Goal: Information Seeking & Learning: Learn about a topic

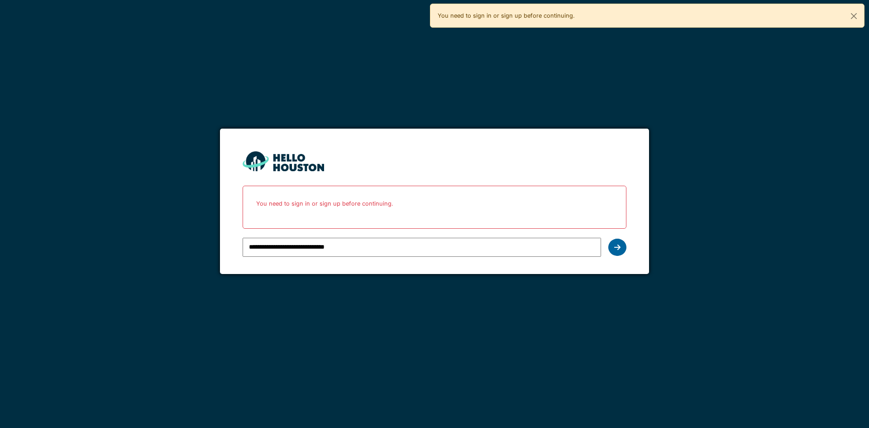
click at [624, 251] on div at bounding box center [618, 247] width 18 height 17
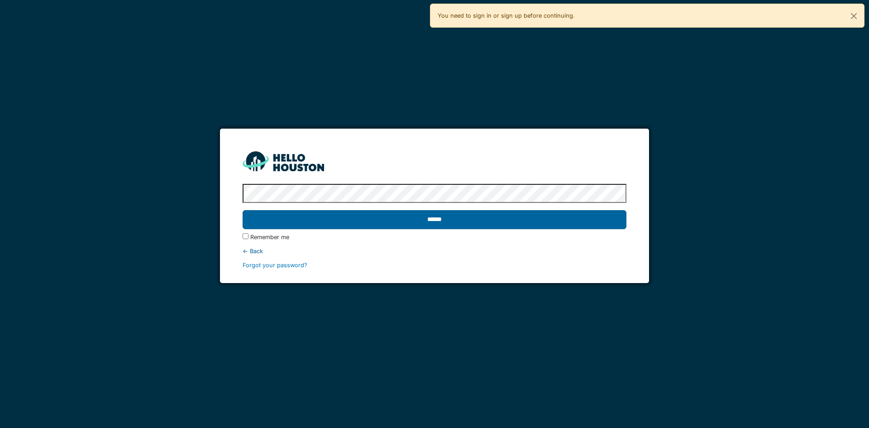
click at [367, 229] on input "******" at bounding box center [435, 219] width 384 height 19
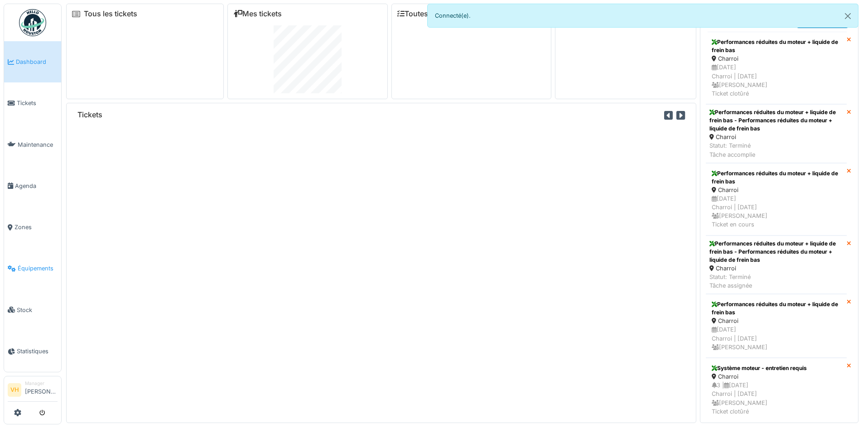
click at [30, 258] on link "Équipements" at bounding box center [32, 268] width 57 height 41
click at [853, 15] on button "Close" at bounding box center [847, 16] width 20 height 24
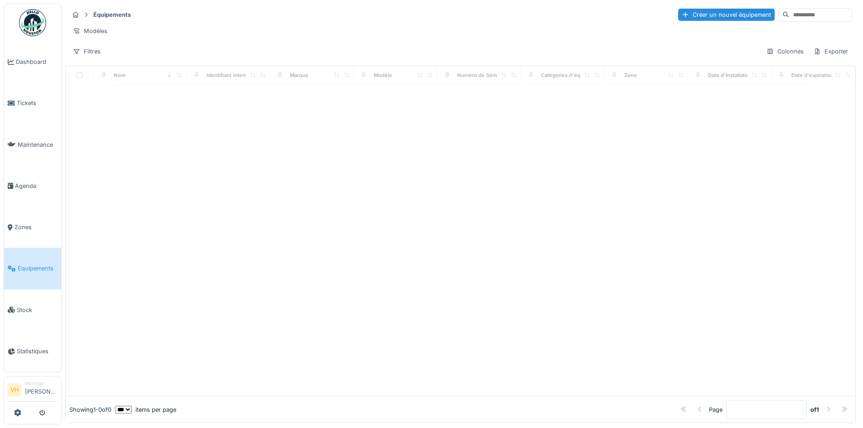
click at [792, 15] on input at bounding box center [820, 15] width 62 height 13
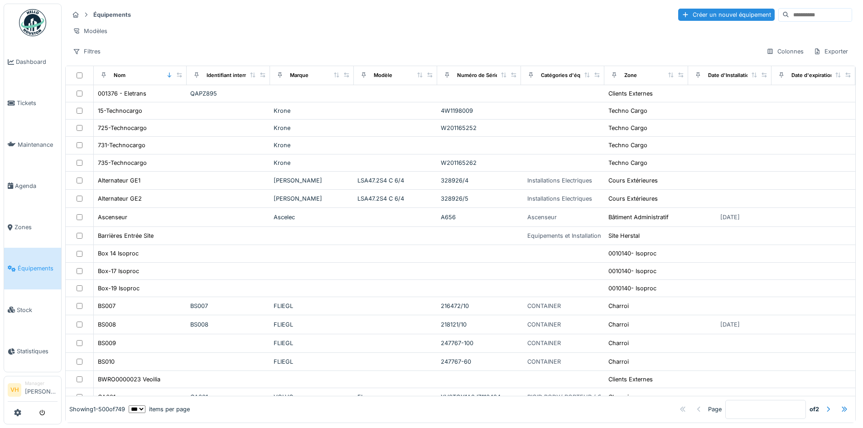
click at [789, 14] on input at bounding box center [820, 15] width 62 height 13
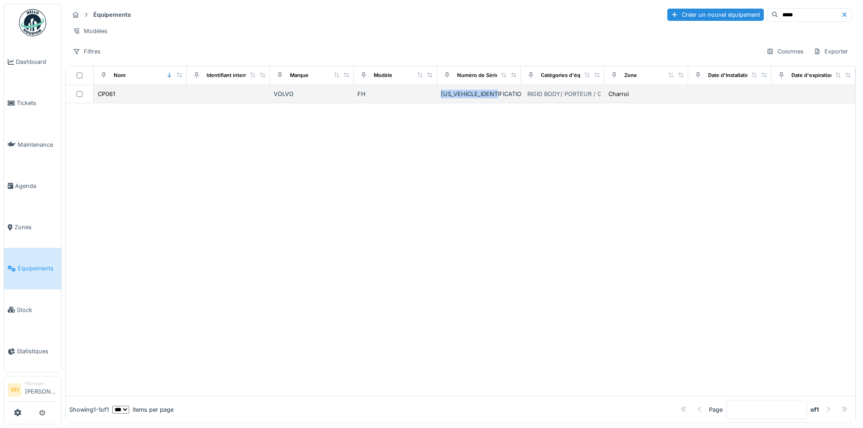
drag, startPoint x: 494, startPoint y: 100, endPoint x: 429, endPoint y: 103, distance: 65.3
click at [437, 103] on td "[US_VEHICLE_IDENTIFICATION_NUMBER]" at bounding box center [479, 94] width 84 height 18
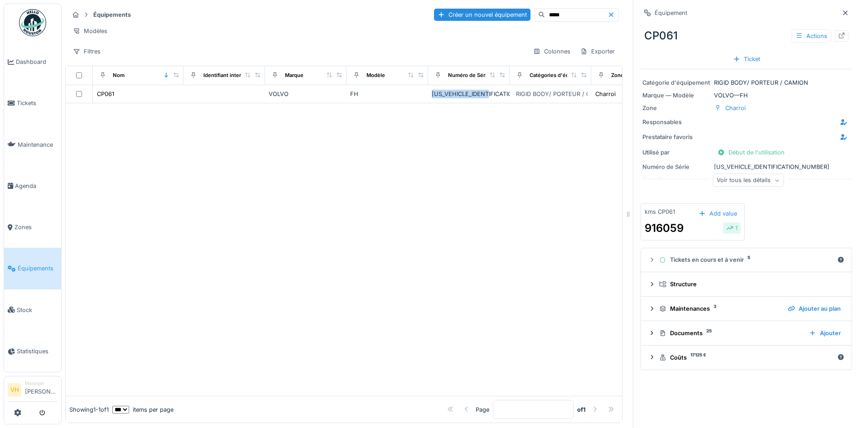
click at [575, 14] on input "*****" at bounding box center [576, 15] width 62 height 13
drag, startPoint x: 556, startPoint y: 14, endPoint x: 492, endPoint y: 13, distance: 64.3
click at [492, 13] on div "Créer un nouvel équipement *****" at bounding box center [526, 15] width 185 height 14
click at [180, 100] on td "CP069" at bounding box center [138, 94] width 91 height 18
drag, startPoint x: 496, startPoint y: 101, endPoint x: 432, endPoint y: 102, distance: 64.8
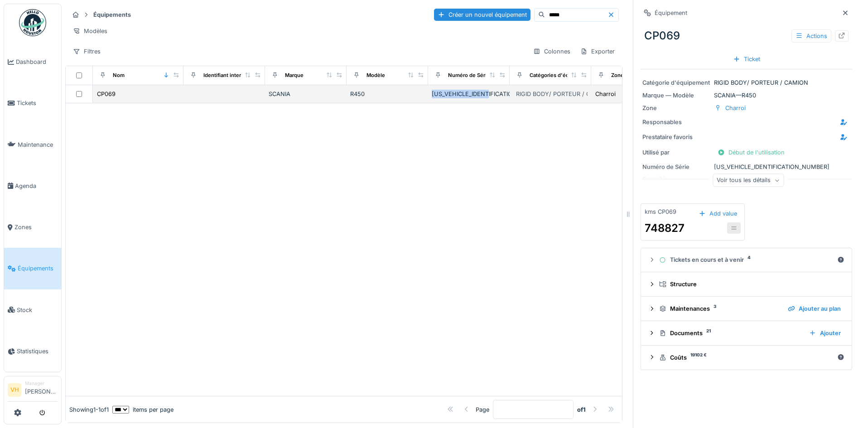
click at [432, 98] on div "[US_VEHICLE_IDENTIFICATION_NUMBER]" at bounding box center [469, 94] width 74 height 9
copy div "[US_VEHICLE_IDENTIFICATION_NUMBER]"
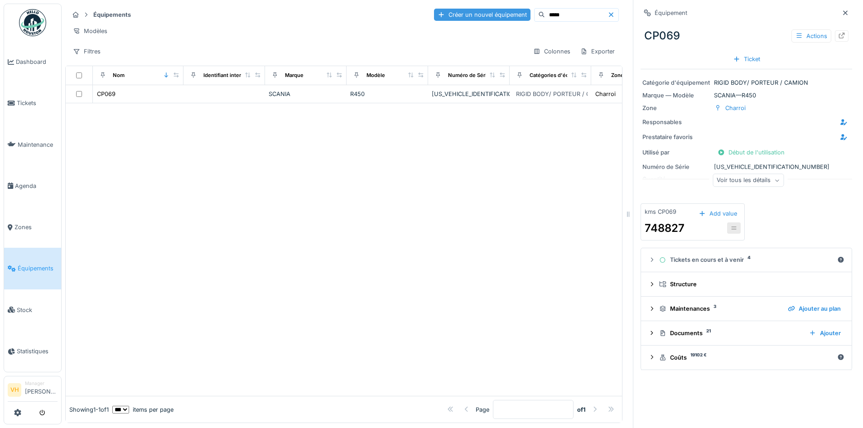
drag, startPoint x: 562, startPoint y: 16, endPoint x: 475, endPoint y: 17, distance: 86.9
click at [475, 17] on div "Créer un nouvel équipement *****" at bounding box center [526, 15] width 185 height 14
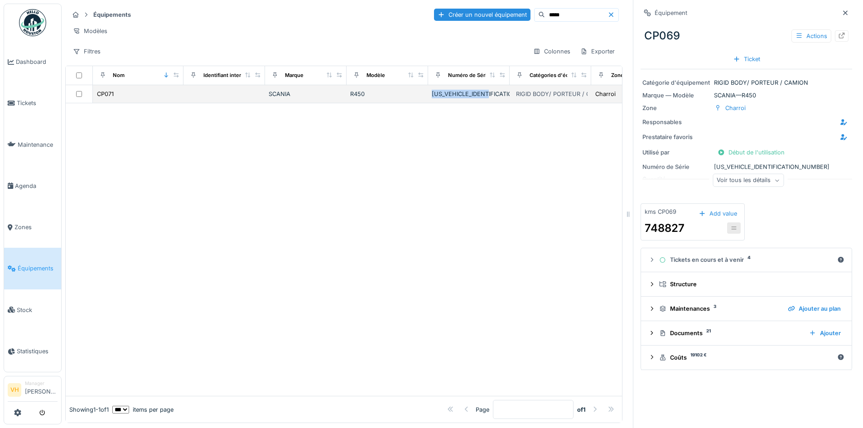
drag, startPoint x: 492, startPoint y: 101, endPoint x: 432, endPoint y: 101, distance: 60.2
click at [432, 98] on div "[US_VEHICLE_IDENTIFICATION_NUMBER]" at bounding box center [469, 94] width 74 height 9
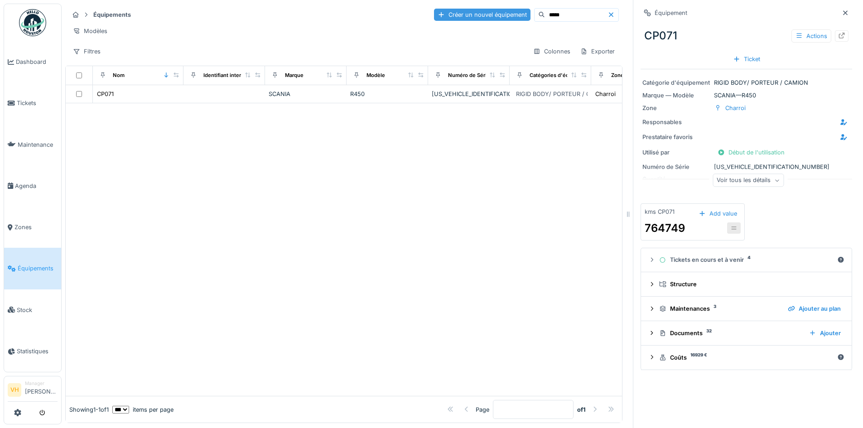
drag, startPoint x: 539, startPoint y: 17, endPoint x: 479, endPoint y: 16, distance: 60.2
click at [479, 16] on div "Créer un nouvel équipement *****" at bounding box center [526, 15] width 185 height 14
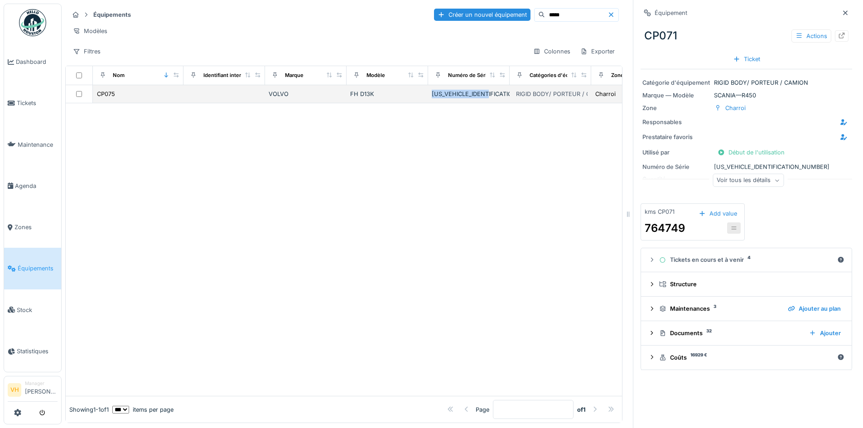
drag, startPoint x: 498, startPoint y: 101, endPoint x: 429, endPoint y: 102, distance: 68.9
click at [429, 102] on td "[US_VEHICLE_IDENTIFICATION_NUMBER]" at bounding box center [469, 94] width 82 height 18
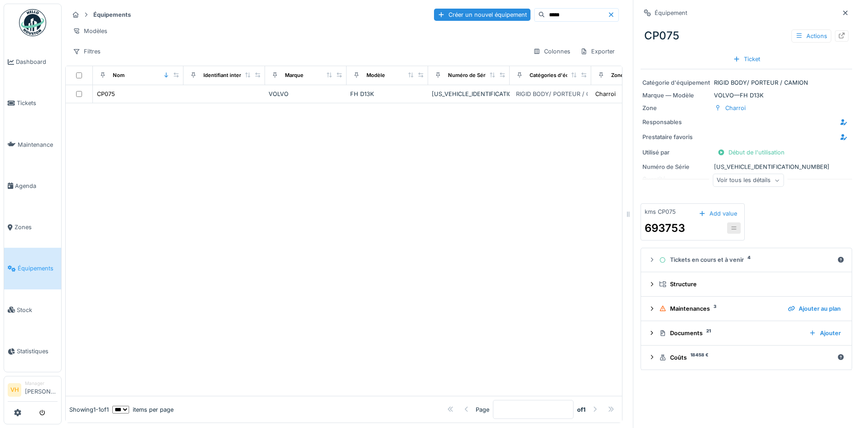
drag, startPoint x: 528, startPoint y: 16, endPoint x: 506, endPoint y: 16, distance: 21.7
click at [534, 16] on div "*****" at bounding box center [576, 15] width 85 height 14
drag, startPoint x: 499, startPoint y: 104, endPoint x: 424, endPoint y: 104, distance: 74.7
click at [424, 103] on tr "CP080 VOLVO FH YV2RTY0C5MB336220 RIGID BODY/ PORTEUR / CAMION Charroi" at bounding box center [451, 94] width 770 height 18
drag, startPoint x: 486, startPoint y: 163, endPoint x: 489, endPoint y: 124, distance: 39.5
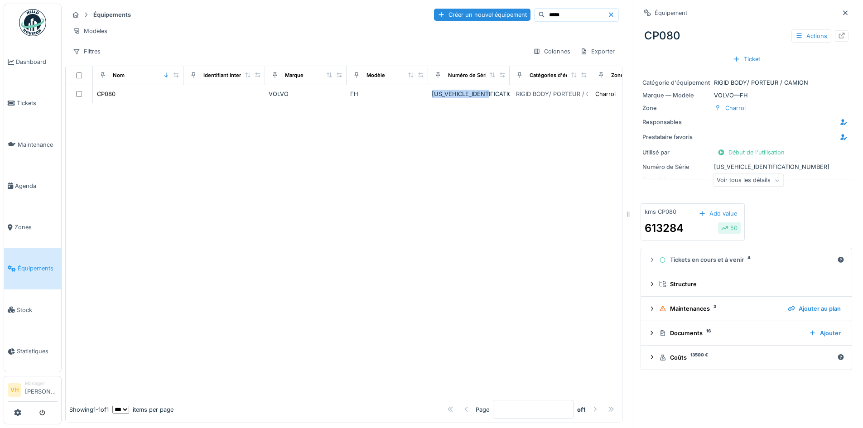
click at [486, 163] on div at bounding box center [344, 249] width 556 height 293
drag, startPoint x: 493, startPoint y: 103, endPoint x: 427, endPoint y: 102, distance: 66.1
click at [427, 102] on tr "CP080 VOLVO FH YV2RTY0C5MB336220 RIGID BODY/ PORTEUR / CAMION Charroi" at bounding box center [451, 94] width 770 height 18
copy tr "[US_VEHICLE_IDENTIFICATION_NUMBER]"
click at [505, 103] on td "[US_VEHICLE_IDENTIFICATION_NUMBER]" at bounding box center [469, 94] width 82 height 18
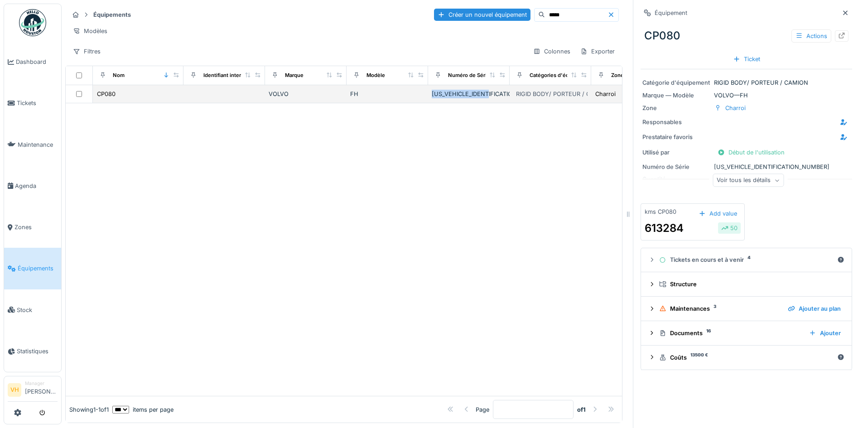
drag, startPoint x: 498, startPoint y: 102, endPoint x: 418, endPoint y: 100, distance: 79.7
click at [418, 100] on tr "CP080 VOLVO FH YV2RTY0C5MB336220 RIGID BODY/ PORTEUR / CAMION Charroi" at bounding box center [451, 94] width 770 height 18
copy tr "[US_VEHICLE_IDENTIFICATION_NUMBER]"
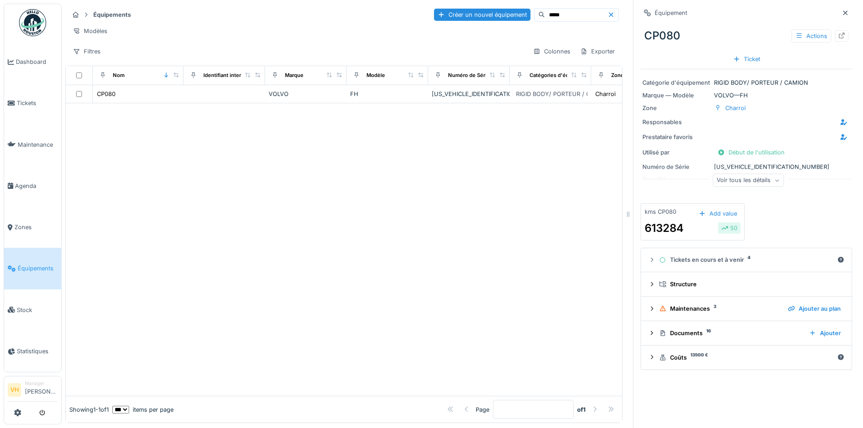
drag, startPoint x: 539, startPoint y: 14, endPoint x: 508, endPoint y: 13, distance: 31.2
click at [534, 13] on div "*****" at bounding box center [576, 15] width 85 height 14
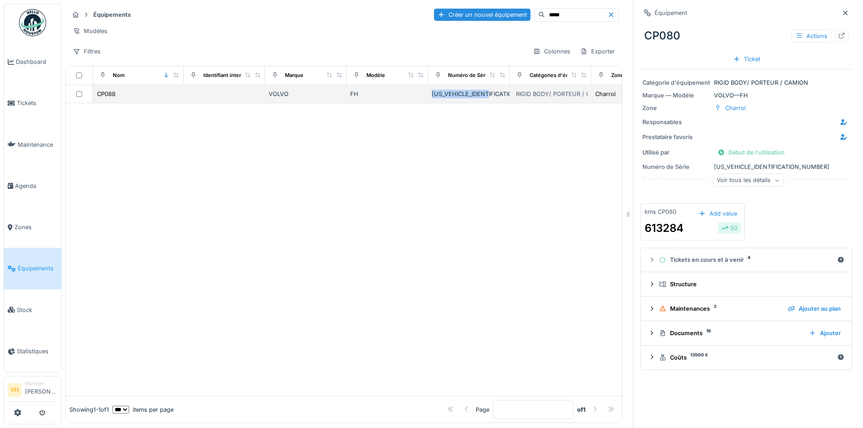
drag, startPoint x: 496, startPoint y: 97, endPoint x: 425, endPoint y: 101, distance: 70.7
click at [425, 101] on tr "CP088 VOLVO FH YV2RTY0C4NB387838 RIGID BODY/ PORTEUR / CAMION Charroi" at bounding box center [451, 94] width 770 height 18
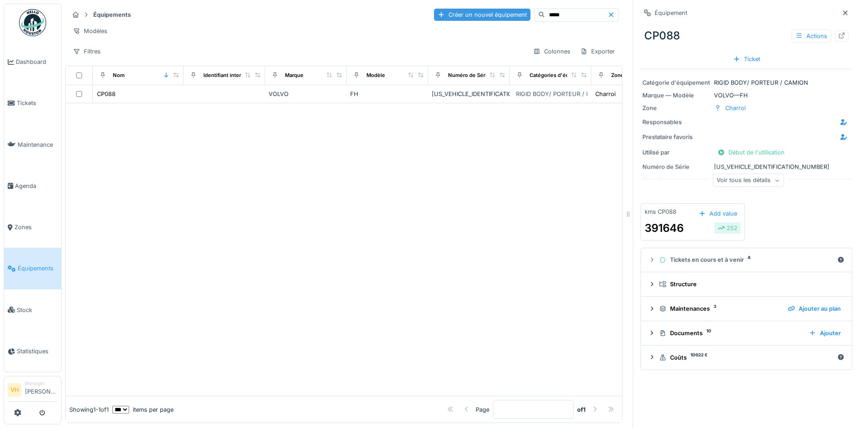
drag, startPoint x: 550, startPoint y: 15, endPoint x: 475, endPoint y: 15, distance: 74.7
click at [475, 15] on div "Créer un nouvel équipement *****" at bounding box center [526, 15] width 185 height 14
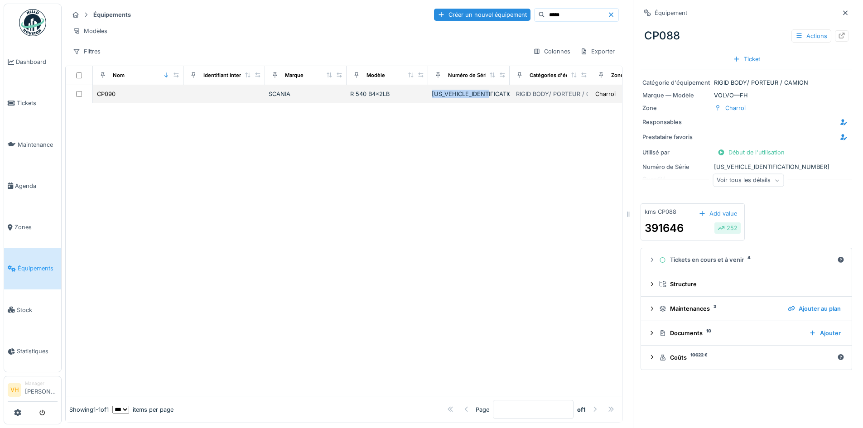
drag, startPoint x: 500, startPoint y: 100, endPoint x: 425, endPoint y: 100, distance: 74.7
click at [425, 100] on tr "CP090 SCANIA R 540 B4x2LB YS2R4X20005669379 RIGID BODY/ PORTEUR / CAMION Charroi" at bounding box center [451, 94] width 770 height 18
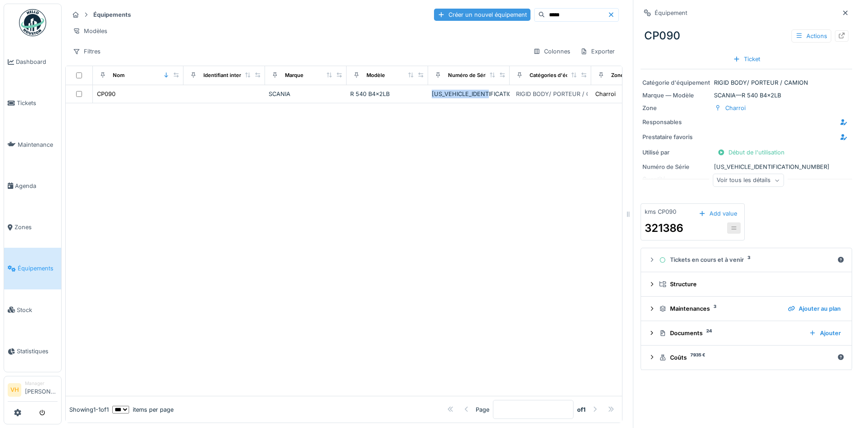
drag, startPoint x: 539, startPoint y: 16, endPoint x: 490, endPoint y: 14, distance: 48.5
click at [490, 14] on div "Créer un nouvel équipement *****" at bounding box center [526, 15] width 185 height 14
drag, startPoint x: 502, startPoint y: 101, endPoint x: 431, endPoint y: 101, distance: 71.1
click at [431, 101] on td "[US_VEHICLE_IDENTIFICATION_NUMBER]" at bounding box center [469, 94] width 82 height 18
drag, startPoint x: 564, startPoint y: 14, endPoint x: 459, endPoint y: 14, distance: 105.5
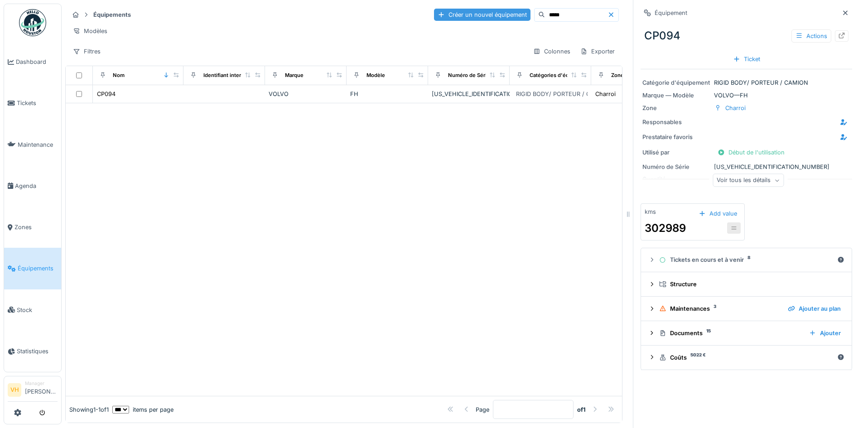
click at [459, 14] on div "Créer un nouvel équipement *****" at bounding box center [526, 15] width 185 height 14
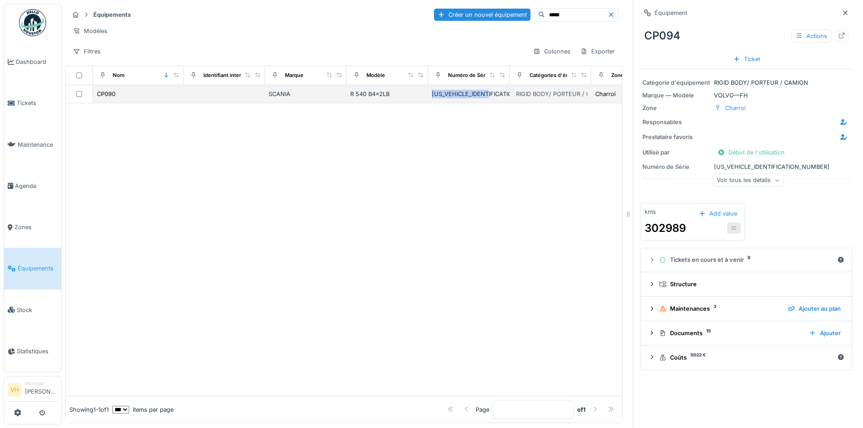
drag, startPoint x: 494, startPoint y: 102, endPoint x: 430, endPoint y: 102, distance: 63.4
click at [430, 102] on td "[US_VEHICLE_IDENTIFICATION_NUMBER]" at bounding box center [469, 94] width 82 height 18
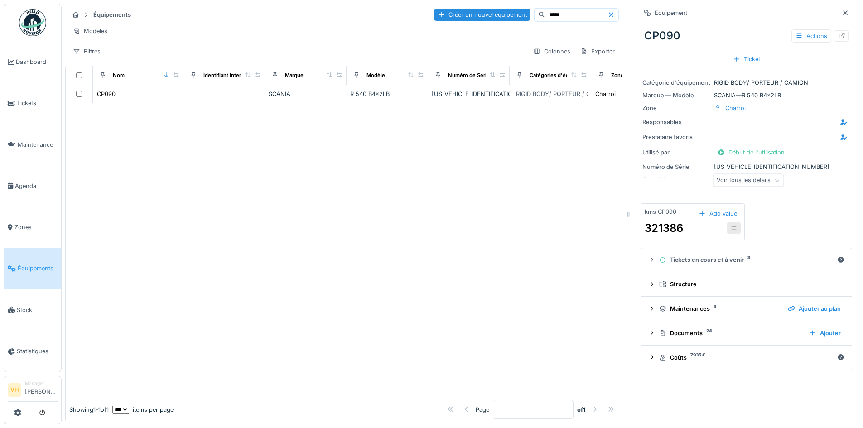
drag, startPoint x: 533, startPoint y: 15, endPoint x: 507, endPoint y: 15, distance: 26.3
click at [534, 15] on div "*****" at bounding box center [576, 15] width 85 height 14
drag, startPoint x: 448, startPoint y: 102, endPoint x: 433, endPoint y: 103, distance: 14.5
click at [433, 98] on div "[US_VEHICLE_IDENTIFICATION_NUMBER]" at bounding box center [469, 94] width 74 height 9
drag, startPoint x: 553, startPoint y: 15, endPoint x: 482, endPoint y: 16, distance: 70.6
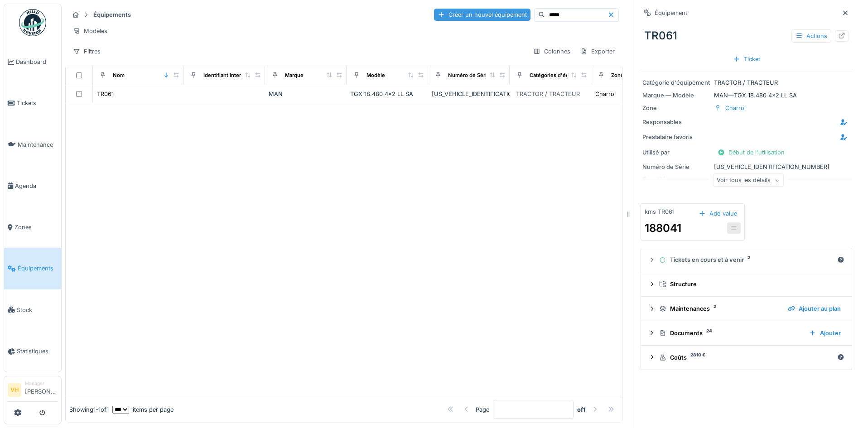
click at [482, 16] on div "Créer un nouvel équipement *****" at bounding box center [526, 15] width 185 height 14
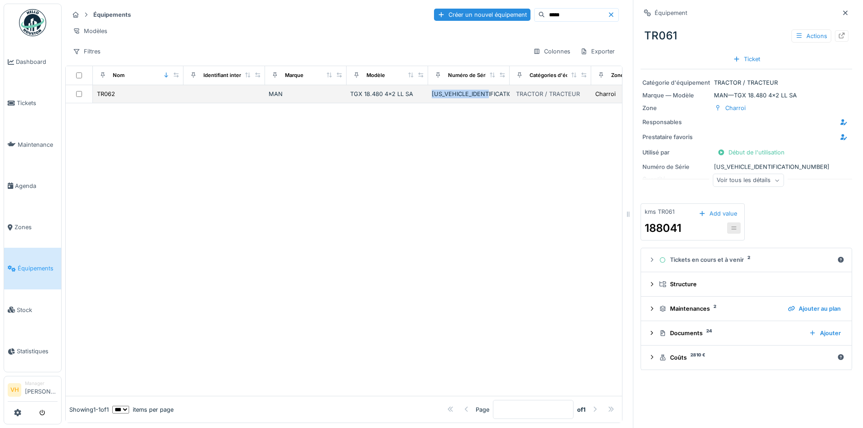
drag, startPoint x: 504, startPoint y: 101, endPoint x: 413, endPoint y: 104, distance: 91.5
click at [413, 103] on tr "TR062 MAN TGX 18.480 4x2 LL SA WMA13KZZXRP266254 TRACTOR / TRACTEUR Charroi" at bounding box center [451, 94] width 770 height 18
drag, startPoint x: 419, startPoint y: 99, endPoint x: 480, endPoint y: 103, distance: 60.8
click at [419, 98] on div "TGX 18.480 4x2 LL SA" at bounding box center [387, 94] width 74 height 9
drag, startPoint x: 496, startPoint y: 99, endPoint x: 494, endPoint y: 111, distance: 12.4
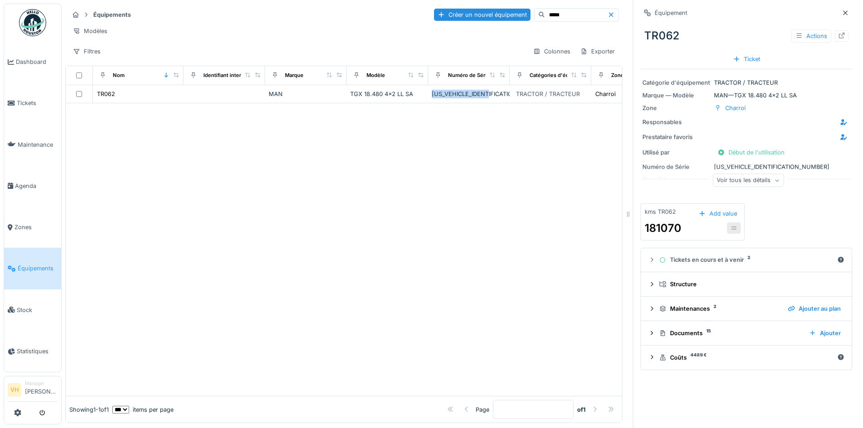
click at [497, 98] on div "[US_VEHICLE_IDENTIFICATION_NUMBER]" at bounding box center [469, 94] width 74 height 9
click at [499, 98] on div "[US_VEHICLE_IDENTIFICATION_NUMBER]" at bounding box center [469, 94] width 74 height 9
click at [492, 123] on div at bounding box center [344, 249] width 556 height 293
drag, startPoint x: 499, startPoint y: 104, endPoint x: 432, endPoint y: 104, distance: 67.0
click at [432, 98] on div "[US_VEHICLE_IDENTIFICATION_NUMBER]" at bounding box center [469, 94] width 74 height 9
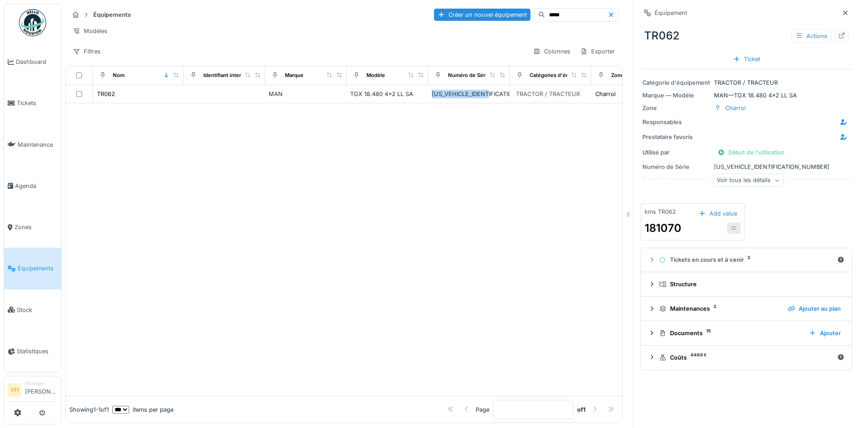
copy div "[US_VEHICLE_IDENTIFICATION_NUMBER]"
click at [545, 19] on input "*****" at bounding box center [576, 15] width 62 height 13
drag, startPoint x: 566, startPoint y: 13, endPoint x: 504, endPoint y: 13, distance: 62.0
click at [534, 13] on div "*****" at bounding box center [576, 15] width 85 height 14
type input "*****"
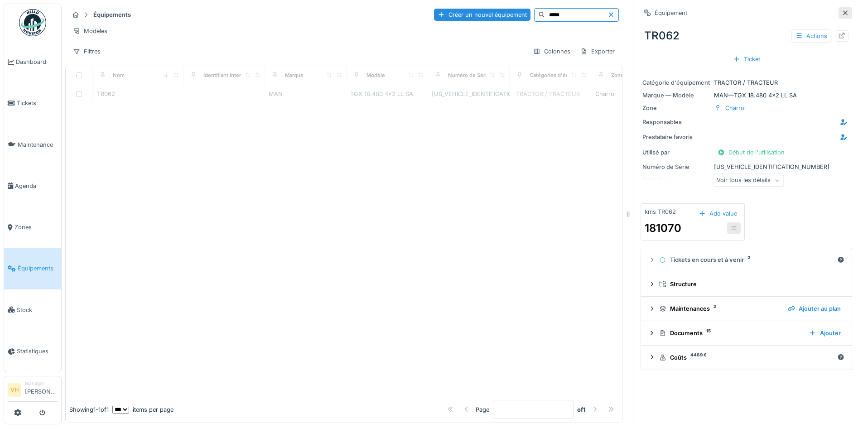
click at [841, 14] on icon at bounding box center [844, 13] width 7 height 6
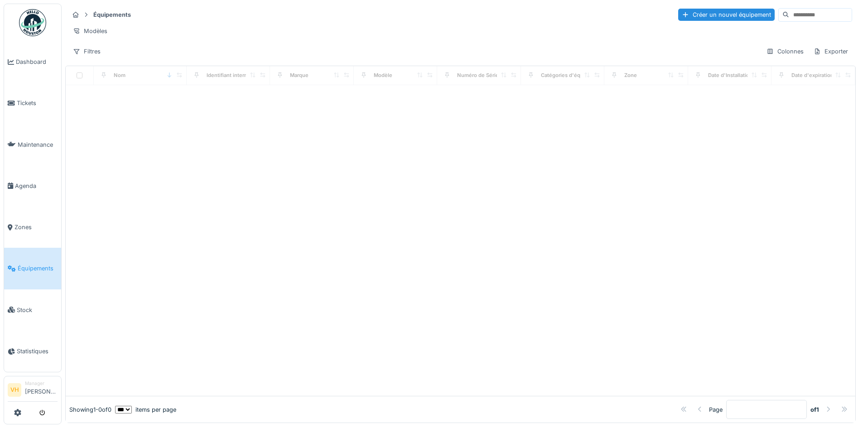
click at [789, 16] on input at bounding box center [820, 15] width 62 height 13
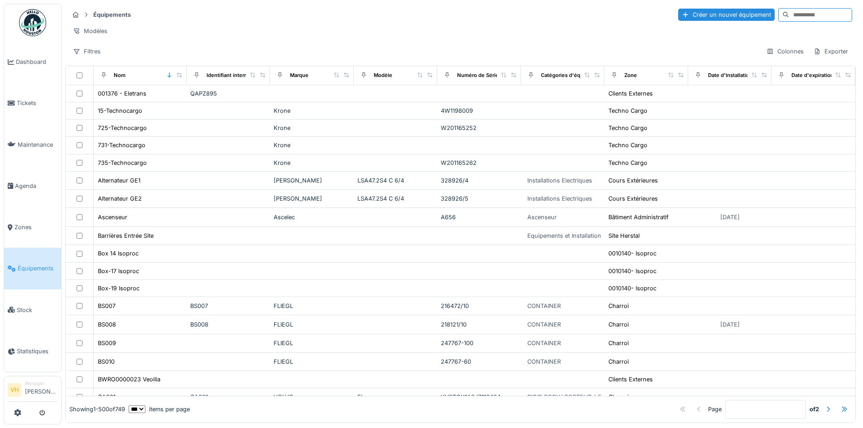
click at [789, 10] on input at bounding box center [820, 15] width 62 height 13
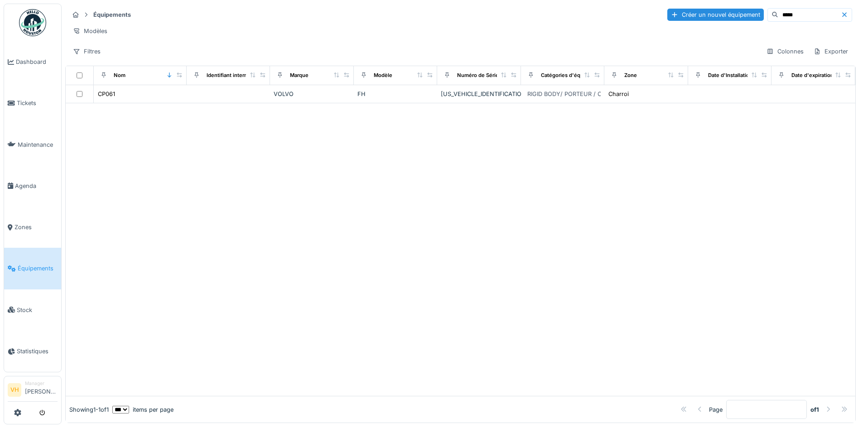
drag, startPoint x: 724, startPoint y: 165, endPoint x: 686, endPoint y: 149, distance: 40.6
click at [724, 165] on div at bounding box center [460, 249] width 789 height 293
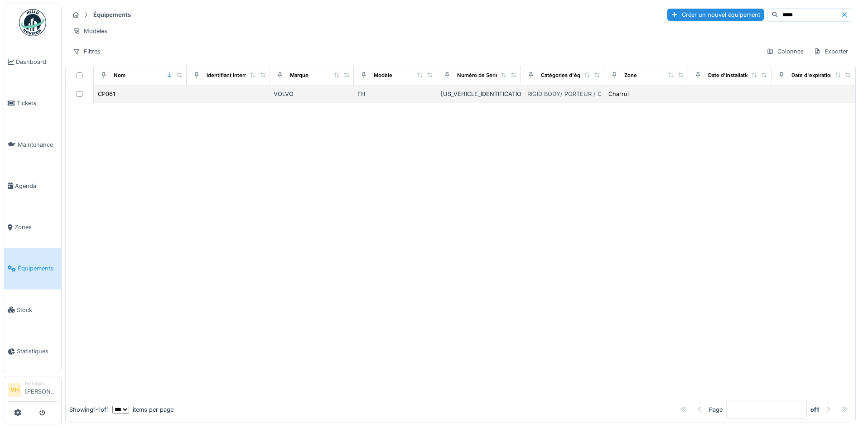
click at [470, 98] on div "[US_VEHICLE_IDENTIFICATION_NUMBER]" at bounding box center [479, 94] width 77 height 9
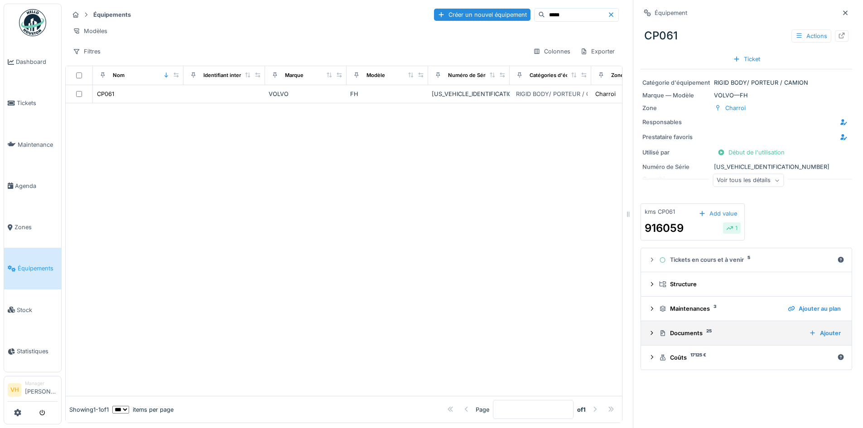
click at [710, 326] on summary "Documents 25 Ajouter" at bounding box center [745, 333] width 203 height 17
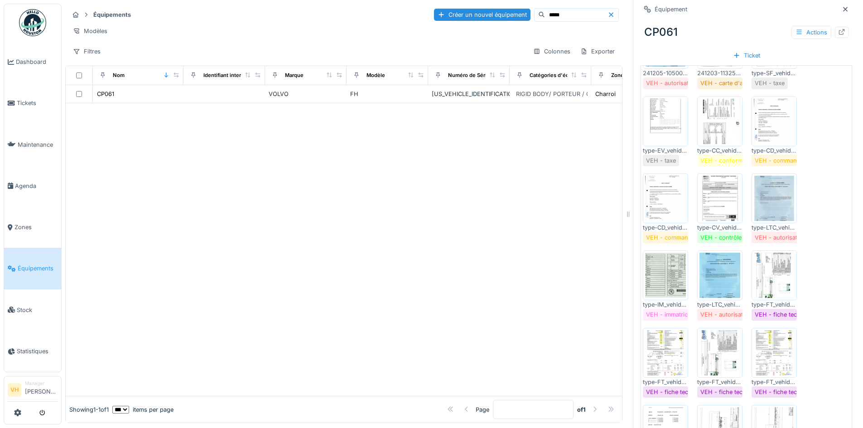
scroll to position [453, 0]
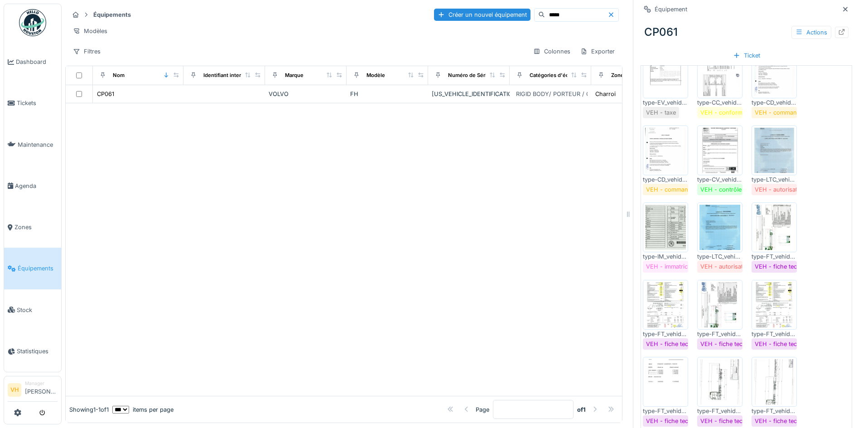
click at [667, 240] on img at bounding box center [665, 227] width 41 height 45
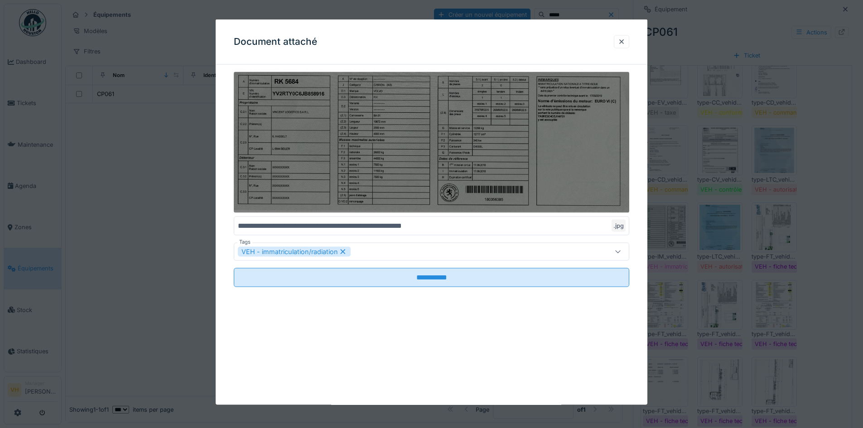
click at [584, 155] on img at bounding box center [431, 142] width 395 height 141
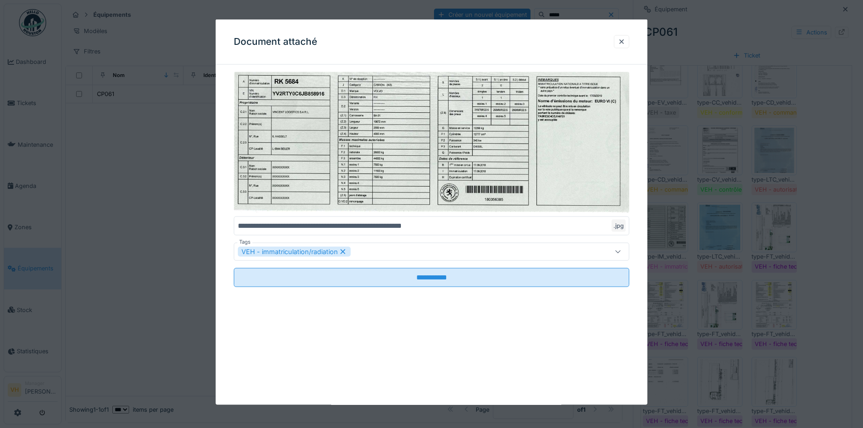
drag, startPoint x: 620, startPoint y: 42, endPoint x: 722, endPoint y: 251, distance: 232.9
click at [620, 42] on div at bounding box center [621, 41] width 15 height 13
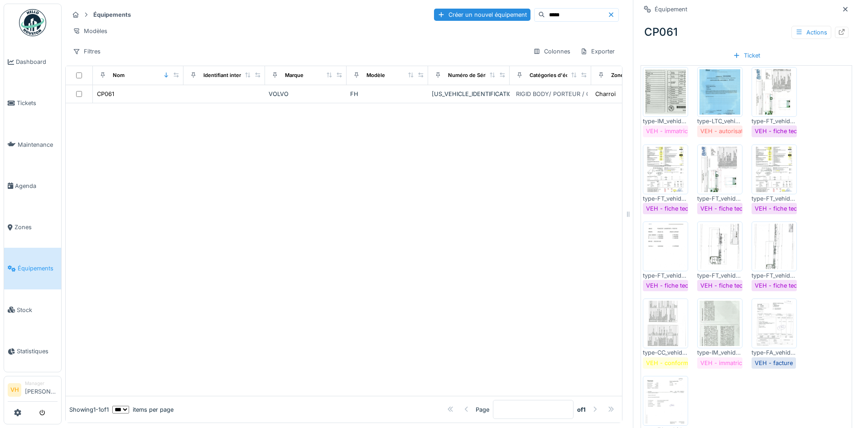
scroll to position [589, 0]
click at [717, 316] on img at bounding box center [719, 322] width 41 height 45
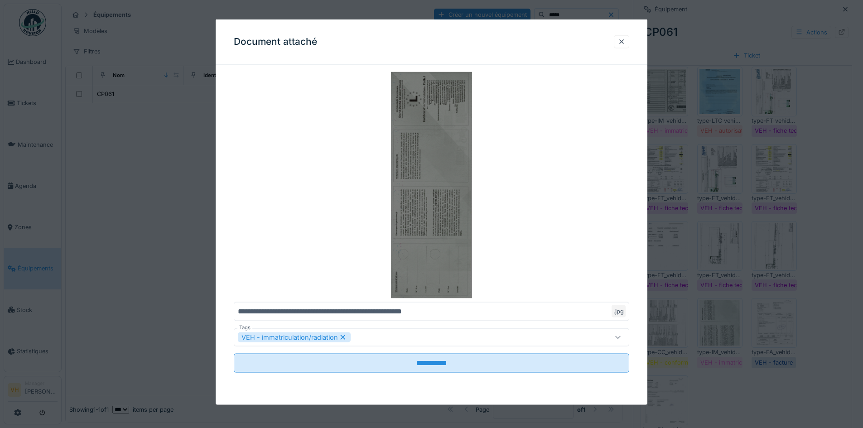
click at [450, 180] on img at bounding box center [431, 185] width 395 height 226
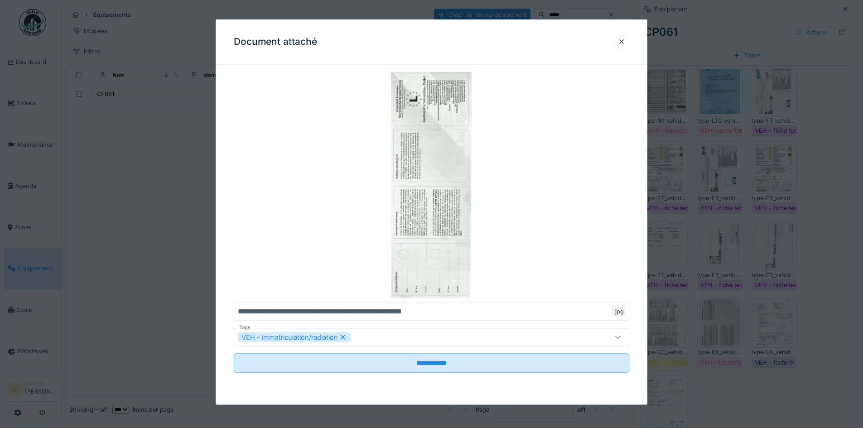
drag, startPoint x: 626, startPoint y: 43, endPoint x: 389, endPoint y: 50, distance: 237.4
click at [625, 43] on div at bounding box center [621, 41] width 7 height 9
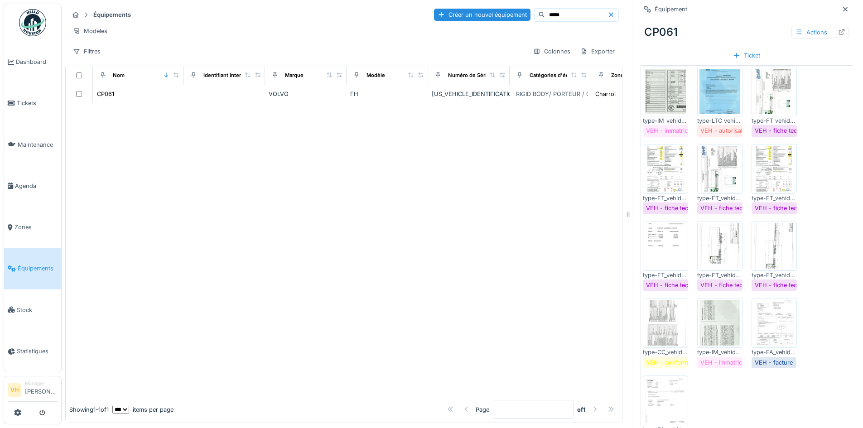
drag, startPoint x: 541, startPoint y: 14, endPoint x: 508, endPoint y: 12, distance: 33.1
click at [534, 12] on div "*****" at bounding box center [576, 15] width 85 height 14
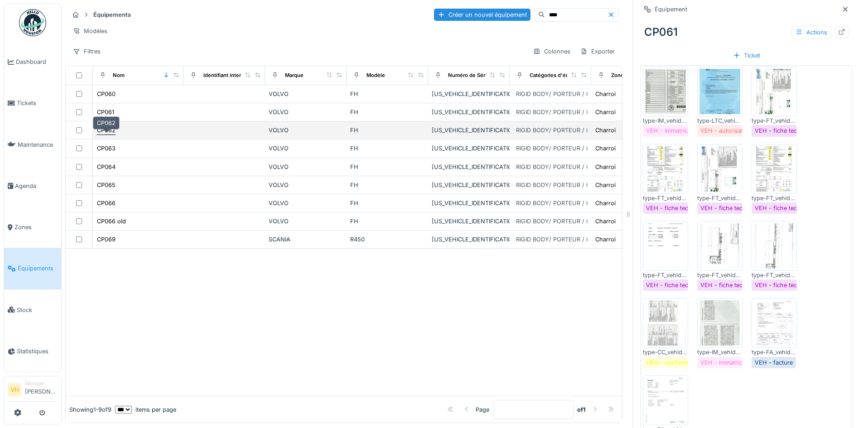
click at [105, 134] on div "CP062" at bounding box center [106, 130] width 19 height 9
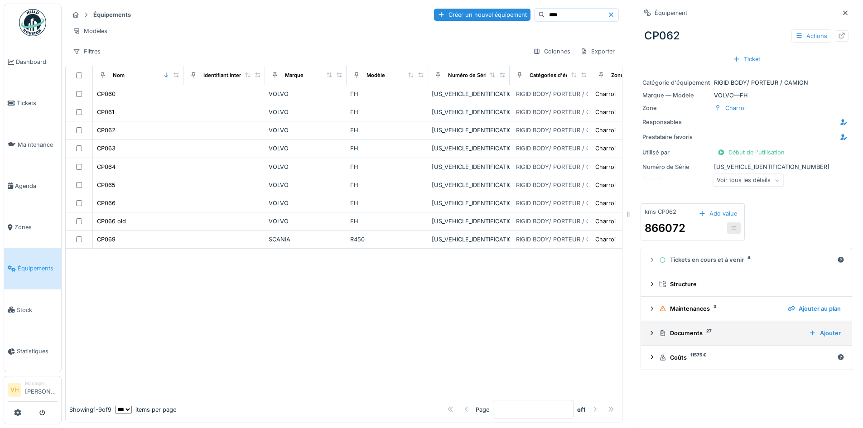
click at [706, 331] on sup "27" at bounding box center [708, 331] width 5 height 0
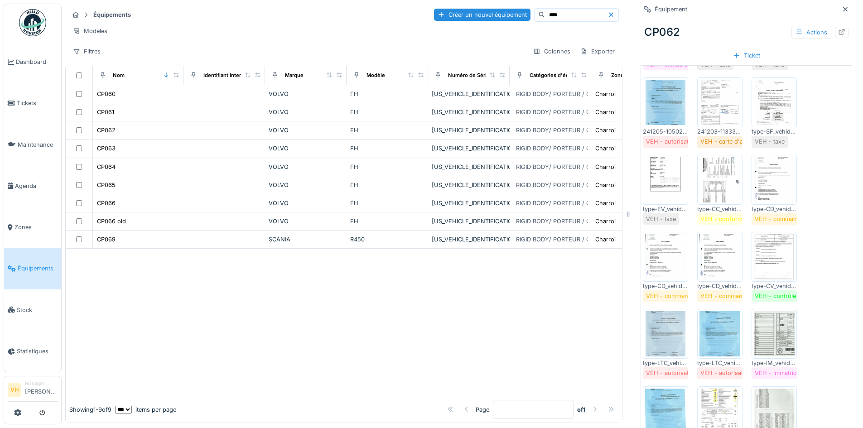
scroll to position [362, 0]
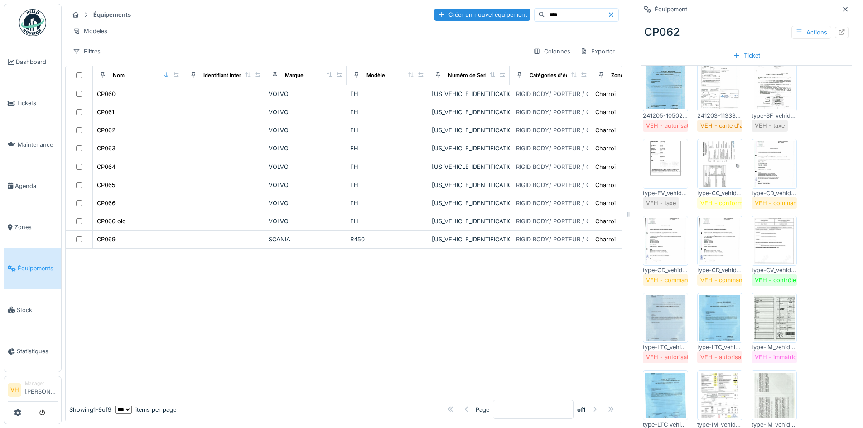
click at [768, 324] on img at bounding box center [773, 317] width 41 height 45
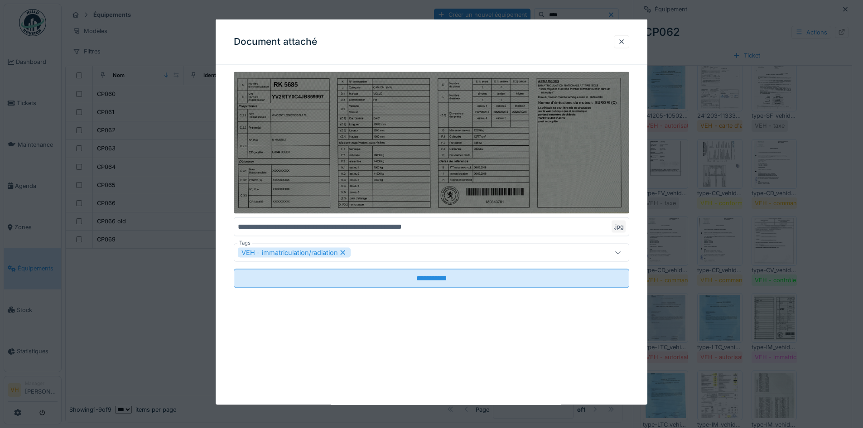
click at [480, 135] on img at bounding box center [431, 143] width 395 height 142
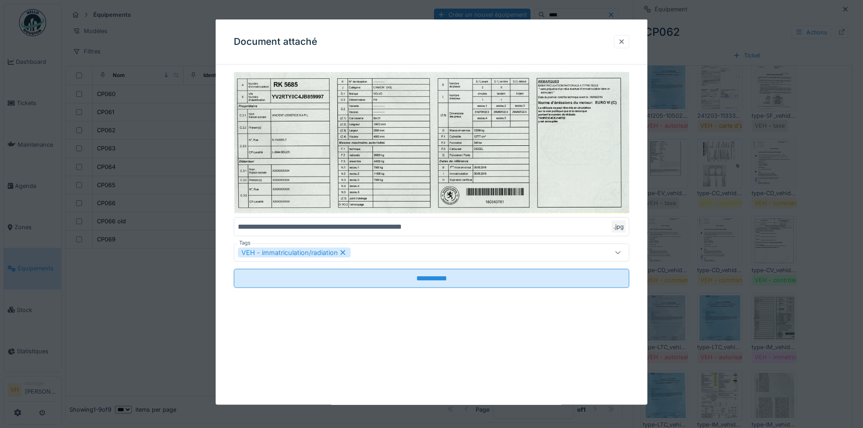
click at [625, 42] on div at bounding box center [621, 41] width 7 height 9
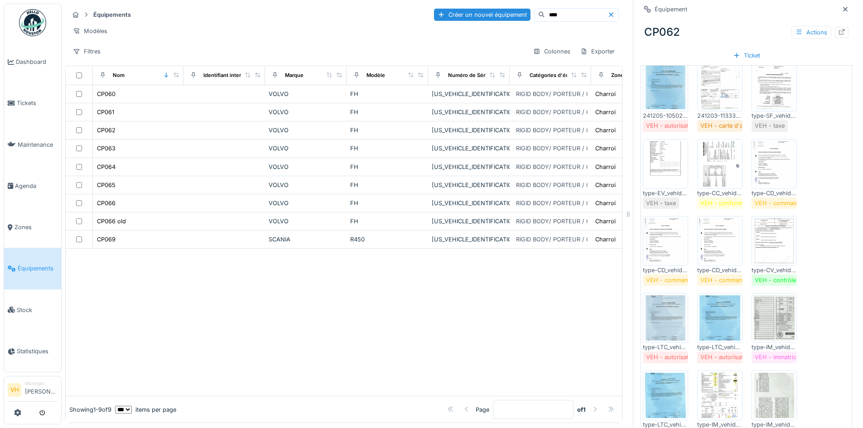
drag, startPoint x: 541, startPoint y: 15, endPoint x: 513, endPoint y: 15, distance: 27.6
click at [545, 15] on input "****" at bounding box center [576, 15] width 62 height 13
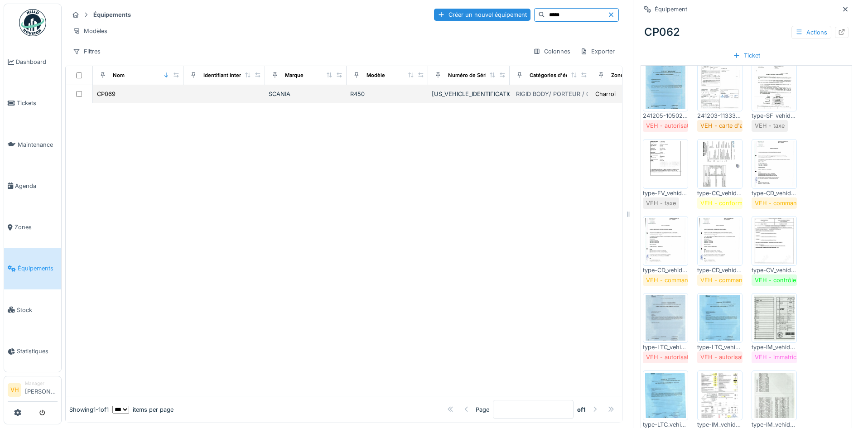
click at [325, 98] on div "SCANIA" at bounding box center [306, 94] width 74 height 9
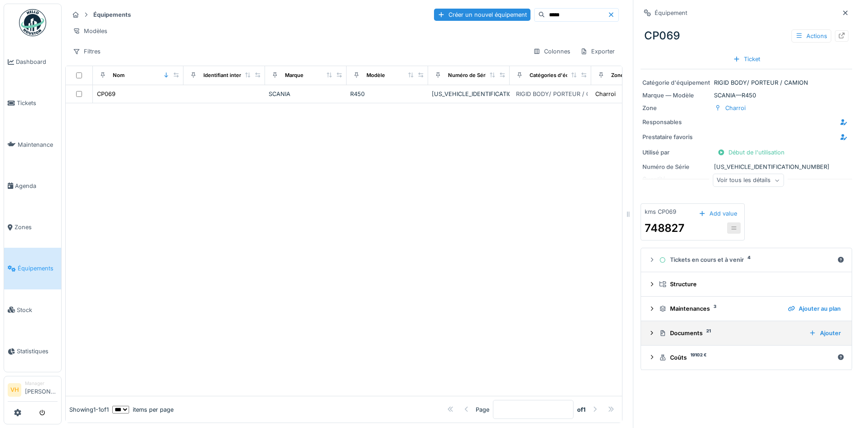
click at [674, 341] on summary "Documents 21 Ajouter" at bounding box center [745, 333] width 203 height 17
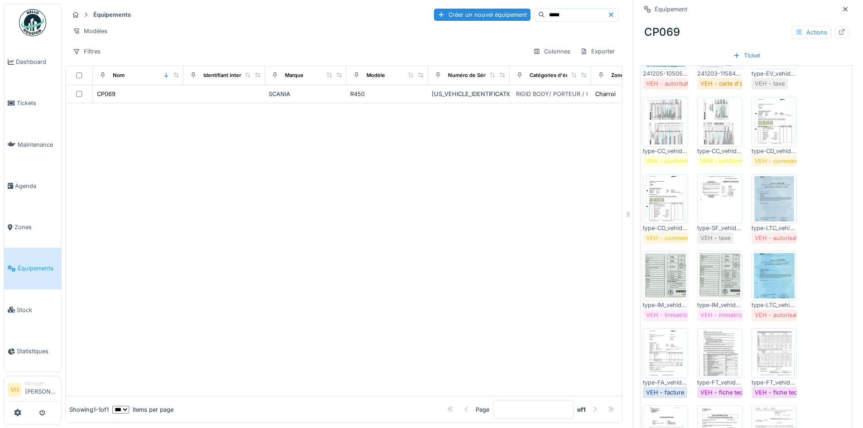
scroll to position [408, 0]
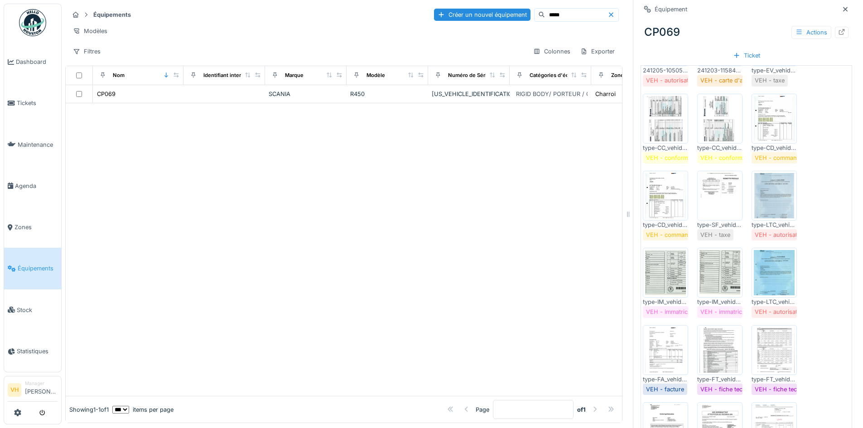
click at [671, 284] on img at bounding box center [665, 272] width 41 height 45
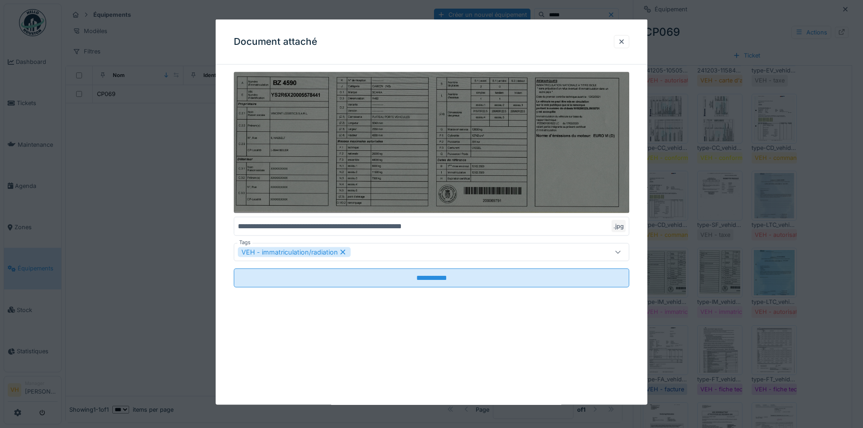
click at [416, 149] on img at bounding box center [431, 142] width 395 height 141
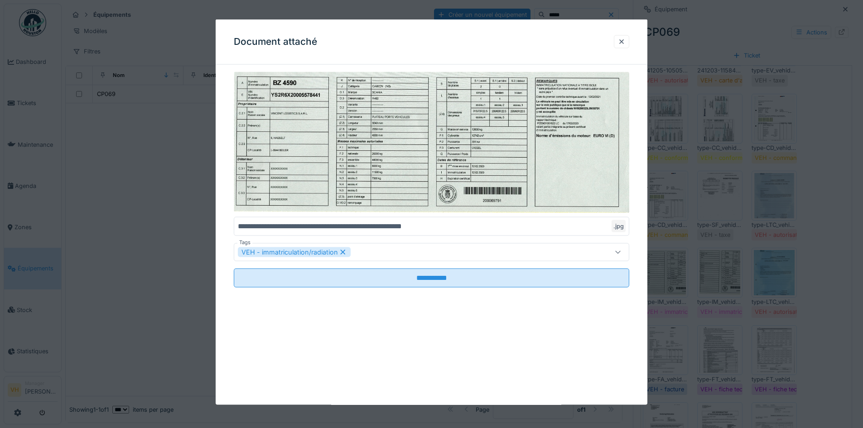
click at [625, 42] on div at bounding box center [621, 41] width 7 height 9
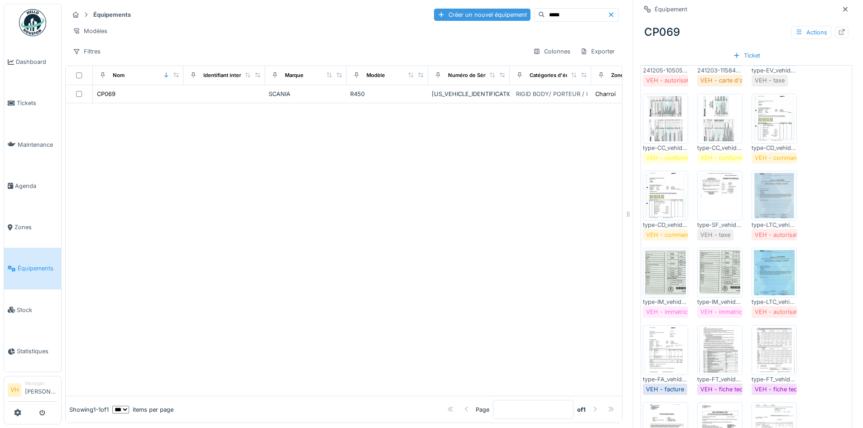
drag, startPoint x: 542, startPoint y: 19, endPoint x: 489, endPoint y: 15, distance: 52.6
click at [489, 15] on div "Créer un nouvel équipement *****" at bounding box center [526, 15] width 185 height 14
click at [240, 103] on td at bounding box center [224, 94] width 82 height 18
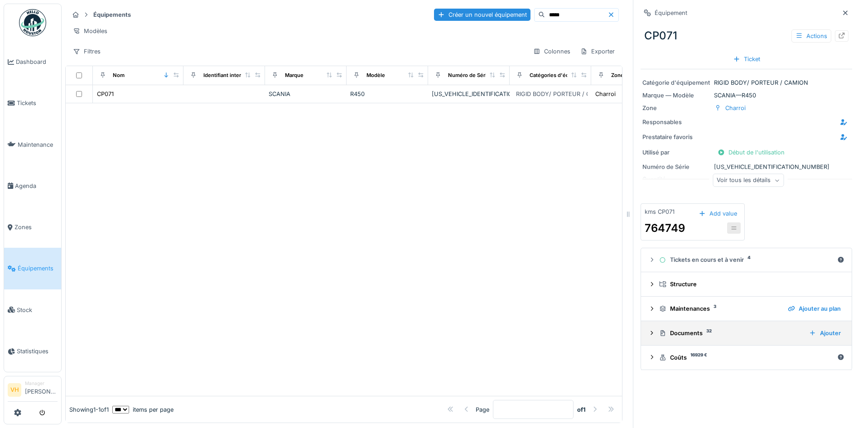
click at [706, 331] on sup "32" at bounding box center [708, 331] width 5 height 0
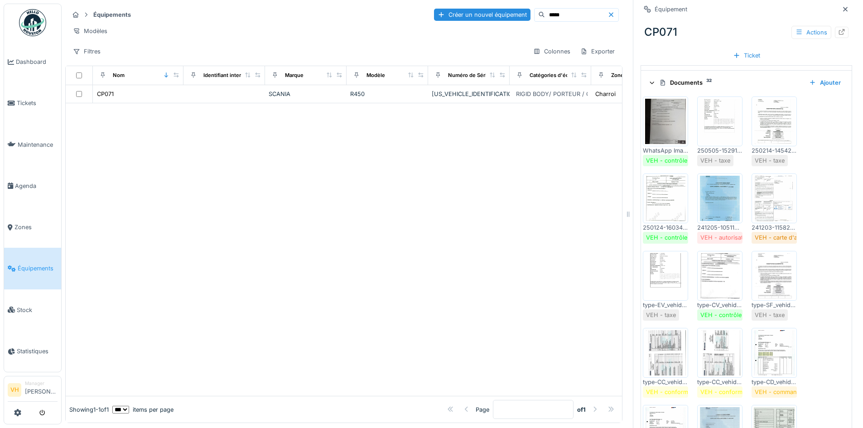
scroll to position [362, 0]
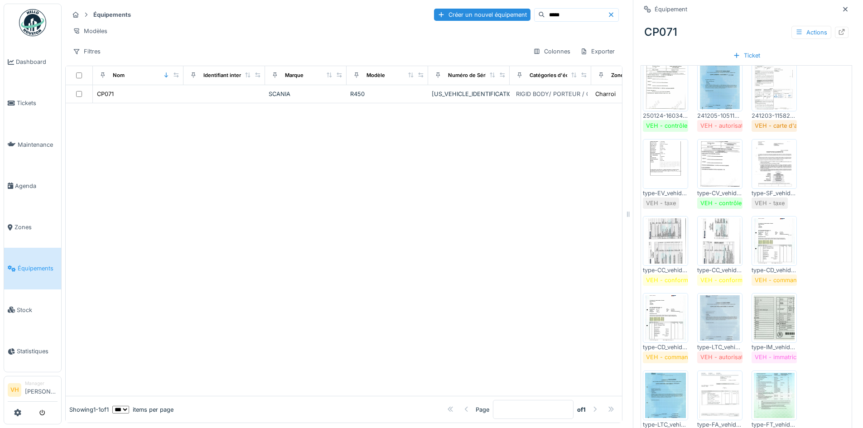
click at [753, 320] on img at bounding box center [773, 317] width 41 height 45
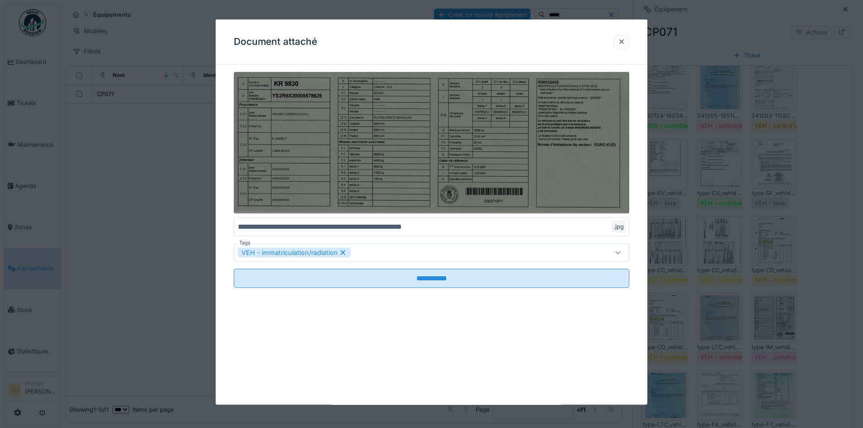
click at [404, 94] on img at bounding box center [431, 143] width 395 height 142
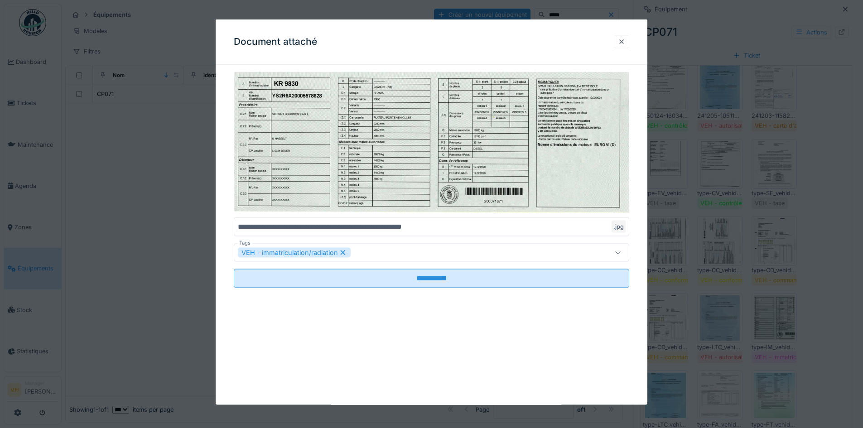
click at [622, 39] on div at bounding box center [621, 41] width 7 height 9
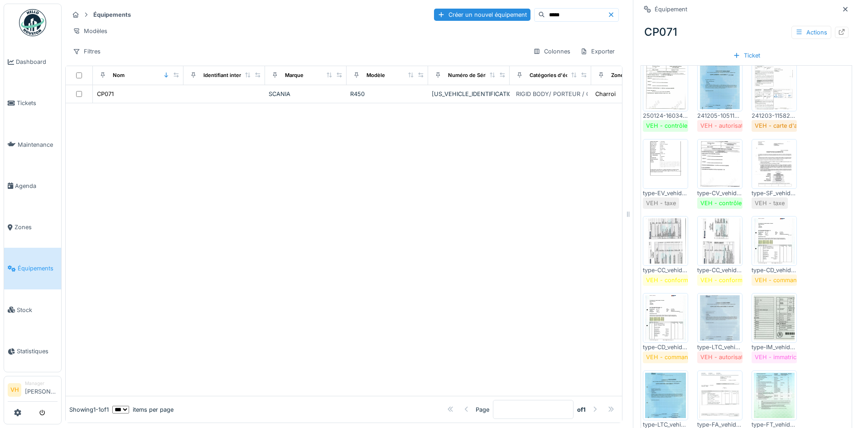
drag, startPoint x: 552, startPoint y: 15, endPoint x: 496, endPoint y: 11, distance: 55.8
click at [496, 11] on div "Créer un nouvel équipement *****" at bounding box center [526, 15] width 185 height 14
click at [230, 103] on td at bounding box center [224, 94] width 82 height 18
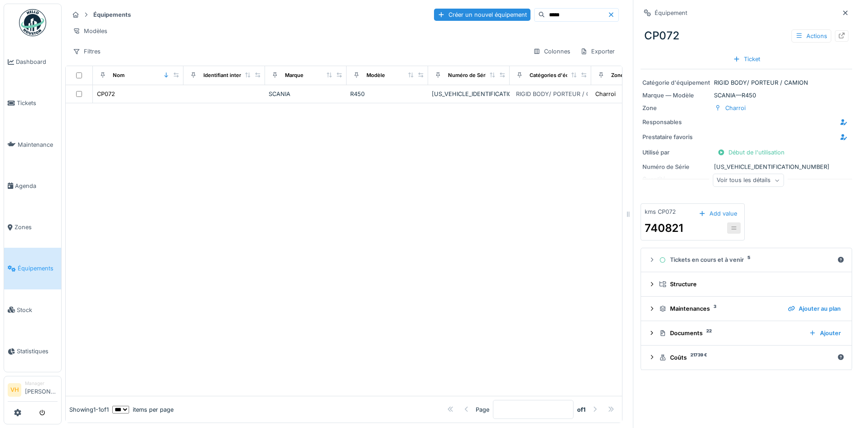
scroll to position [7, 0]
click at [705, 329] on div "Documents 22" at bounding box center [730, 333] width 143 height 9
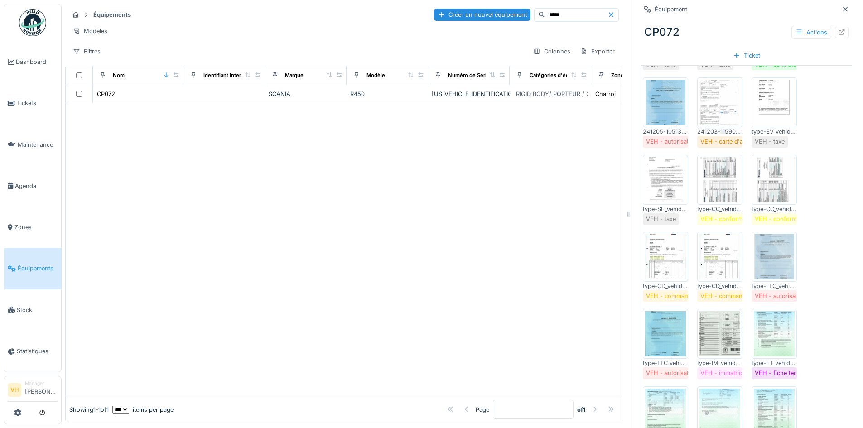
scroll to position [362, 0]
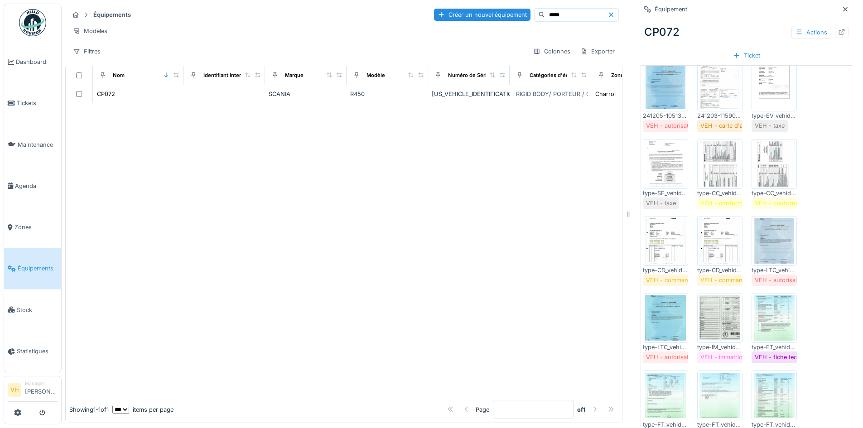
click at [721, 311] on img at bounding box center [719, 317] width 41 height 45
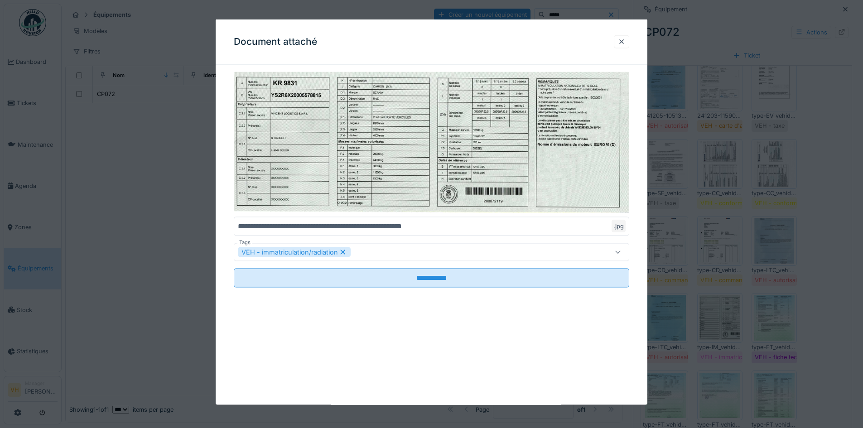
drag, startPoint x: 622, startPoint y: 42, endPoint x: 568, endPoint y: 19, distance: 58.4
click at [622, 42] on div at bounding box center [621, 41] width 7 height 9
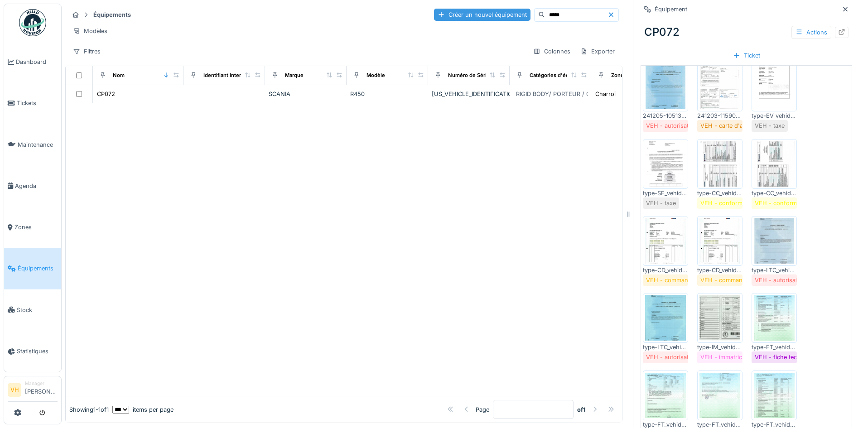
scroll to position [0, 0]
drag, startPoint x: 530, startPoint y: 10, endPoint x: 479, endPoint y: 9, distance: 51.2
click at [479, 9] on div "Créer un nouvel équipement *****" at bounding box center [526, 15] width 185 height 14
click at [192, 103] on td at bounding box center [224, 94] width 82 height 18
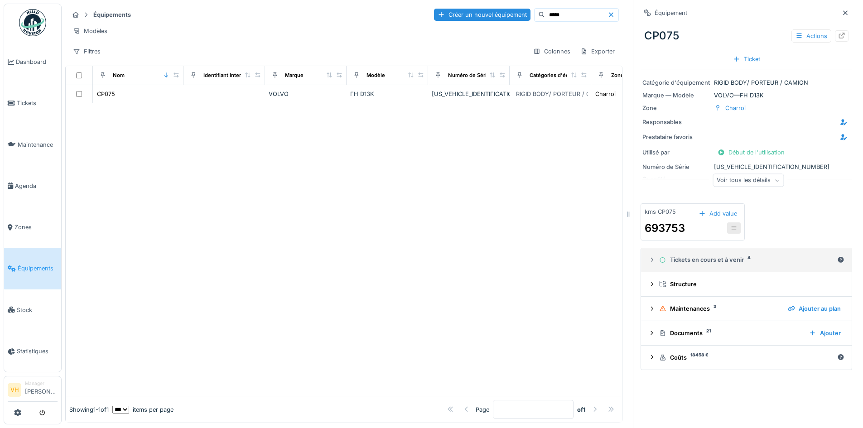
scroll to position [7, 0]
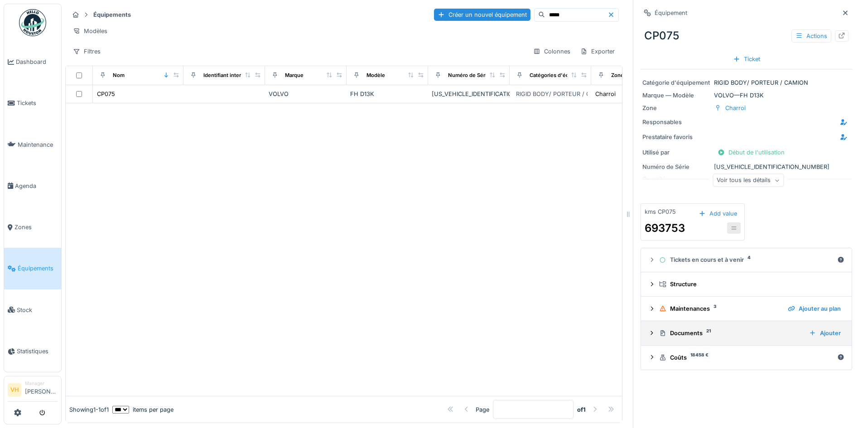
click at [707, 329] on div "Documents 21" at bounding box center [730, 333] width 143 height 9
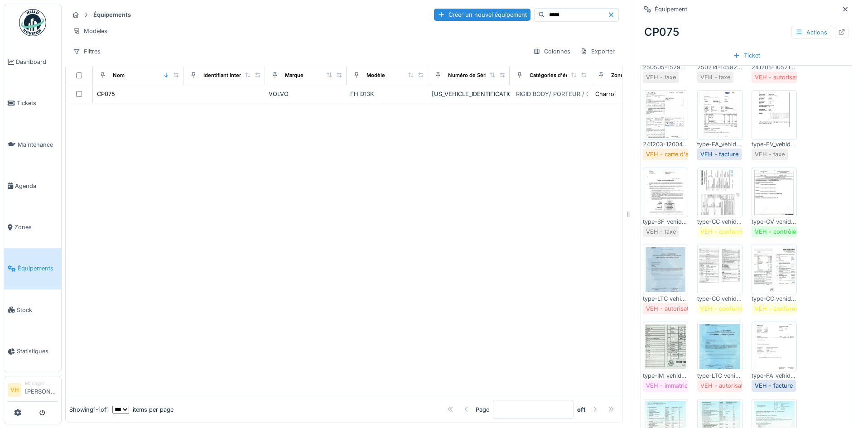
scroll to position [494, 0]
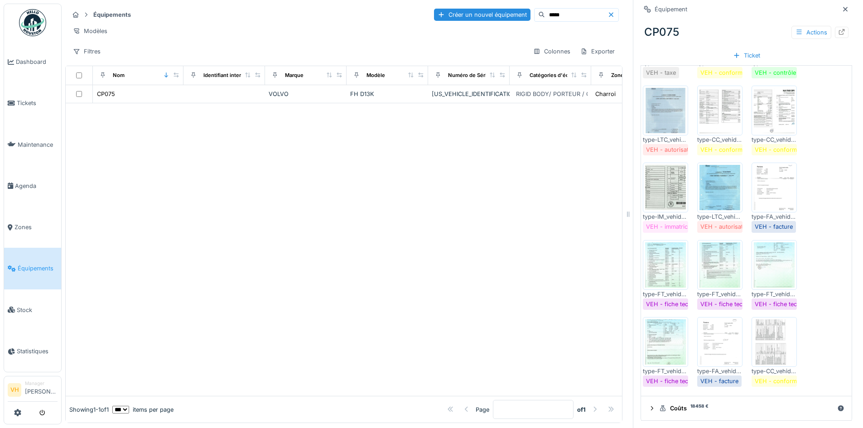
click at [652, 172] on img at bounding box center [665, 187] width 41 height 45
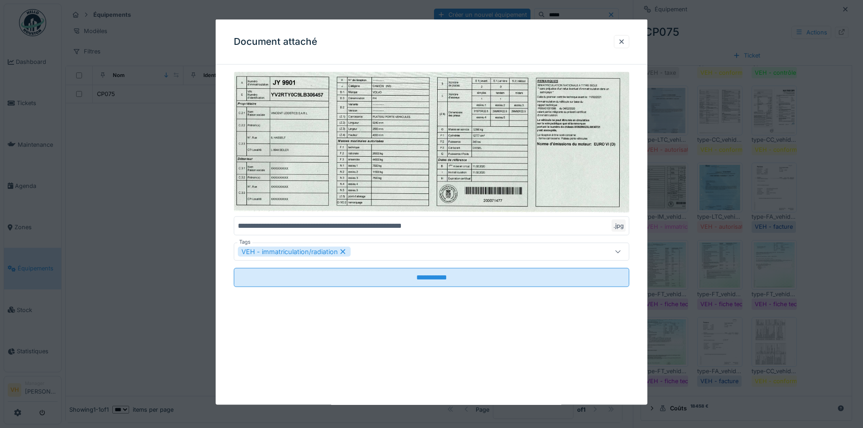
drag, startPoint x: 624, startPoint y: 44, endPoint x: 494, endPoint y: 31, distance: 131.5
click at [624, 44] on div at bounding box center [621, 41] width 7 height 9
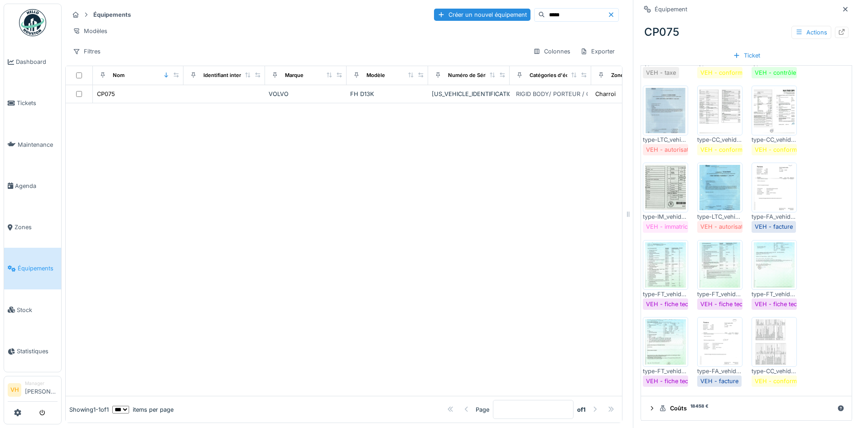
drag, startPoint x: 515, startPoint y: 10, endPoint x: 510, endPoint y: 9, distance: 5.2
click at [545, 10] on input "*****" at bounding box center [576, 15] width 62 height 13
click at [232, 101] on td at bounding box center [224, 94] width 82 height 18
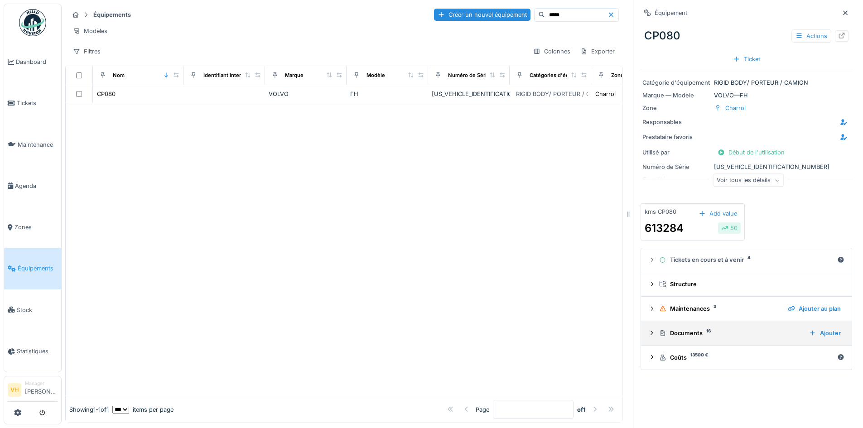
click at [711, 329] on div "Documents 16" at bounding box center [730, 333] width 143 height 9
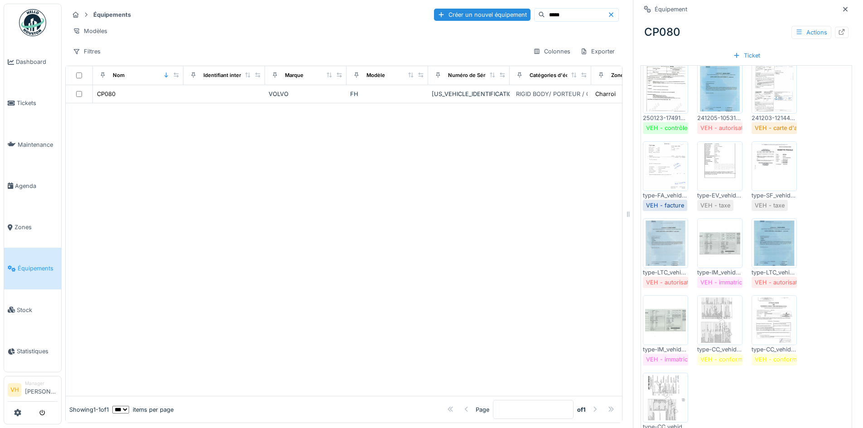
scroll to position [362, 0]
click at [665, 320] on img at bounding box center [665, 317] width 41 height 45
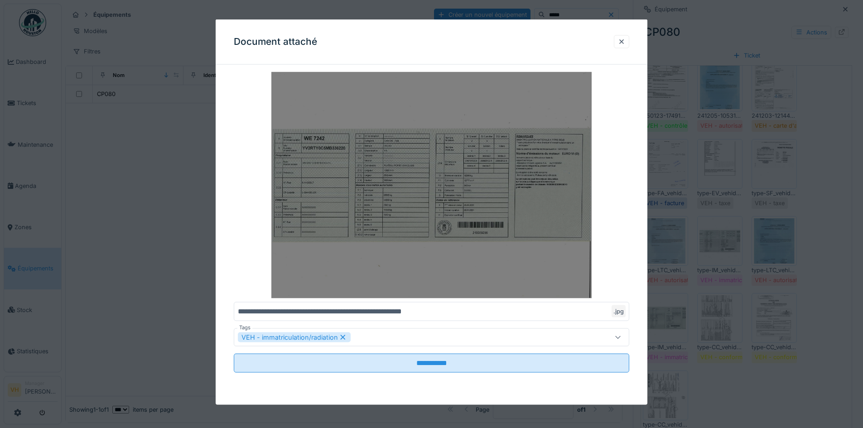
click at [481, 199] on img at bounding box center [431, 185] width 395 height 226
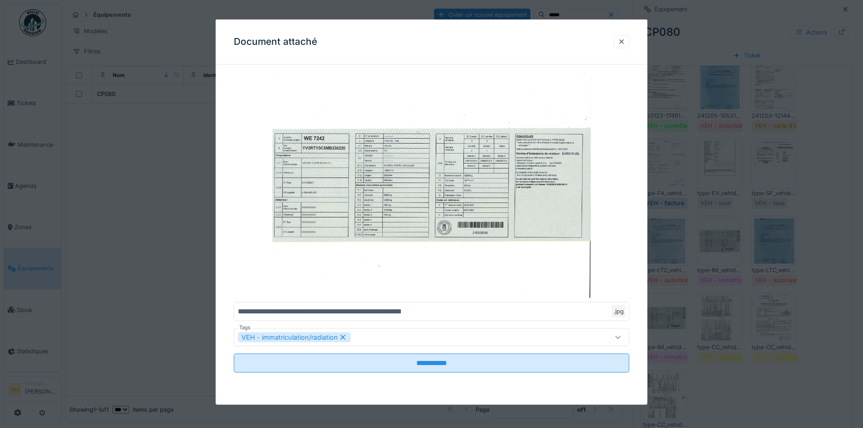
drag, startPoint x: 619, startPoint y: 43, endPoint x: 390, endPoint y: 30, distance: 229.9
click at [620, 43] on div at bounding box center [621, 41] width 15 height 13
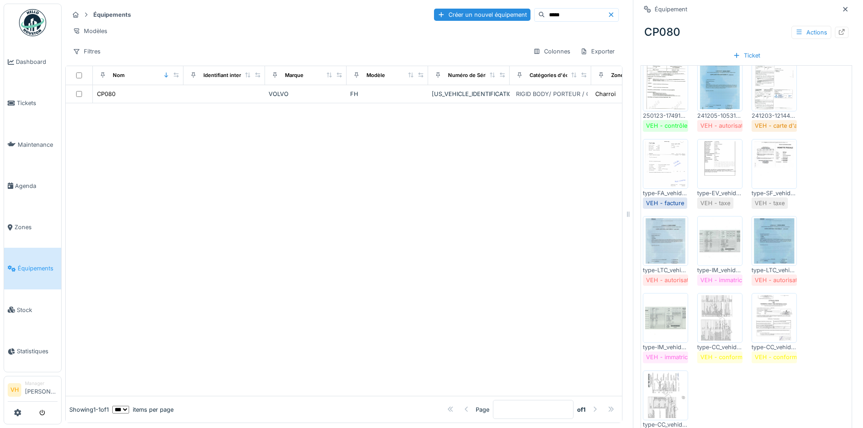
scroll to position [0, 0]
drag, startPoint x: 543, startPoint y: 10, endPoint x: 487, endPoint y: 3, distance: 56.6
click at [487, 3] on div "Équipements Créer un nouvel équipement ***** Modèles Filtres Colonnes Exporter …" at bounding box center [462, 214] width 801 height 428
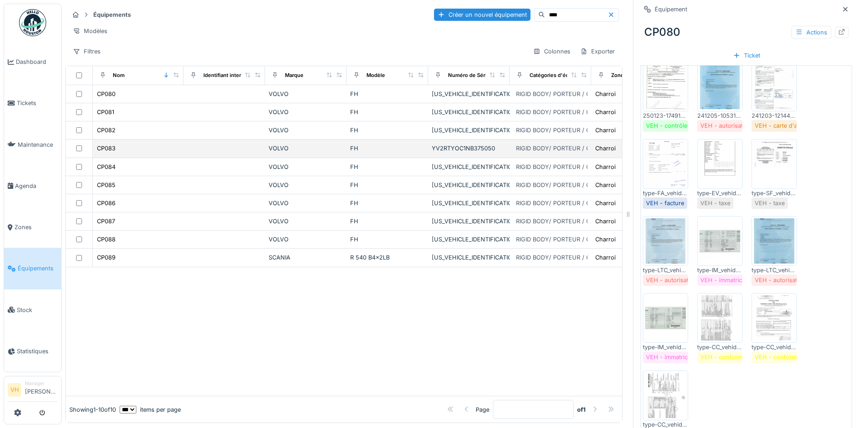
click at [151, 152] on div "CP083" at bounding box center [137, 149] width 83 height 10
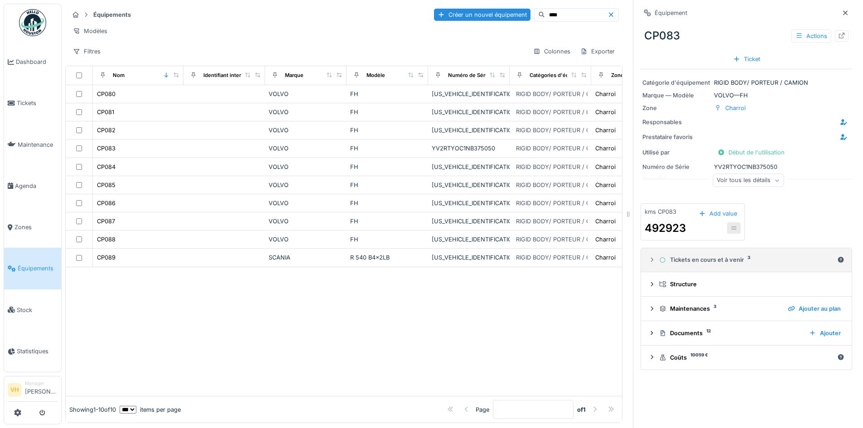
scroll to position [7, 0]
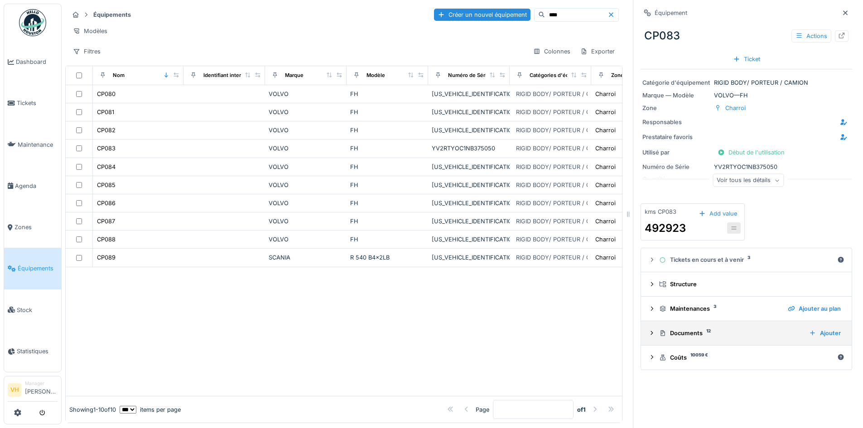
click at [697, 329] on div "Documents 12" at bounding box center [730, 333] width 143 height 9
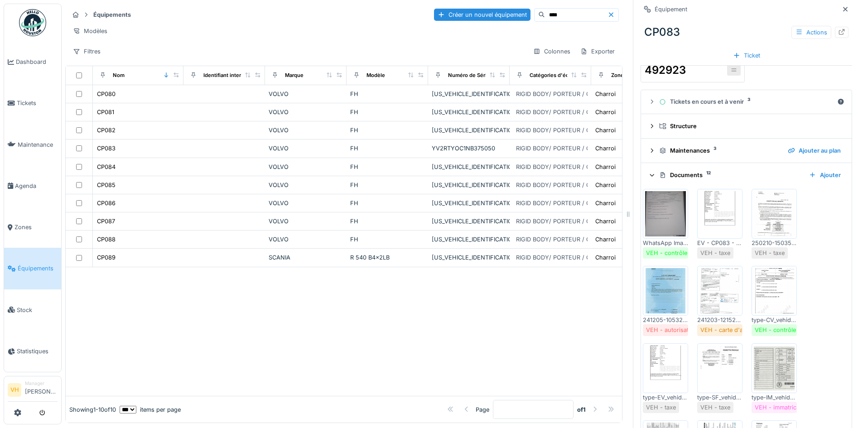
scroll to position [263, 0]
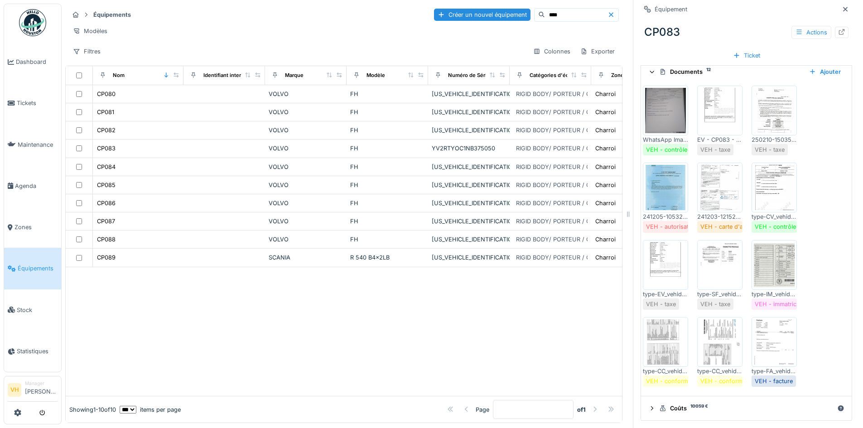
click at [772, 261] on img at bounding box center [773, 264] width 41 height 45
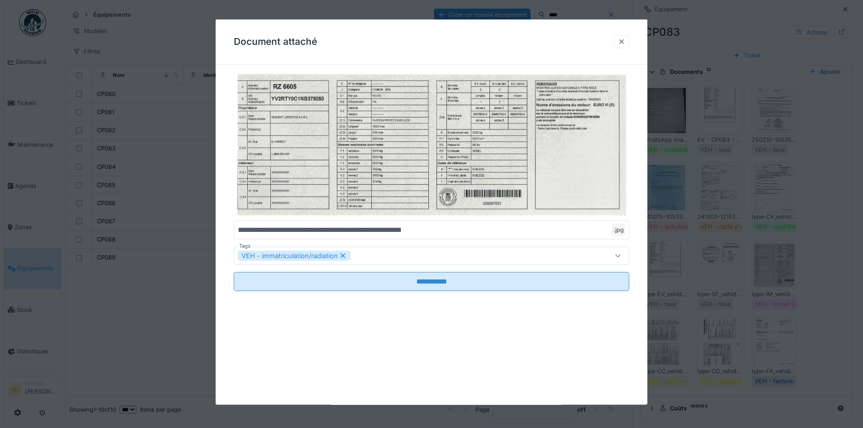
click at [622, 44] on div at bounding box center [621, 41] width 7 height 9
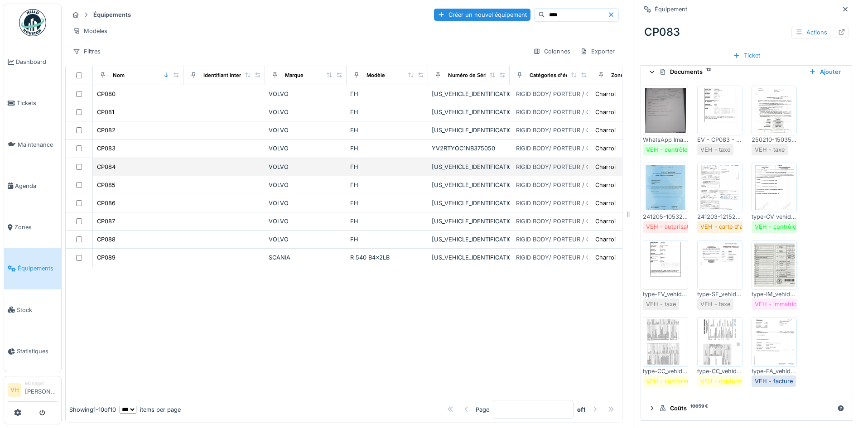
click at [125, 170] on div "CP084" at bounding box center [137, 167] width 83 height 10
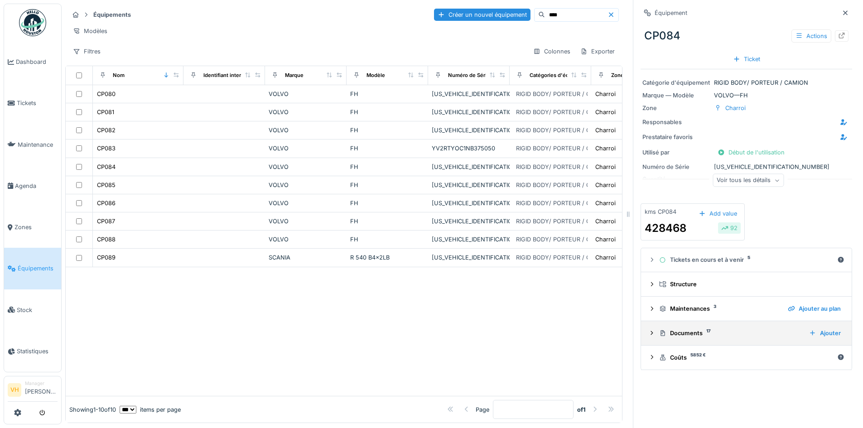
click at [689, 329] on div "Documents 17" at bounding box center [730, 333] width 143 height 9
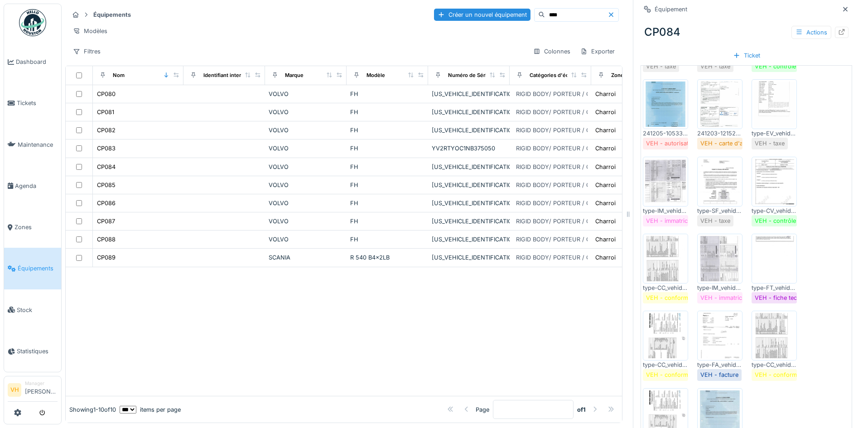
scroll to position [408, 0]
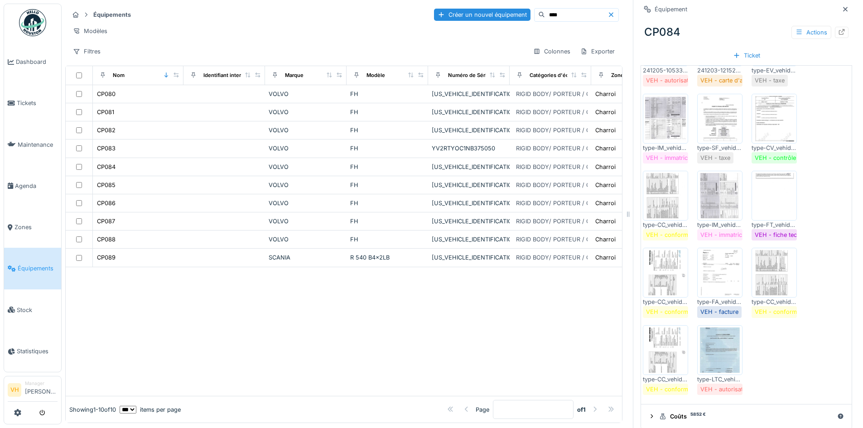
click at [662, 121] on img at bounding box center [665, 118] width 41 height 45
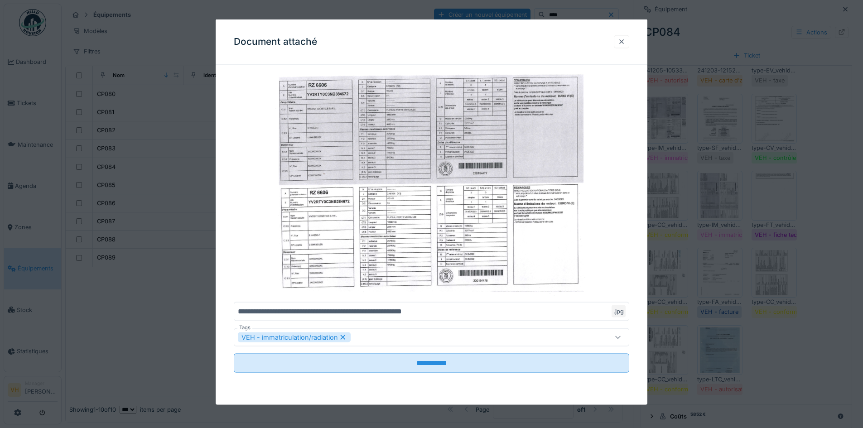
click at [625, 42] on div at bounding box center [621, 41] width 7 height 9
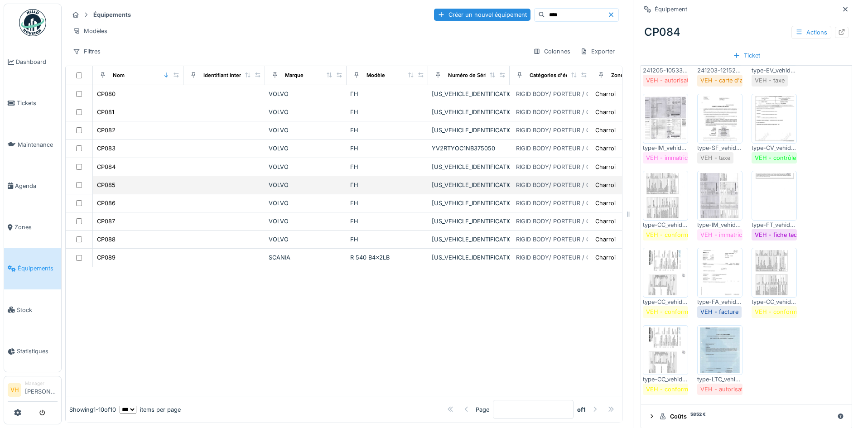
click at [137, 186] on div "CP085" at bounding box center [137, 185] width 83 height 10
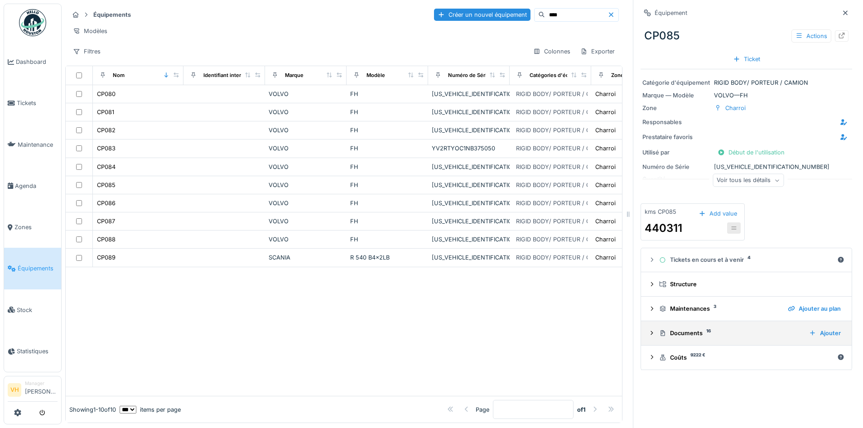
click at [697, 329] on div "Documents 16" at bounding box center [730, 333] width 143 height 9
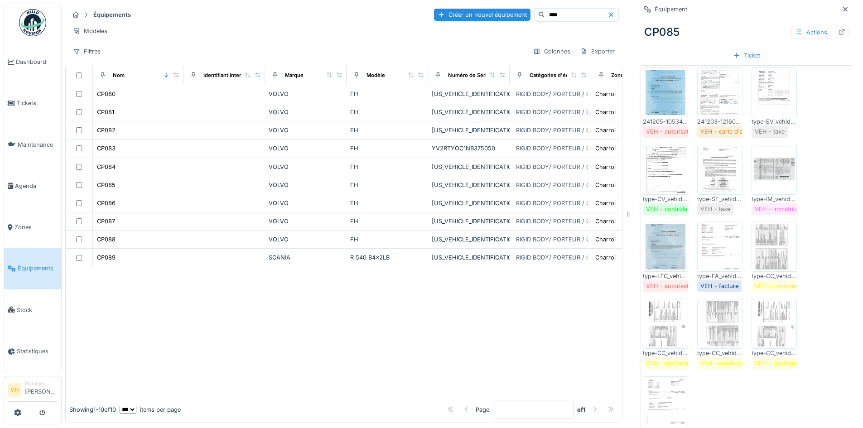
scroll to position [362, 0]
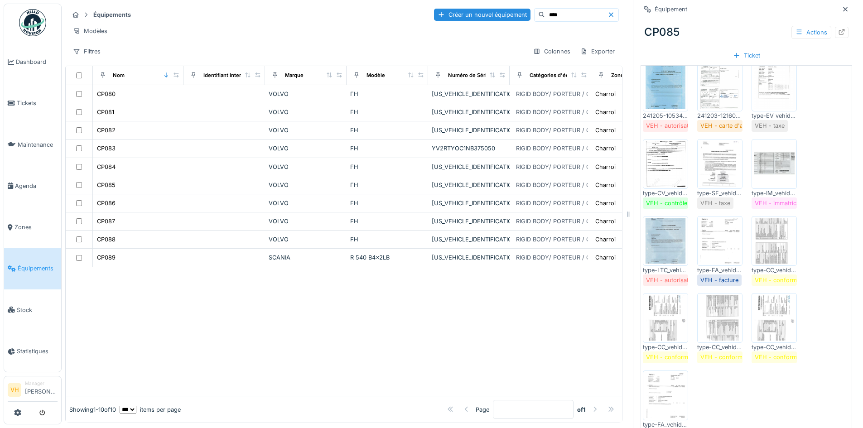
click at [767, 163] on img at bounding box center [773, 163] width 41 height 45
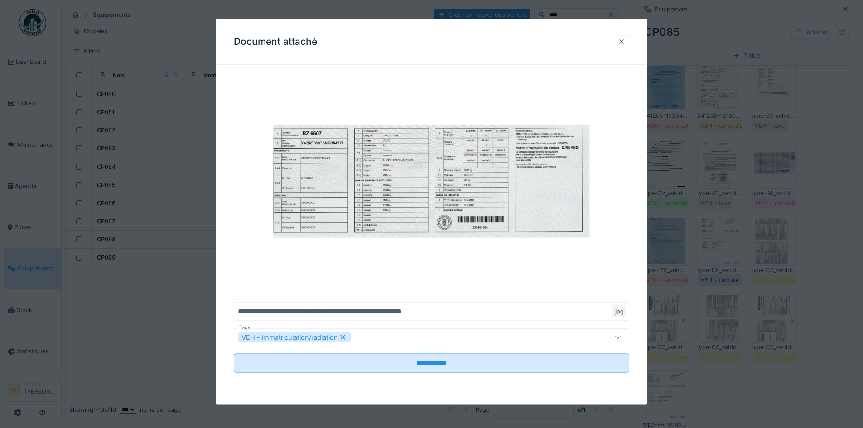
click at [625, 40] on div at bounding box center [621, 41] width 7 height 9
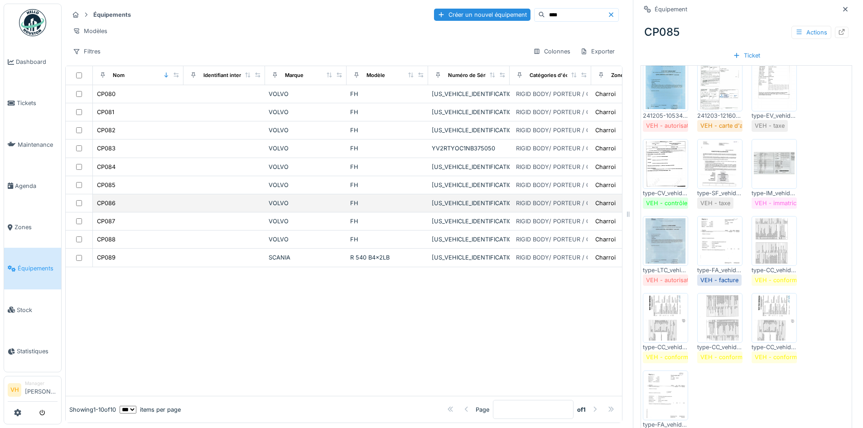
click at [135, 202] on div "CP086" at bounding box center [137, 203] width 83 height 10
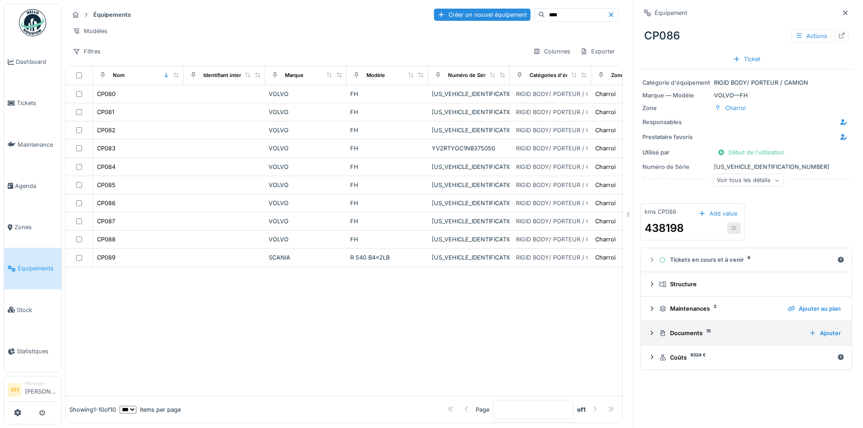
click at [687, 329] on div "Documents 15" at bounding box center [730, 333] width 143 height 9
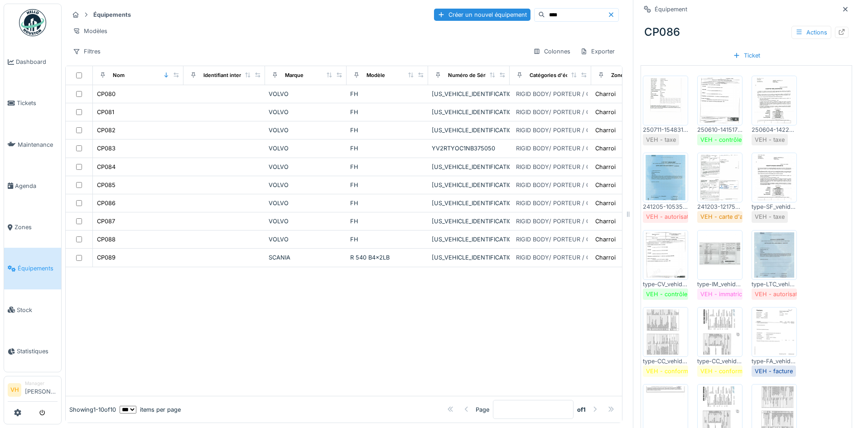
scroll to position [272, 0]
click at [711, 254] on img at bounding box center [719, 254] width 41 height 45
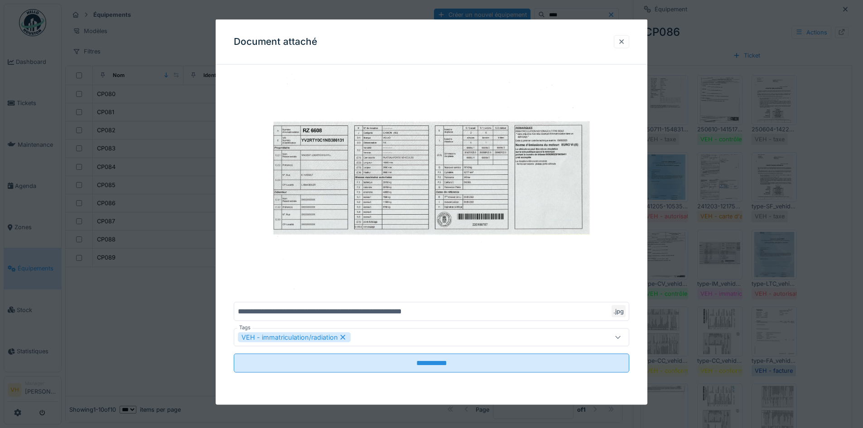
click at [620, 43] on div at bounding box center [621, 41] width 15 height 13
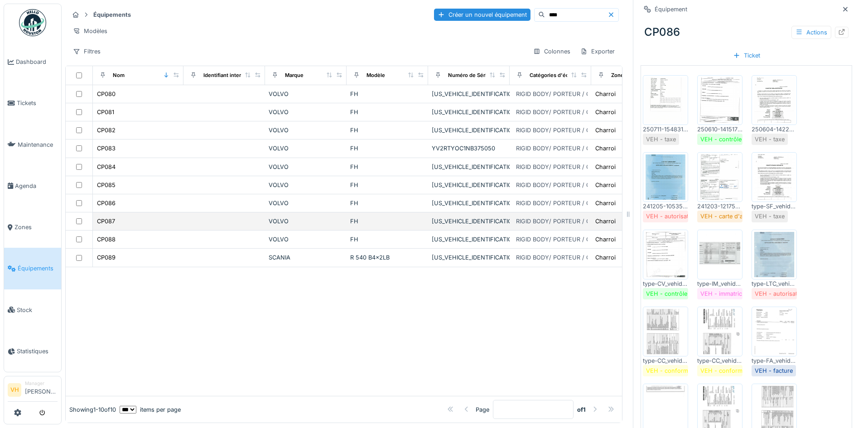
click at [172, 224] on div "CP087" at bounding box center [137, 221] width 83 height 10
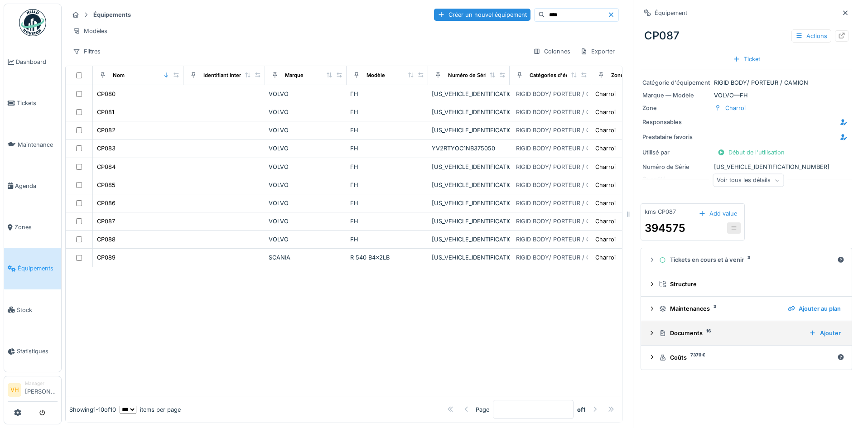
click at [697, 329] on div "Documents 16" at bounding box center [730, 333] width 143 height 9
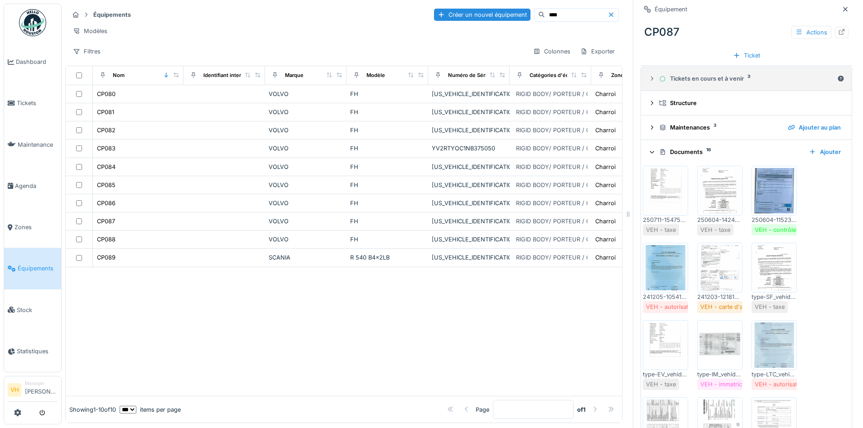
scroll to position [362, 0]
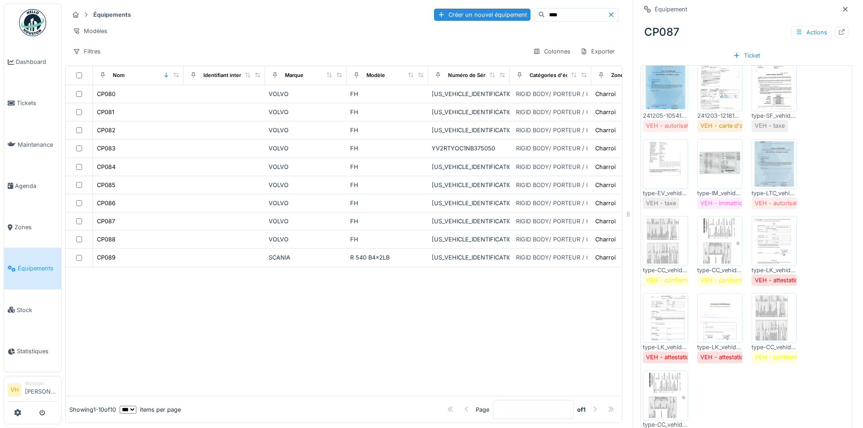
click at [720, 169] on img at bounding box center [719, 163] width 41 height 45
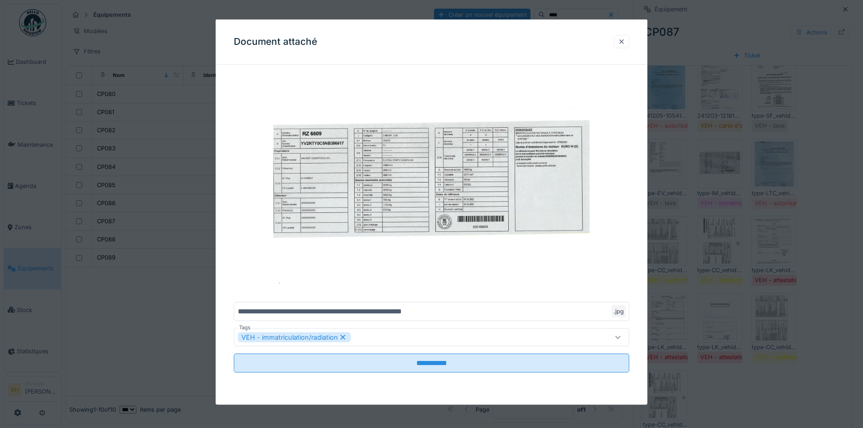
click at [623, 42] on div at bounding box center [621, 41] width 7 height 9
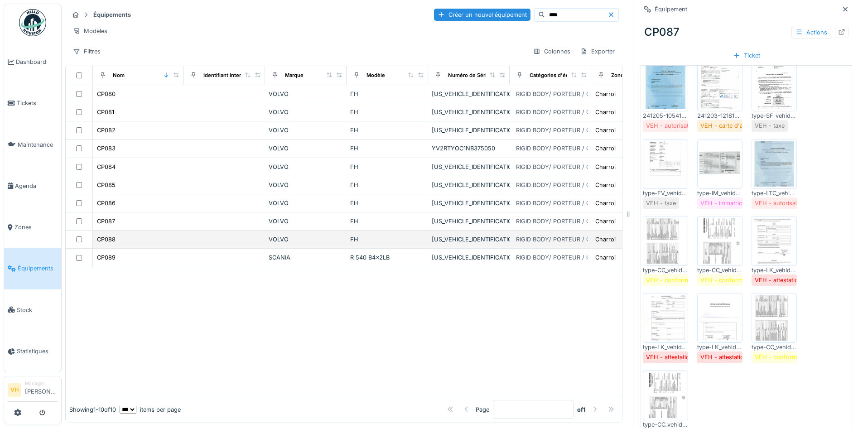
click at [129, 240] on div "CP088" at bounding box center [137, 240] width 83 height 10
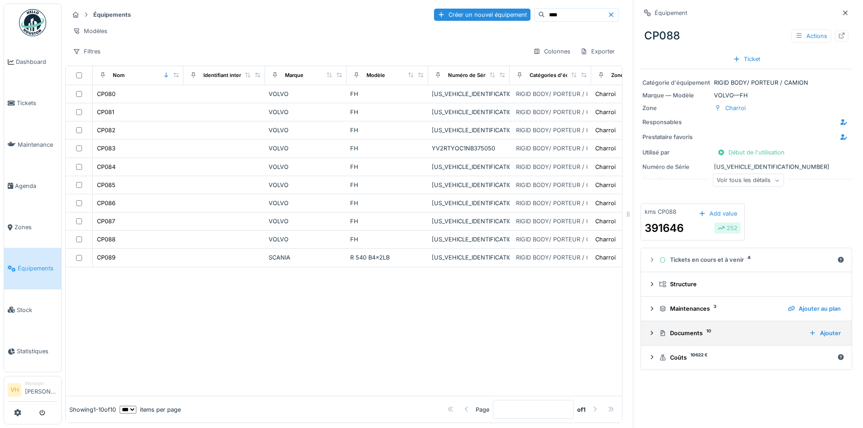
click at [703, 329] on div "Documents 10" at bounding box center [730, 333] width 143 height 9
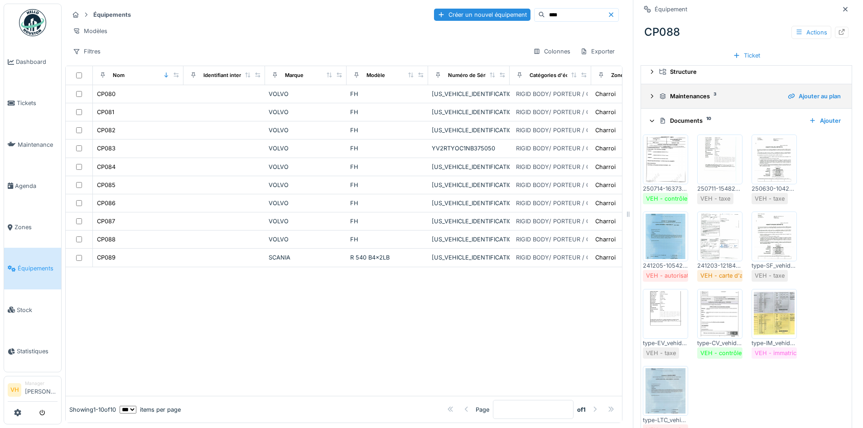
scroll to position [263, 0]
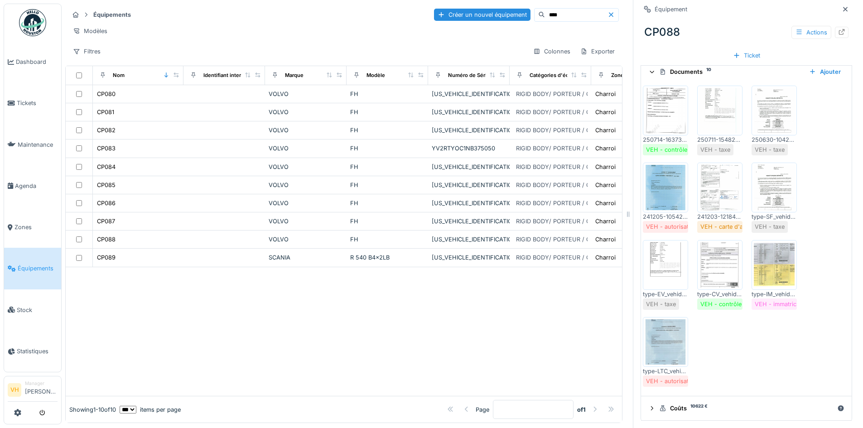
click at [769, 264] on img at bounding box center [773, 264] width 41 height 45
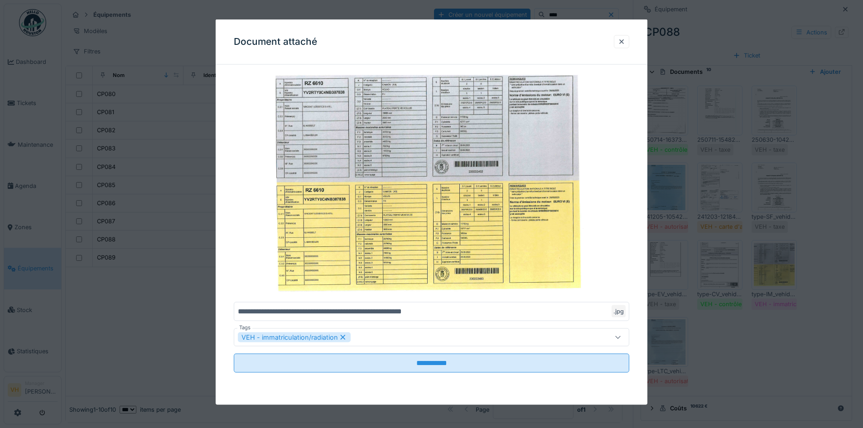
drag, startPoint x: 625, startPoint y: 43, endPoint x: 794, endPoint y: 0, distance: 173.6
click at [625, 43] on div at bounding box center [621, 41] width 7 height 9
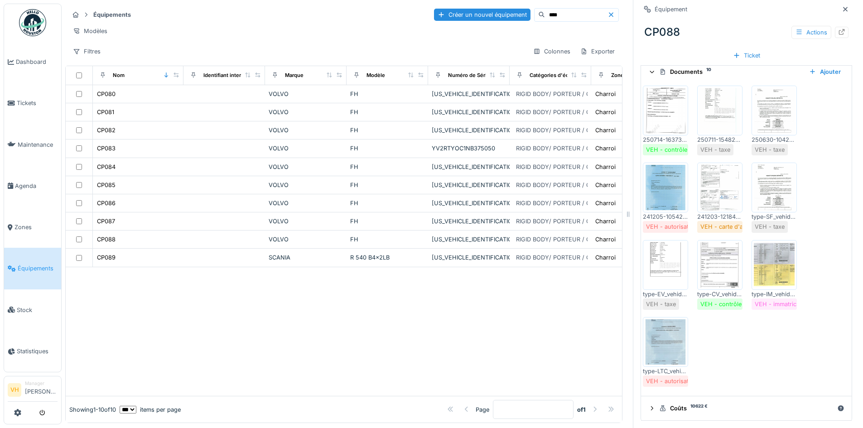
click at [547, 10] on input "****" at bounding box center [576, 15] width 62 height 13
drag, startPoint x: 555, startPoint y: 9, endPoint x: 464, endPoint y: 3, distance: 91.7
click at [464, 3] on div "Équipements Créer un nouvel équipement **** Modèles Filtres Colonnes Exporter N…" at bounding box center [462, 214] width 801 height 428
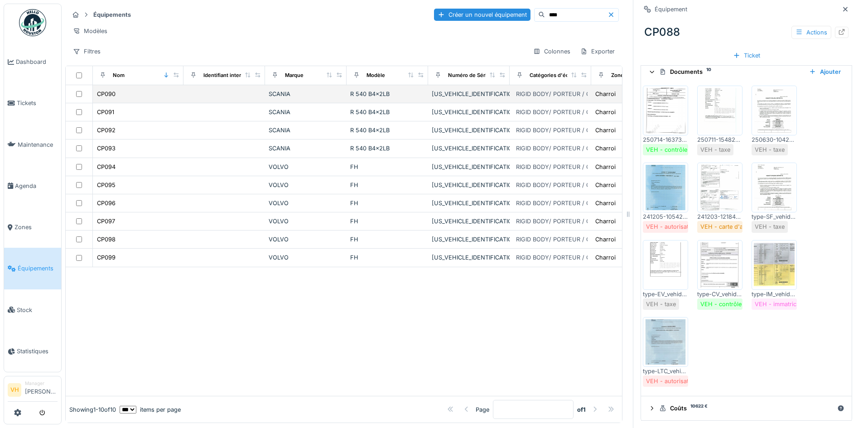
click at [128, 99] on div "CP090" at bounding box center [137, 94] width 83 height 10
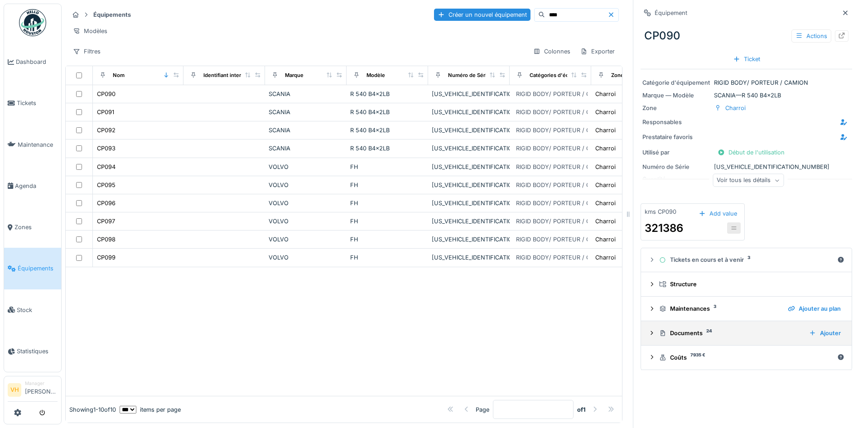
click at [697, 337] on div "Documents 24" at bounding box center [730, 333] width 143 height 9
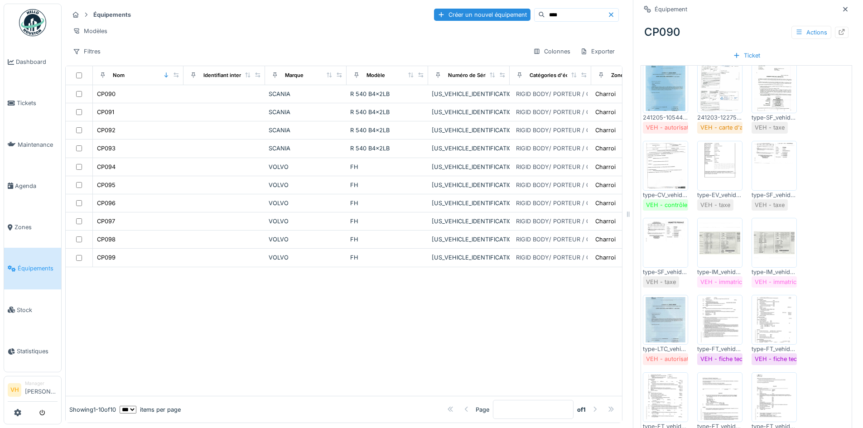
scroll to position [362, 0]
click at [707, 254] on img at bounding box center [719, 240] width 41 height 45
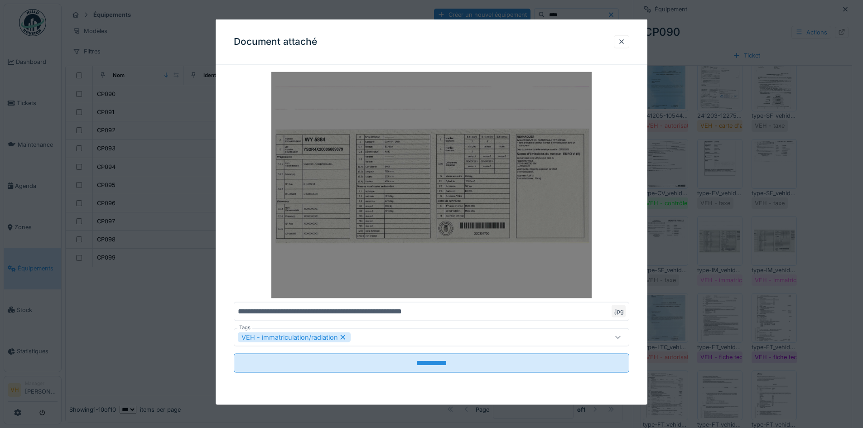
click at [432, 202] on img at bounding box center [431, 185] width 395 height 226
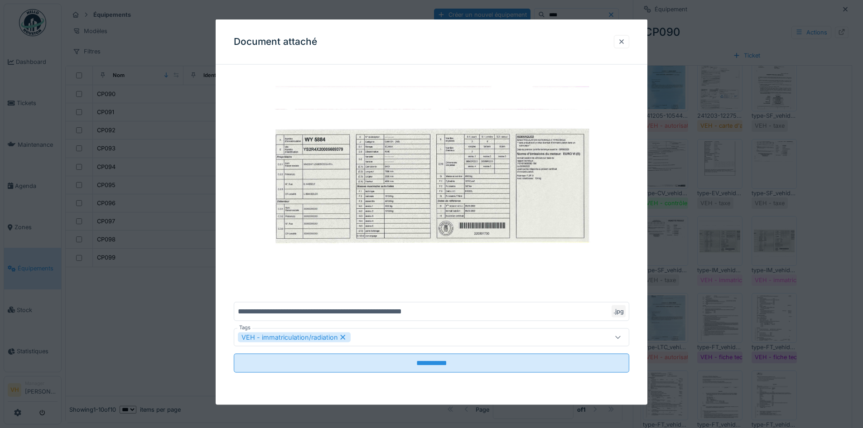
click at [625, 40] on div at bounding box center [621, 41] width 7 height 9
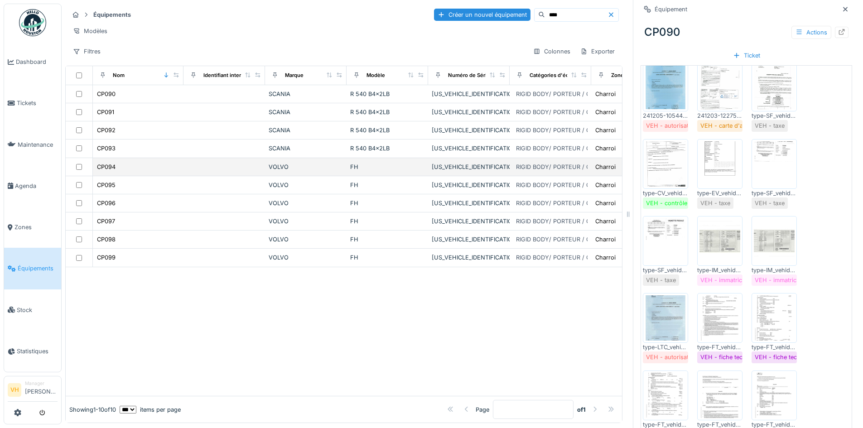
click at [119, 172] on div "CP094" at bounding box center [137, 167] width 83 height 10
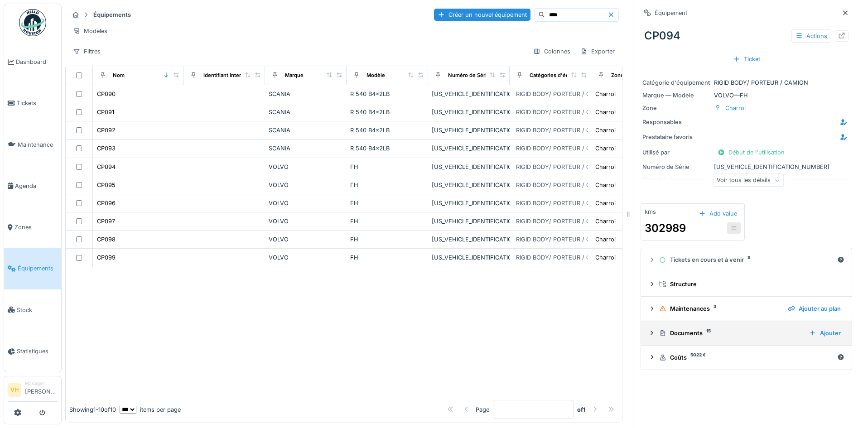
click at [730, 336] on div "Documents 15" at bounding box center [730, 333] width 143 height 9
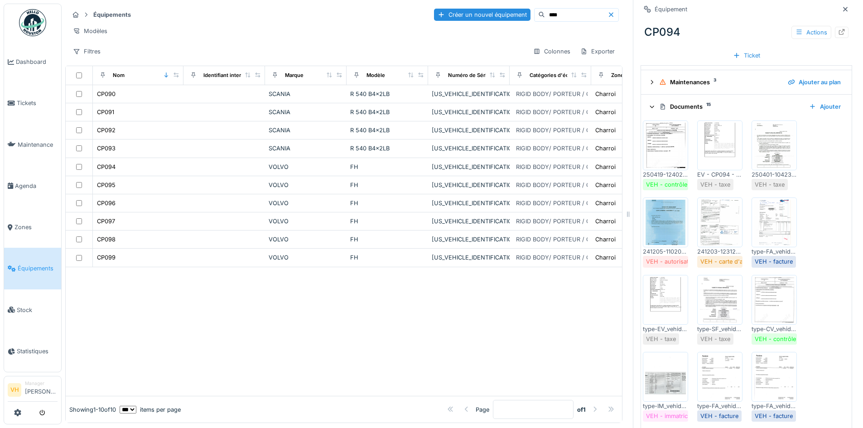
scroll to position [340, 0]
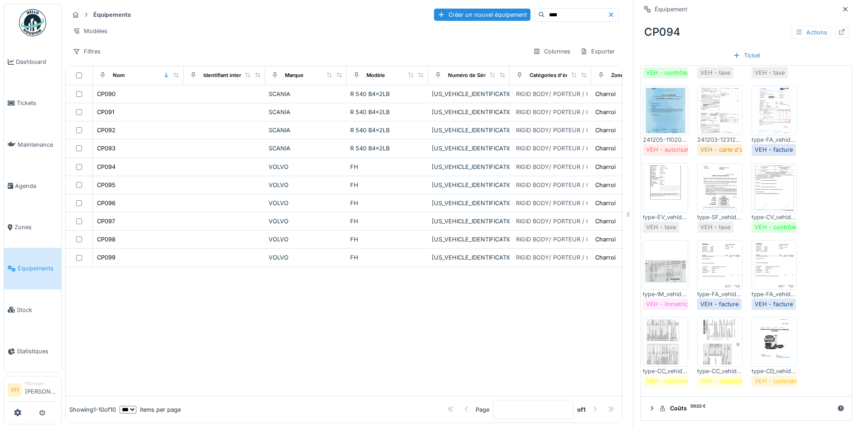
click at [666, 275] on img at bounding box center [665, 264] width 41 height 45
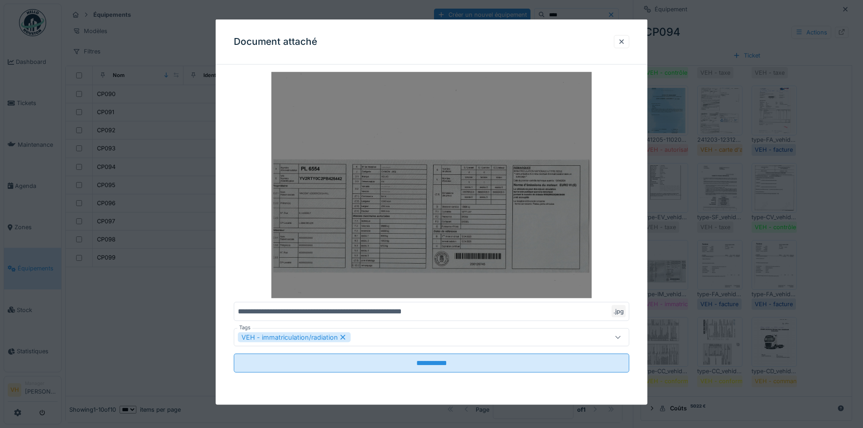
click at [456, 225] on img at bounding box center [431, 185] width 395 height 226
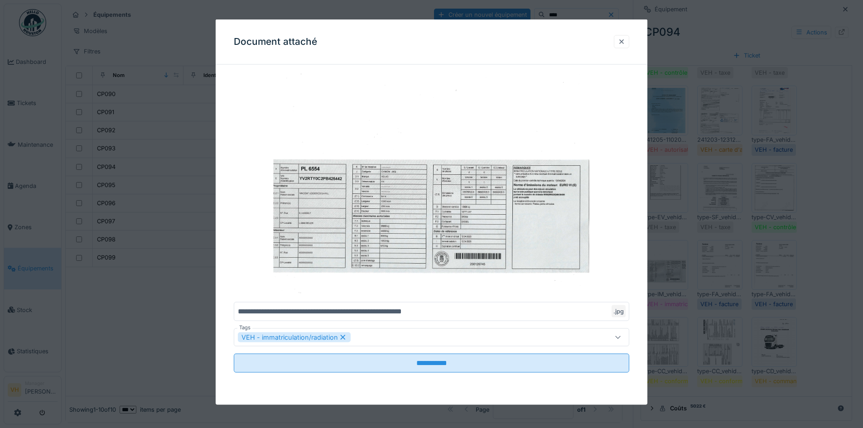
click at [624, 41] on div at bounding box center [621, 41] width 7 height 9
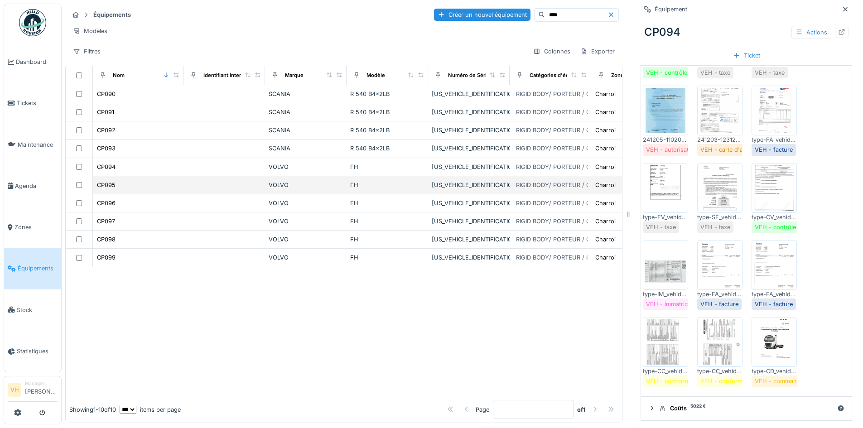
click at [125, 190] on div "CP095" at bounding box center [137, 185] width 83 height 10
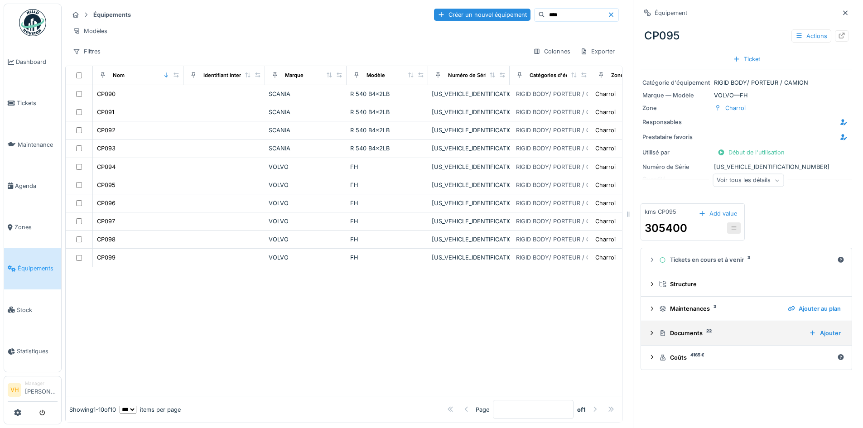
click at [715, 332] on div "Documents 22" at bounding box center [730, 333] width 143 height 9
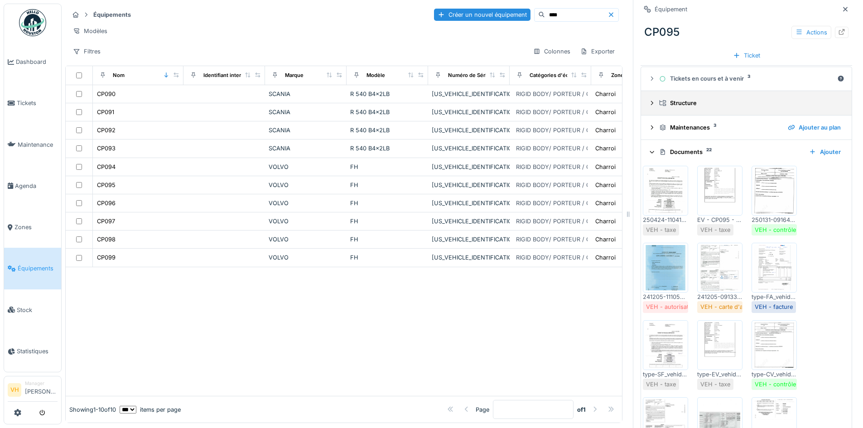
scroll to position [317, 0]
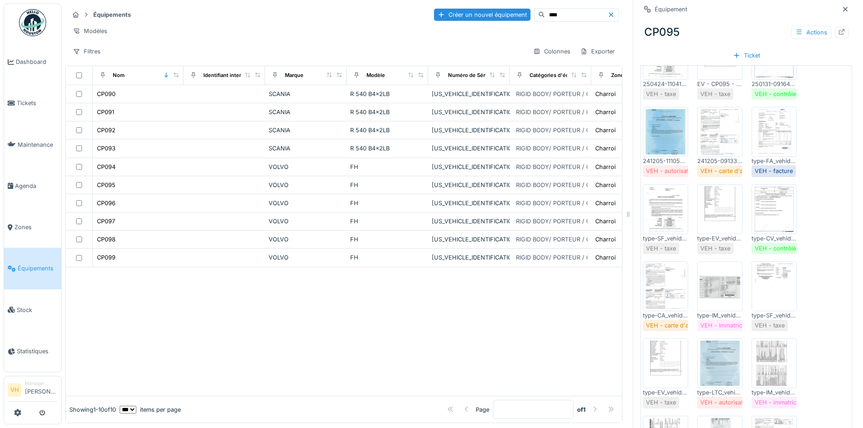
click at [717, 289] on img at bounding box center [719, 286] width 41 height 45
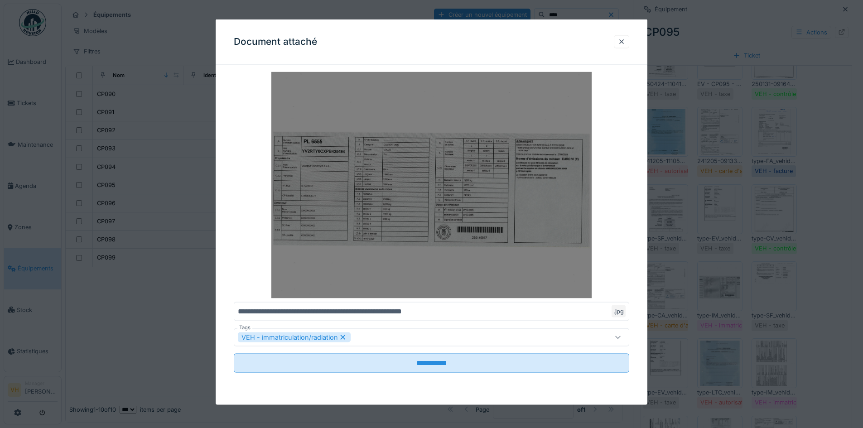
click at [461, 147] on img at bounding box center [431, 185] width 395 height 226
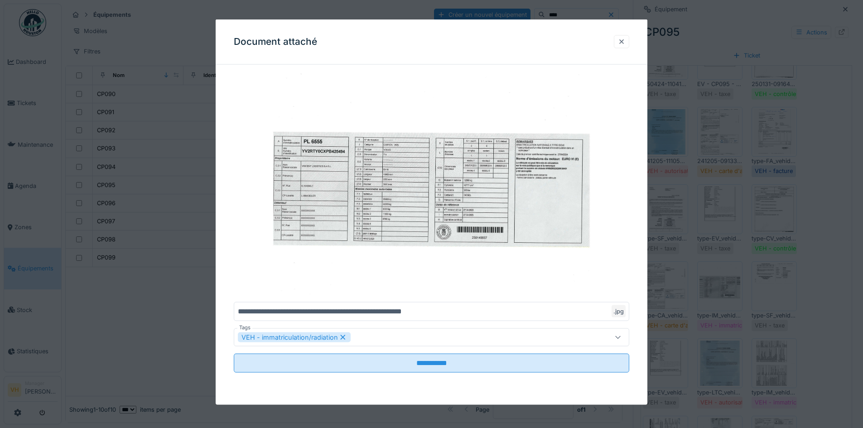
click at [620, 41] on div at bounding box center [621, 41] width 15 height 13
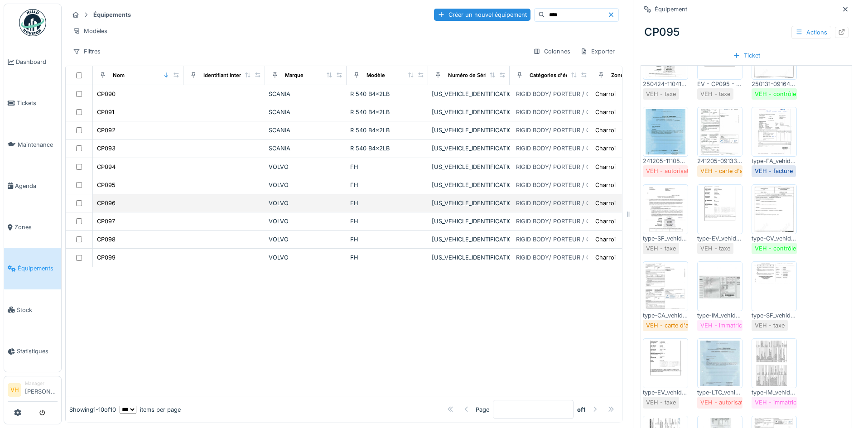
click at [152, 208] on div "CP096" at bounding box center [137, 203] width 83 height 10
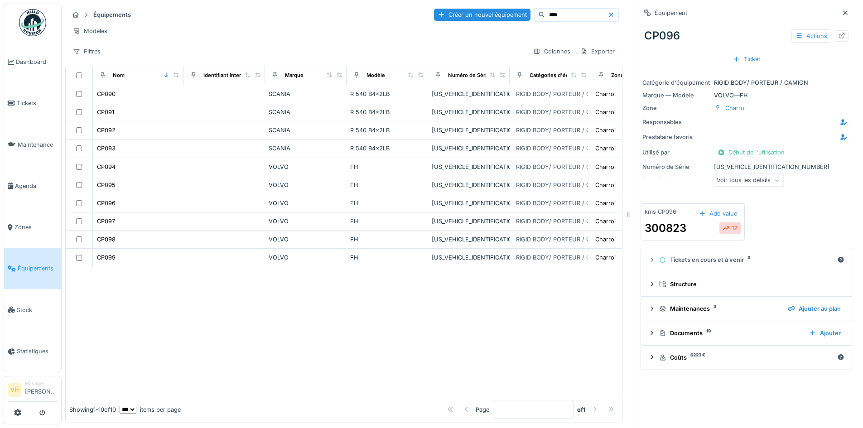
scroll to position [7, 0]
click at [692, 329] on div "Documents 19" at bounding box center [730, 333] width 143 height 9
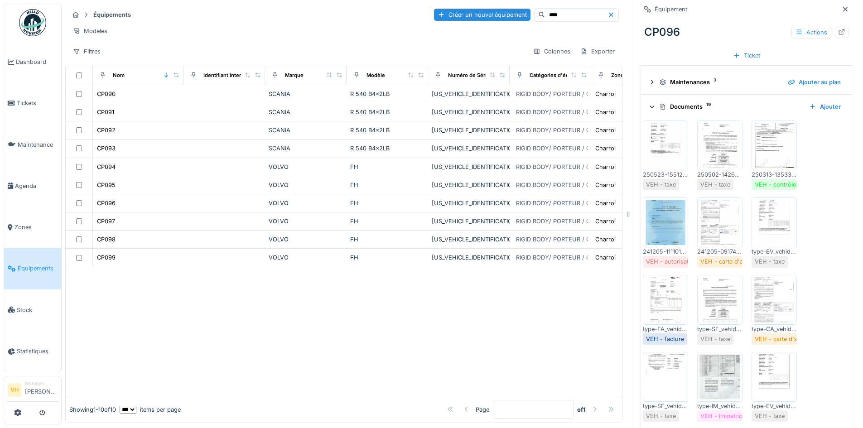
scroll to position [408, 0]
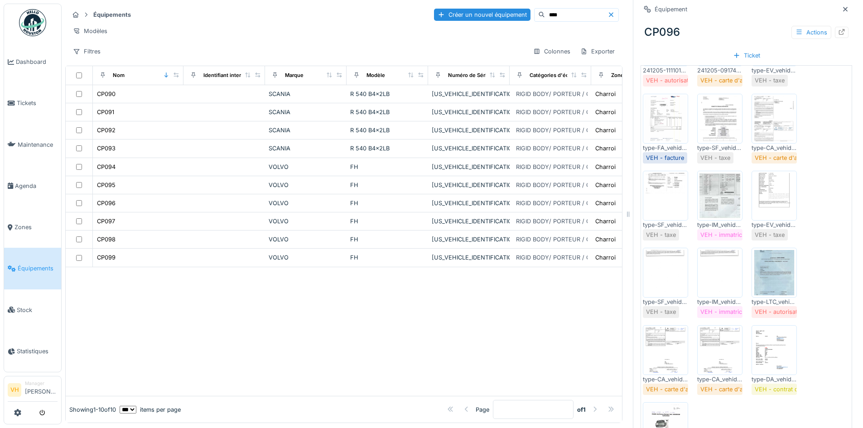
click at [717, 193] on img at bounding box center [719, 195] width 41 height 45
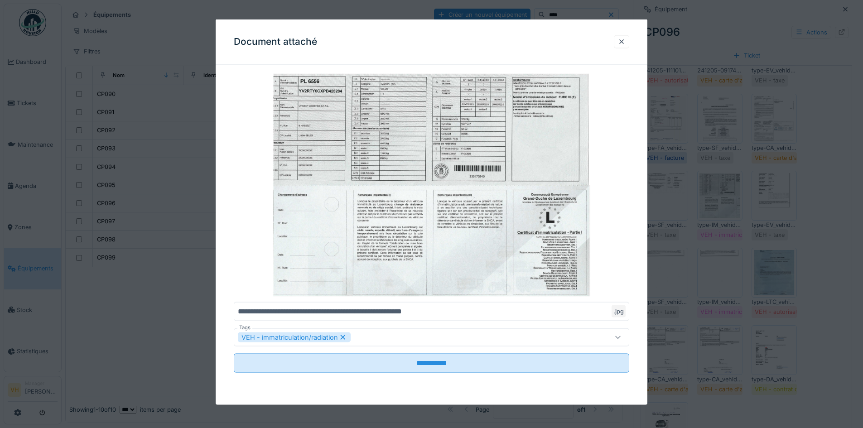
drag, startPoint x: 626, startPoint y: 41, endPoint x: 868, endPoint y: 148, distance: 264.8
click at [625, 41] on div at bounding box center [621, 41] width 7 height 9
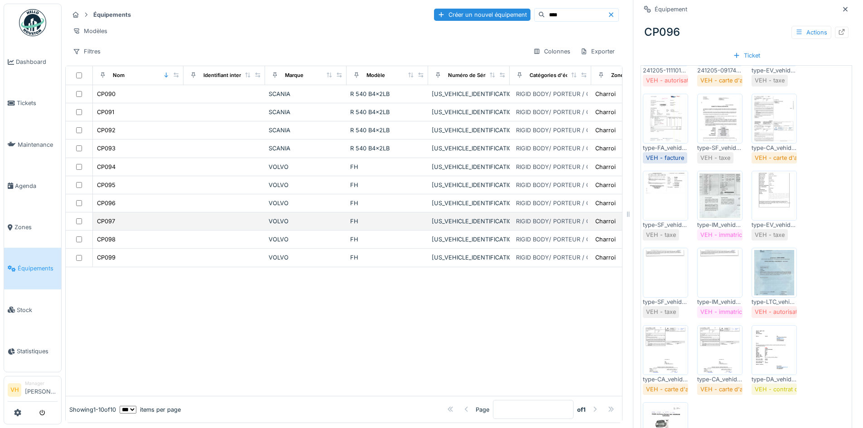
click at [151, 226] on div "CP097" at bounding box center [137, 221] width 83 height 10
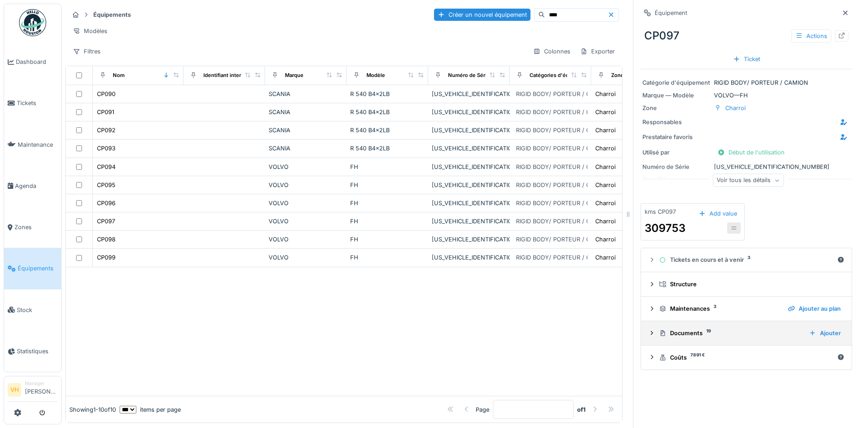
click at [684, 329] on div "Documents 19" at bounding box center [730, 333] width 143 height 9
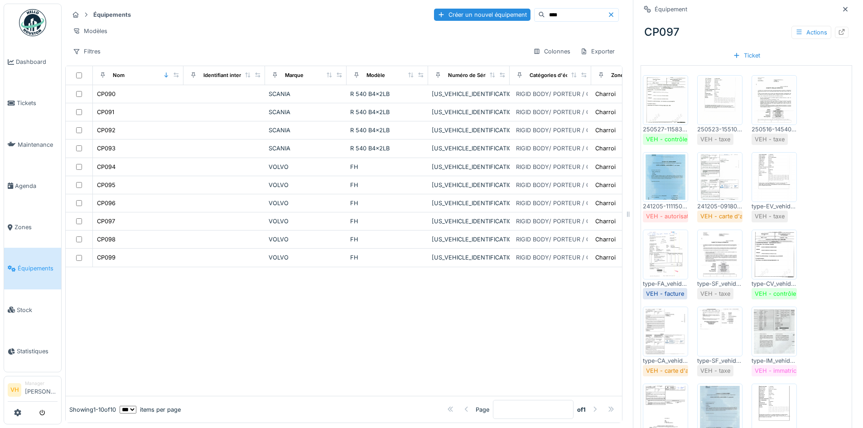
scroll to position [317, 0]
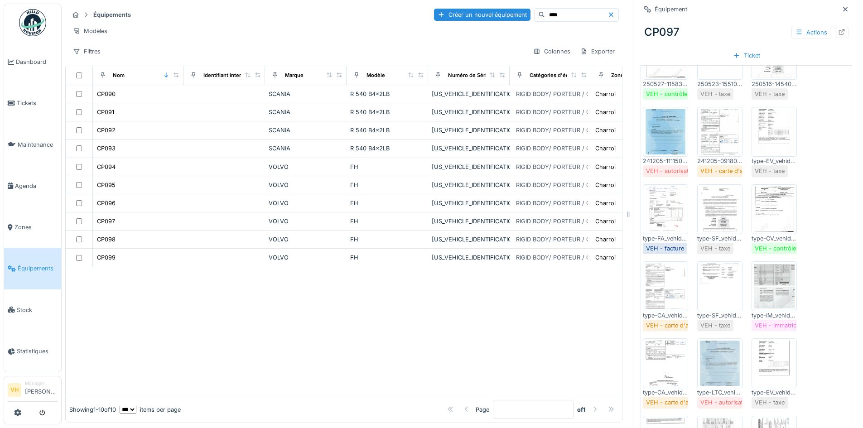
click at [765, 274] on img at bounding box center [773, 286] width 41 height 45
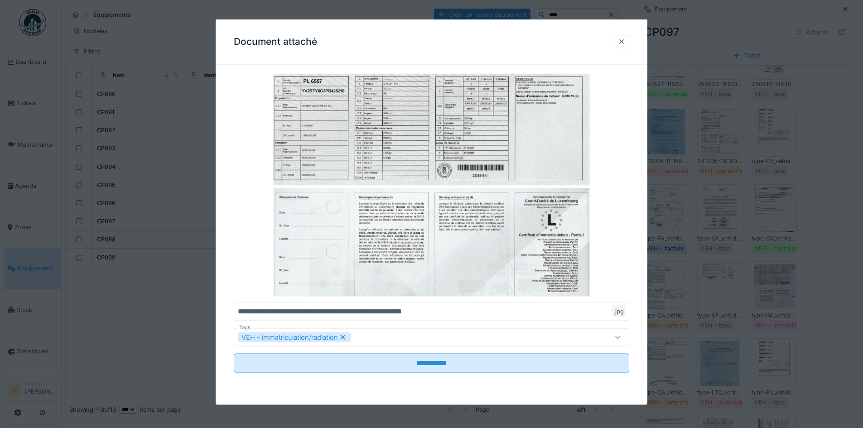
click at [621, 43] on div at bounding box center [621, 41] width 7 height 9
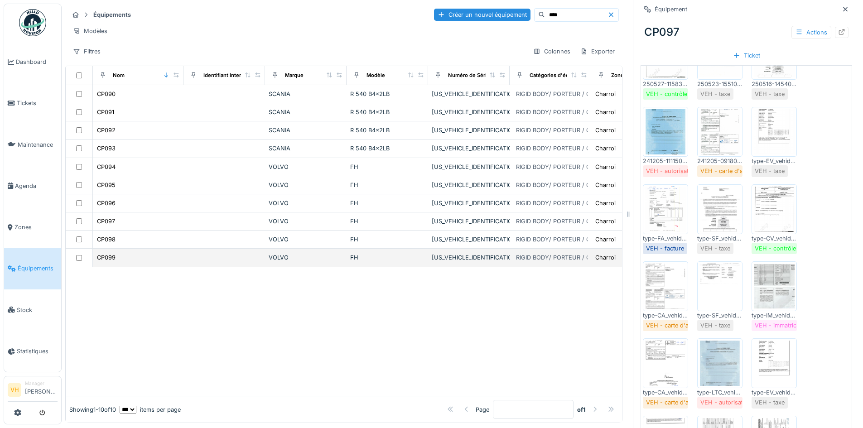
click at [131, 256] on div "CP099" at bounding box center [137, 258] width 83 height 10
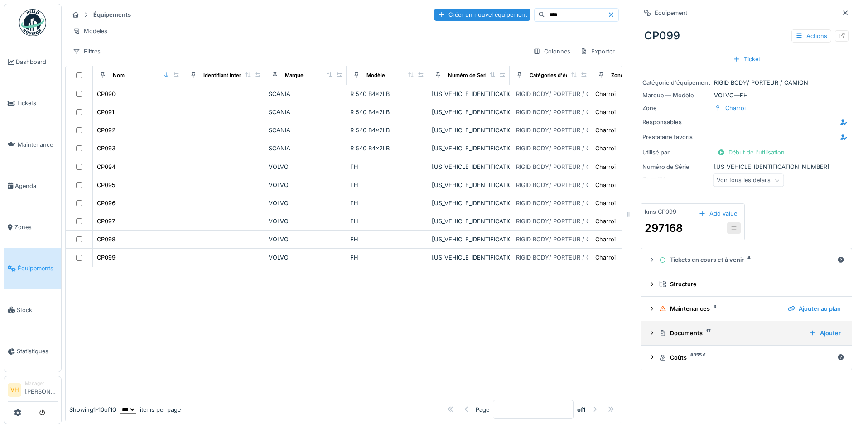
click at [694, 329] on div "Documents 17" at bounding box center [730, 333] width 143 height 9
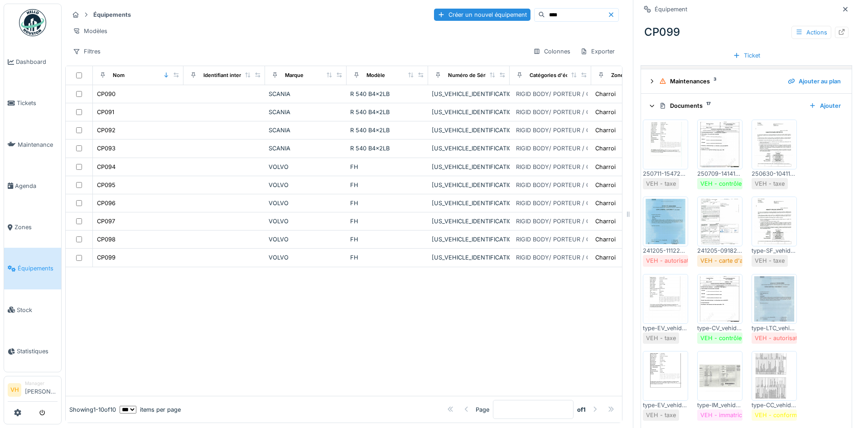
scroll to position [317, 0]
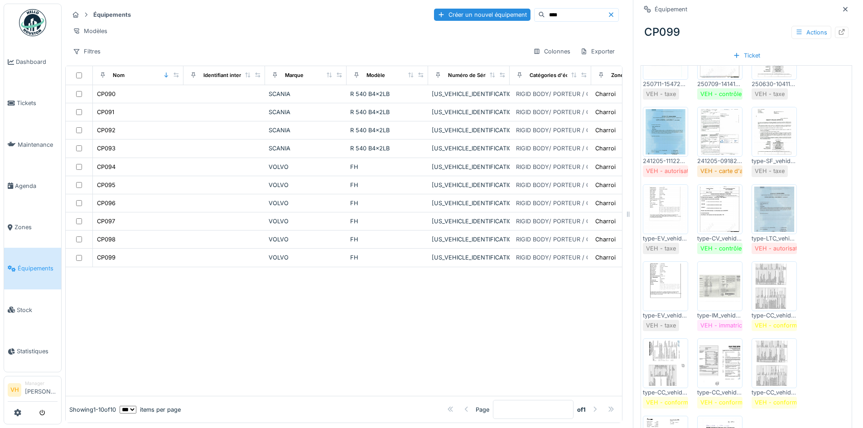
click at [718, 293] on img at bounding box center [719, 286] width 41 height 45
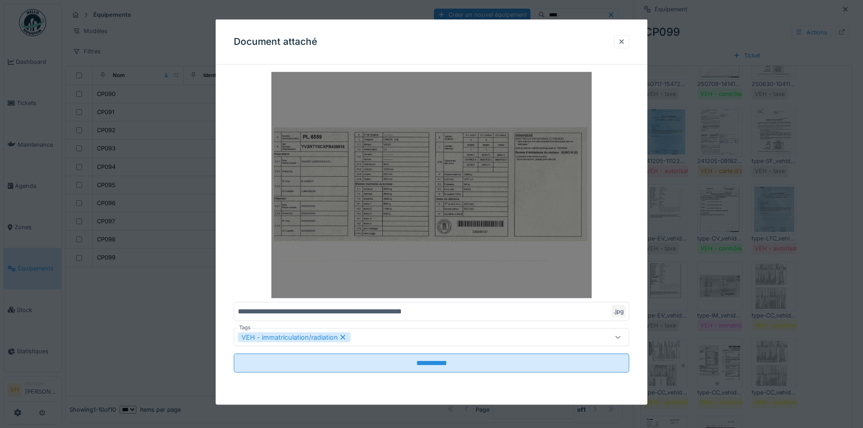
drag, startPoint x: 464, startPoint y: 167, endPoint x: 390, endPoint y: 193, distance: 78.9
click at [390, 193] on img at bounding box center [431, 185] width 395 height 226
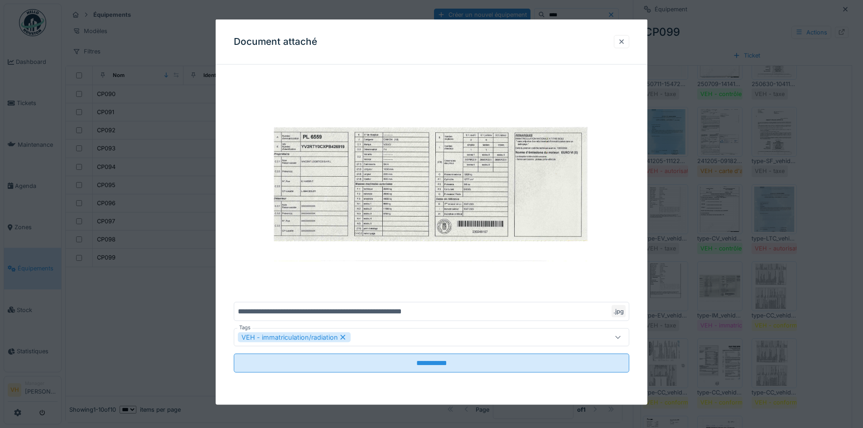
click at [622, 42] on div at bounding box center [621, 41] width 7 height 9
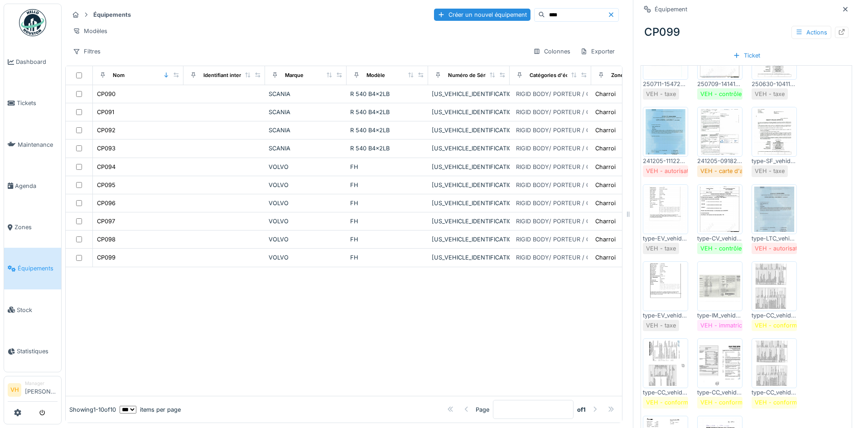
click at [546, 9] on input "****" at bounding box center [576, 15] width 62 height 13
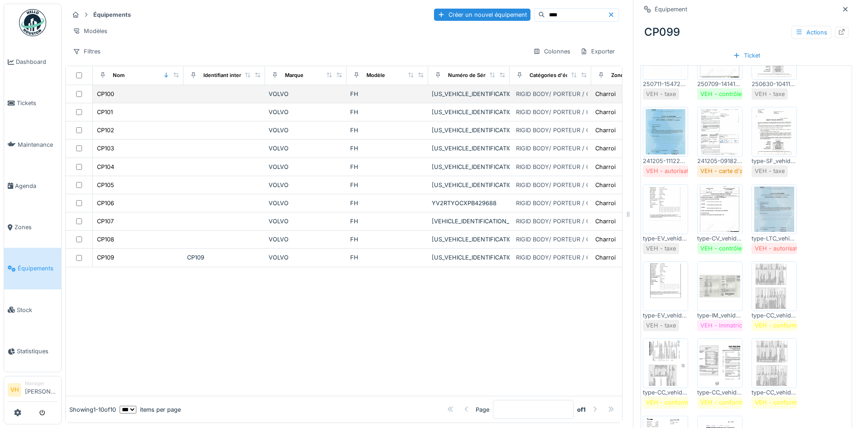
click at [474, 95] on div "[US_VEHICLE_IDENTIFICATION_NUMBER]" at bounding box center [469, 94] width 74 height 9
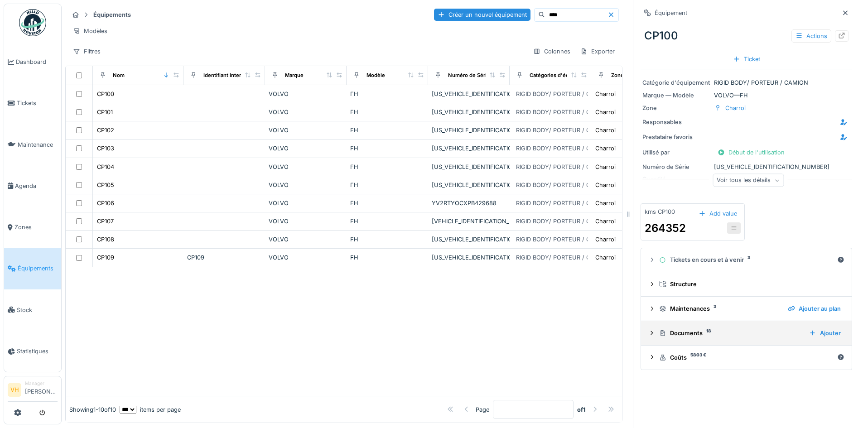
click at [706, 329] on div "Documents 18" at bounding box center [730, 333] width 143 height 9
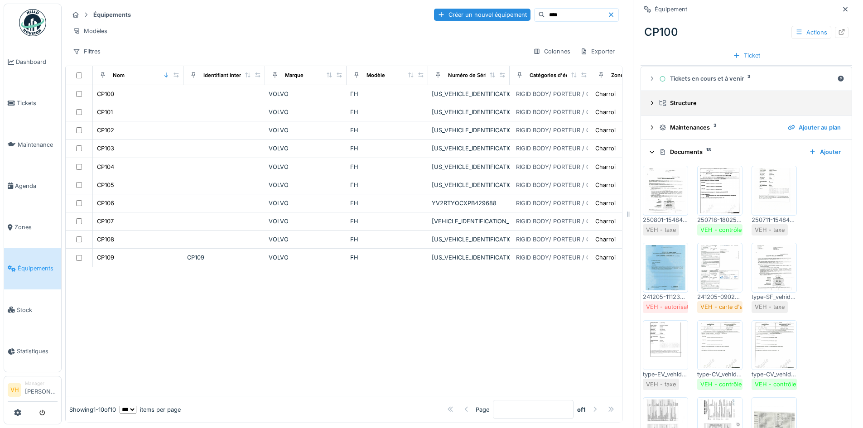
scroll to position [362, 0]
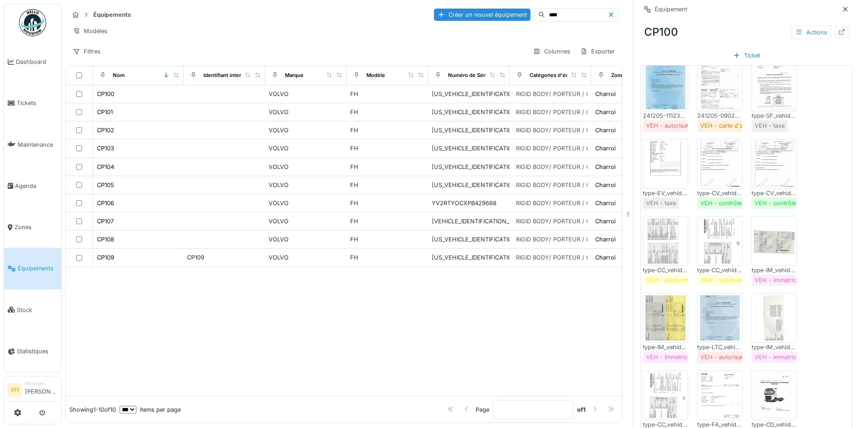
click at [762, 244] on img at bounding box center [773, 240] width 41 height 45
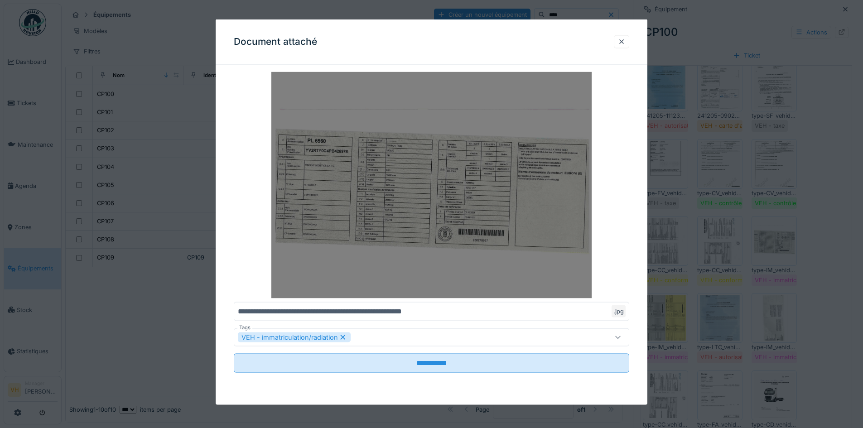
click at [427, 211] on img at bounding box center [431, 185] width 395 height 226
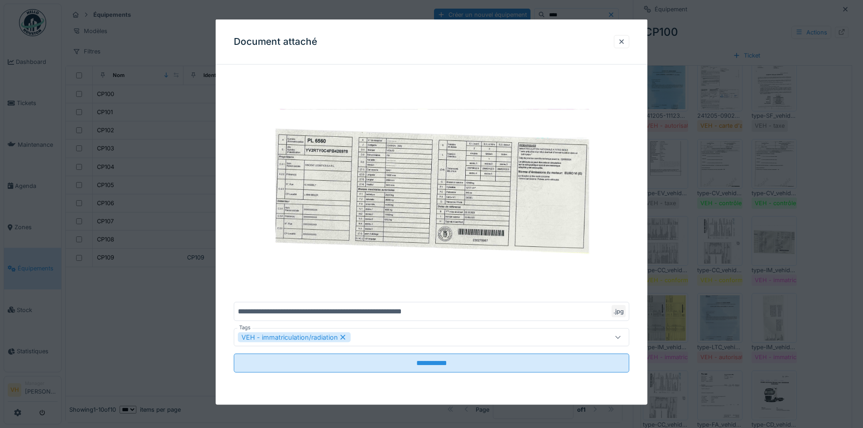
click at [629, 44] on div at bounding box center [621, 41] width 15 height 13
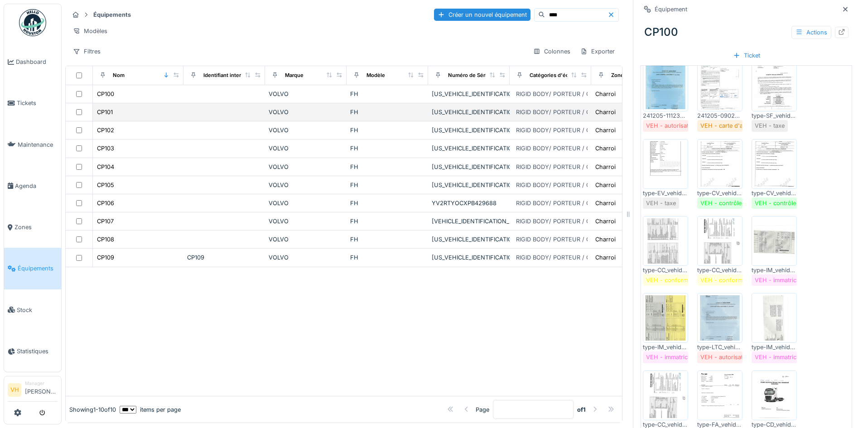
click at [126, 113] on div "CP101" at bounding box center [137, 112] width 83 height 10
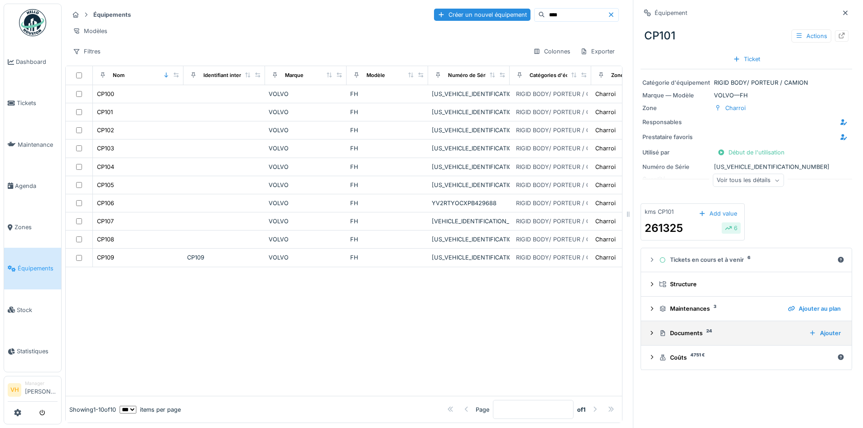
click at [696, 325] on summary "Documents 24 Ajouter" at bounding box center [745, 333] width 203 height 17
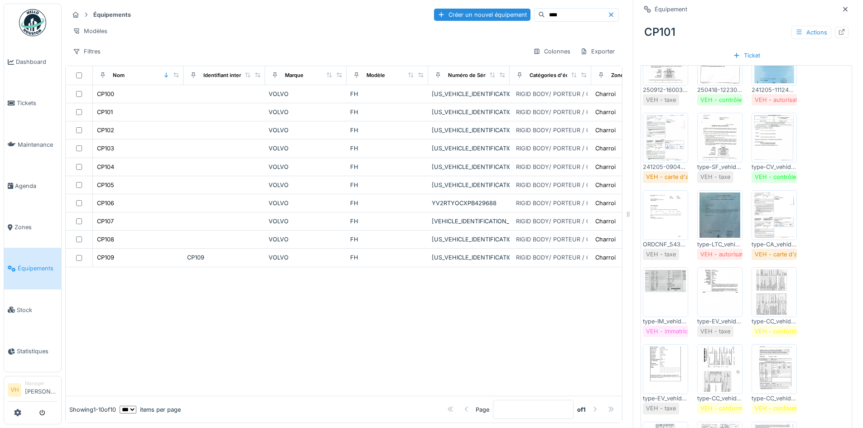
scroll to position [317, 0]
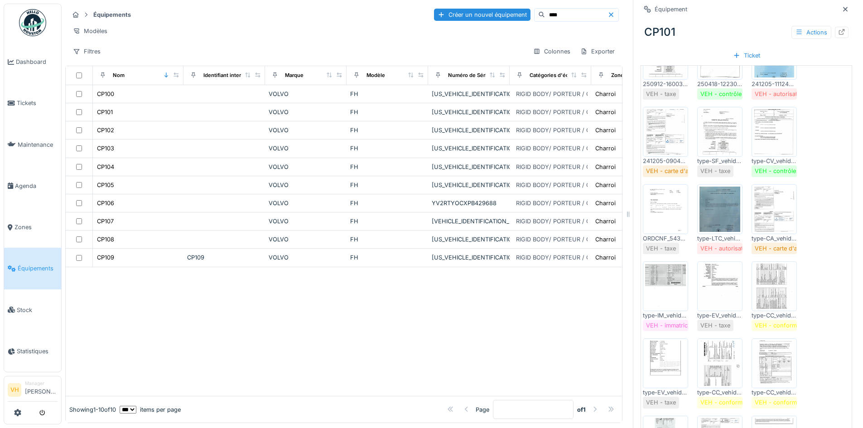
click at [666, 289] on img at bounding box center [665, 286] width 41 height 45
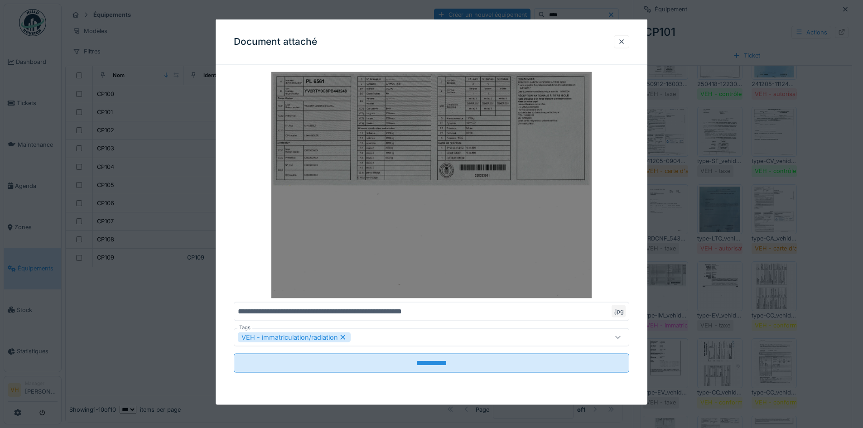
drag, startPoint x: 421, startPoint y: 182, endPoint x: 337, endPoint y: 167, distance: 84.6
click at [337, 167] on img at bounding box center [431, 185] width 395 height 226
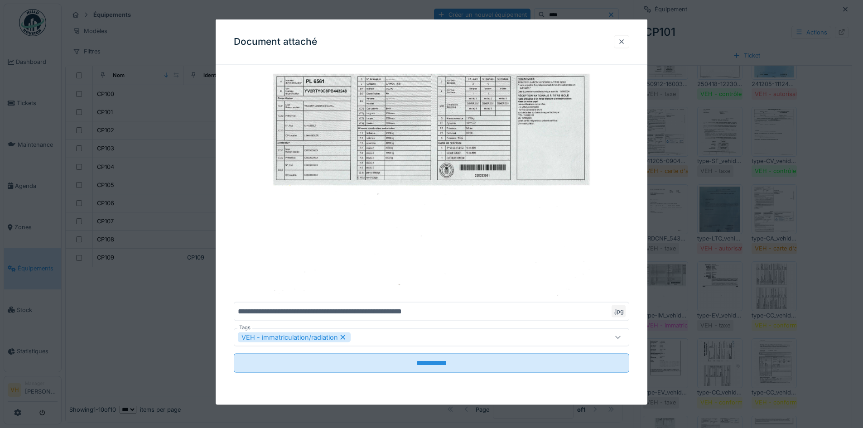
click at [625, 43] on div at bounding box center [621, 41] width 7 height 9
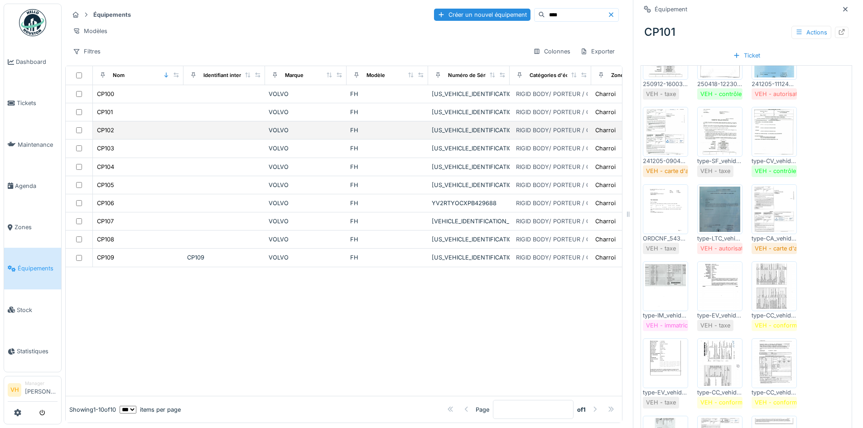
click at [128, 131] on div "CP102" at bounding box center [137, 130] width 83 height 10
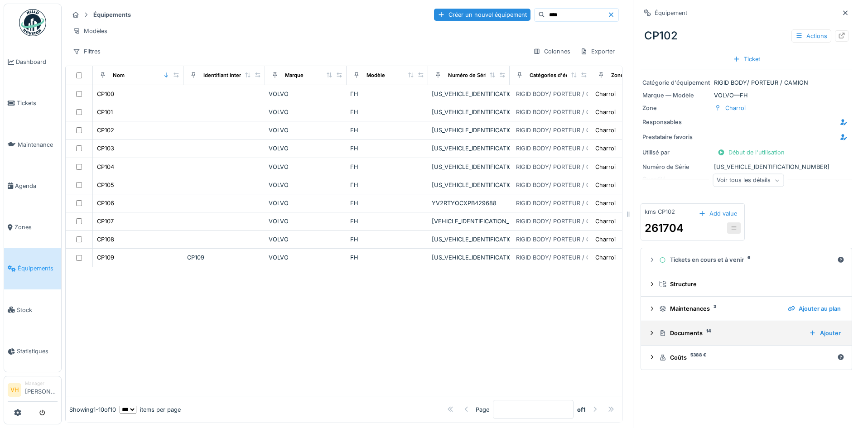
click at [696, 329] on div "Documents 14" at bounding box center [730, 333] width 143 height 9
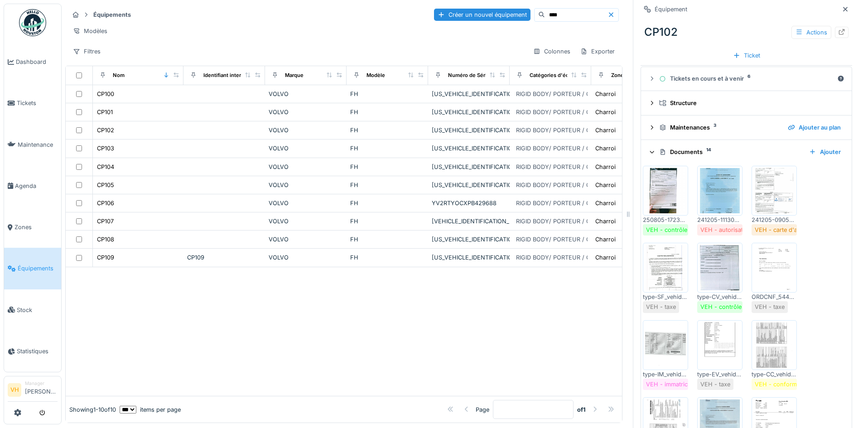
scroll to position [340, 0]
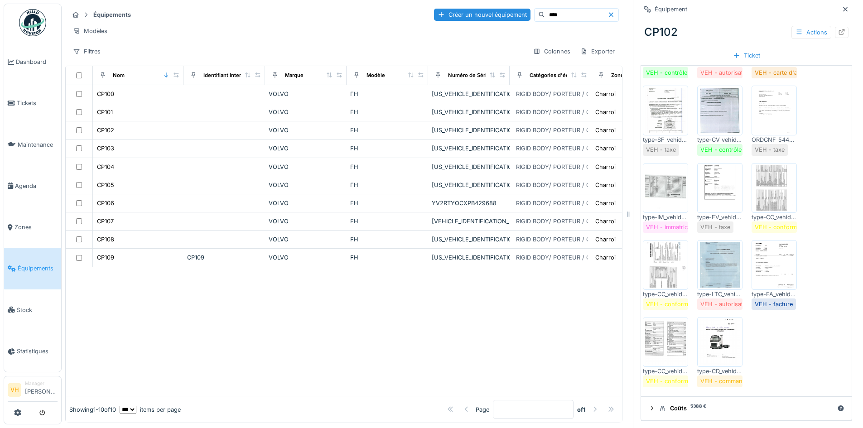
click at [662, 190] on img at bounding box center [665, 187] width 41 height 45
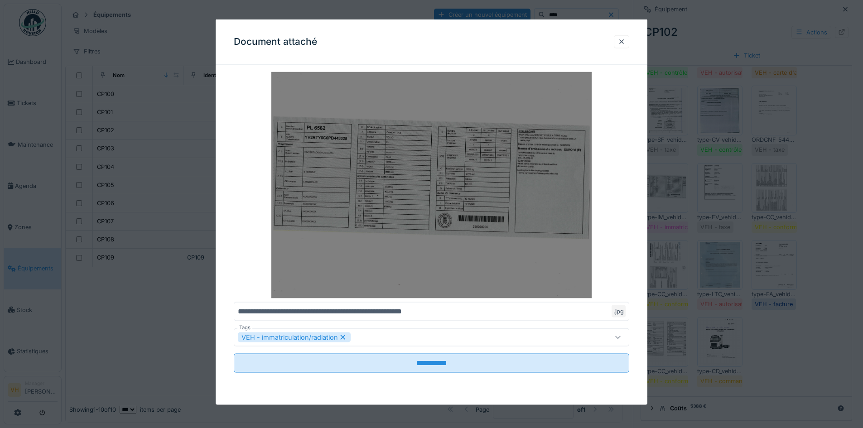
drag, startPoint x: 437, startPoint y: 182, endPoint x: 367, endPoint y: 218, distance: 78.2
click at [367, 218] on img at bounding box center [431, 185] width 395 height 226
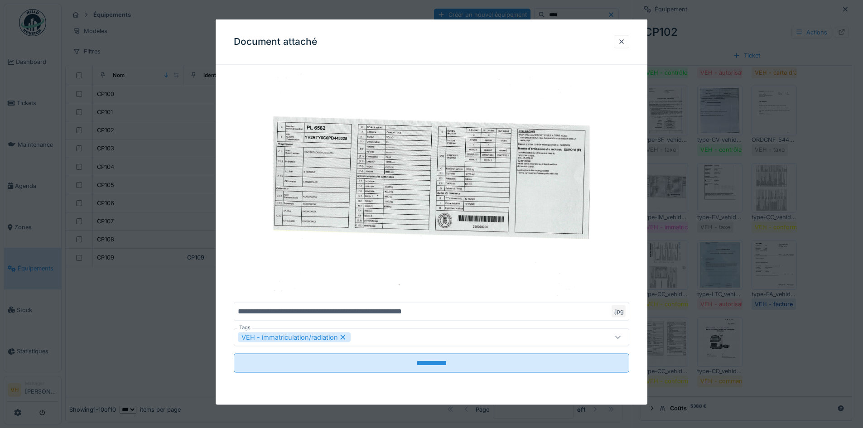
click at [620, 44] on div at bounding box center [621, 41] width 15 height 13
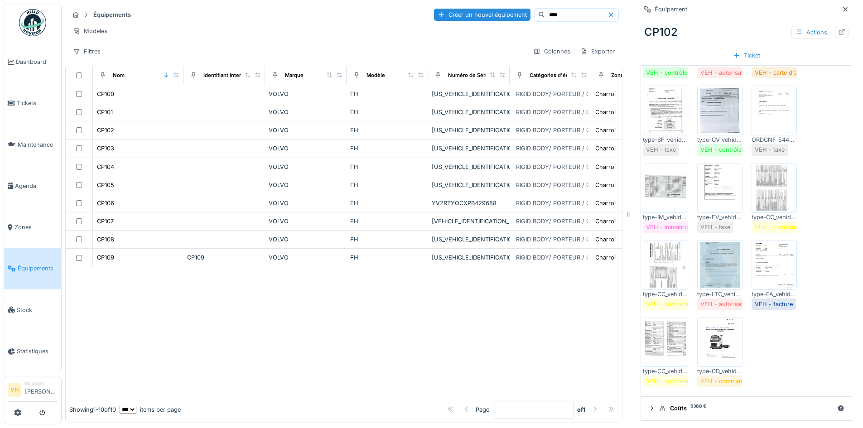
drag, startPoint x: 544, startPoint y: 10, endPoint x: 512, endPoint y: 10, distance: 32.6
click at [545, 10] on input "****" at bounding box center [576, 15] width 62 height 13
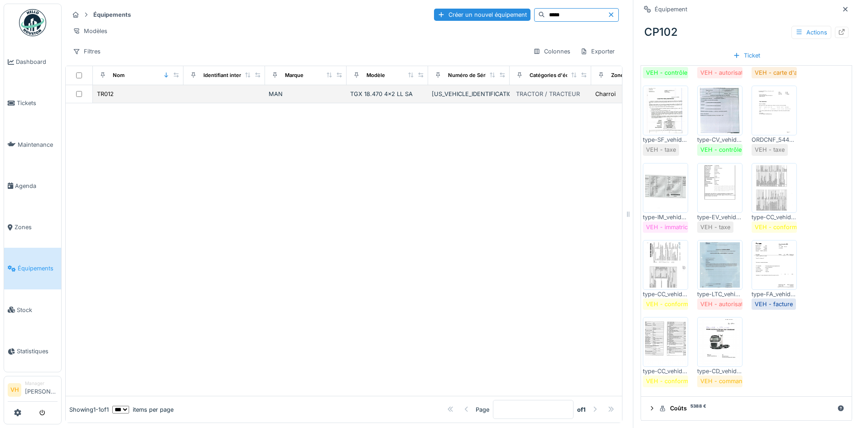
click at [180, 94] on td "TR012" at bounding box center [138, 94] width 91 height 18
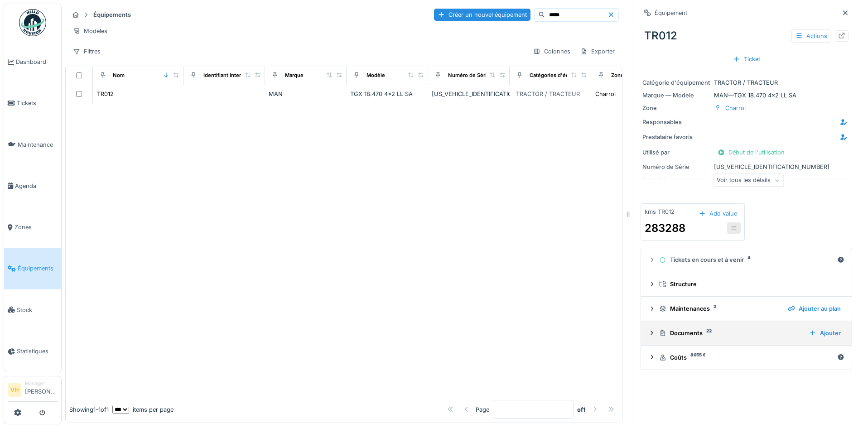
click at [689, 329] on div "Documents 22" at bounding box center [730, 333] width 143 height 9
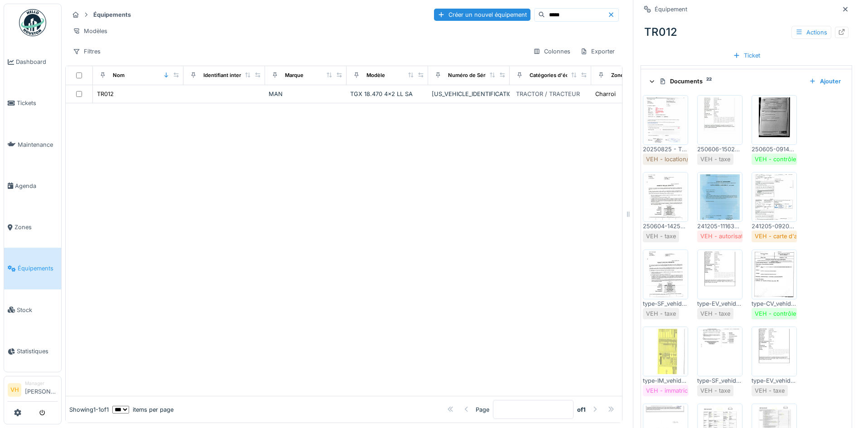
scroll to position [254, 0]
click at [657, 332] on img at bounding box center [665, 348] width 41 height 45
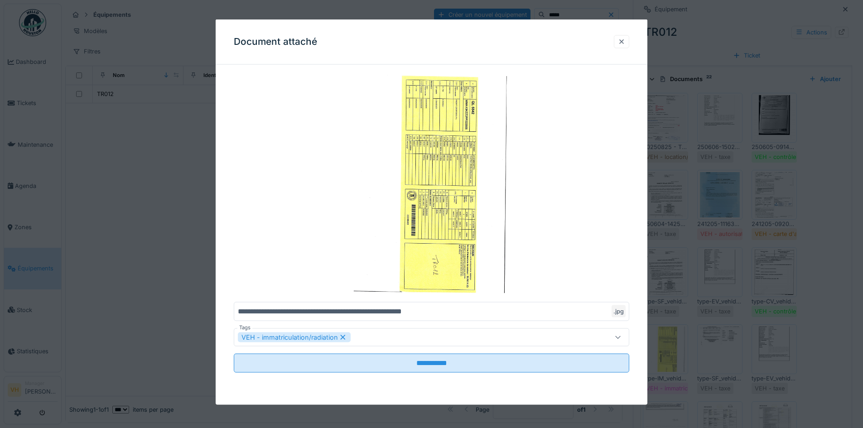
click at [624, 39] on div at bounding box center [621, 41] width 7 height 9
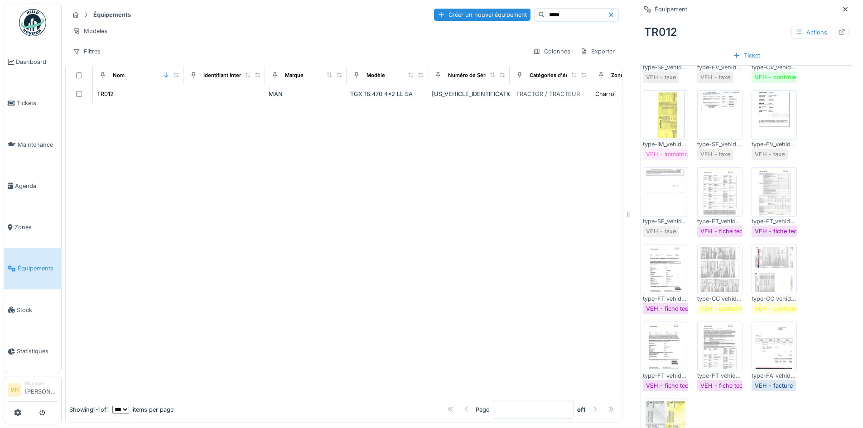
scroll to position [390, 0]
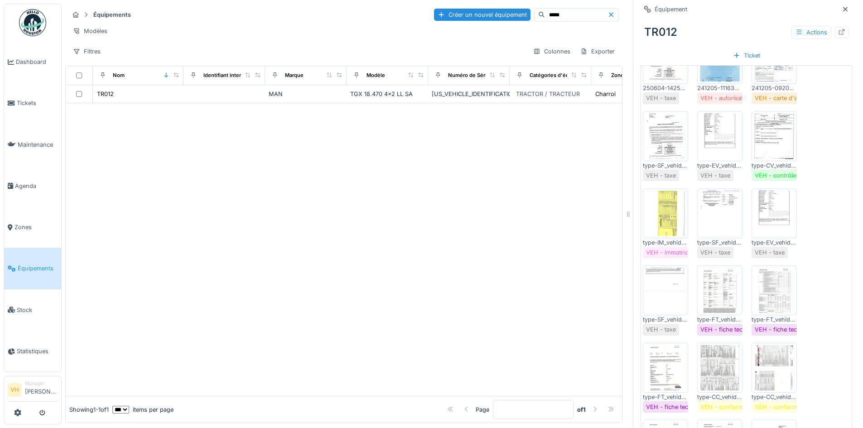
click at [547, 9] on input "*****" at bounding box center [576, 15] width 62 height 13
drag, startPoint x: 551, startPoint y: 7, endPoint x: 516, endPoint y: 5, distance: 34.9
click at [516, 5] on div "Équipements Créer un nouvel équipement ***** Modèles Filtres Colonnes Exporter" at bounding box center [343, 33] width 557 height 58
type input "*"
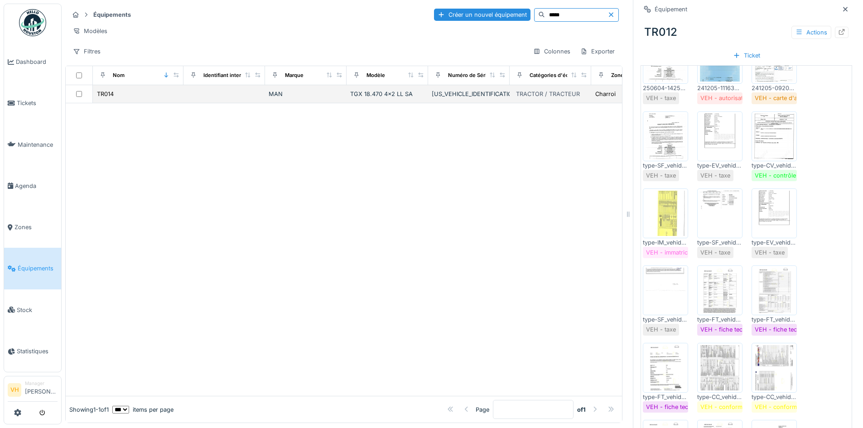
click at [232, 103] on td at bounding box center [224, 94] width 82 height 18
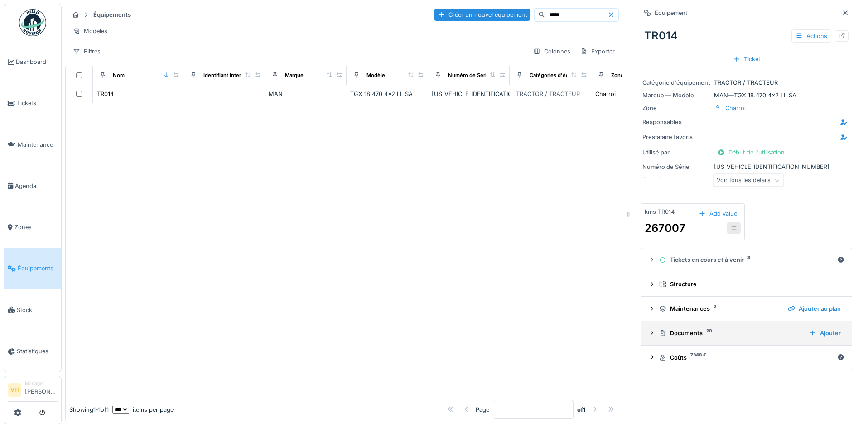
click at [672, 335] on div "Documents 20" at bounding box center [730, 333] width 143 height 9
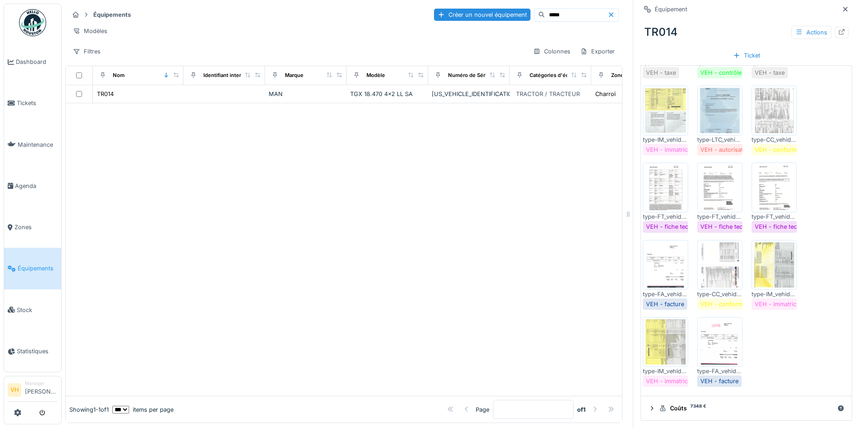
scroll to position [494, 0]
click at [664, 331] on img at bounding box center [665, 341] width 41 height 45
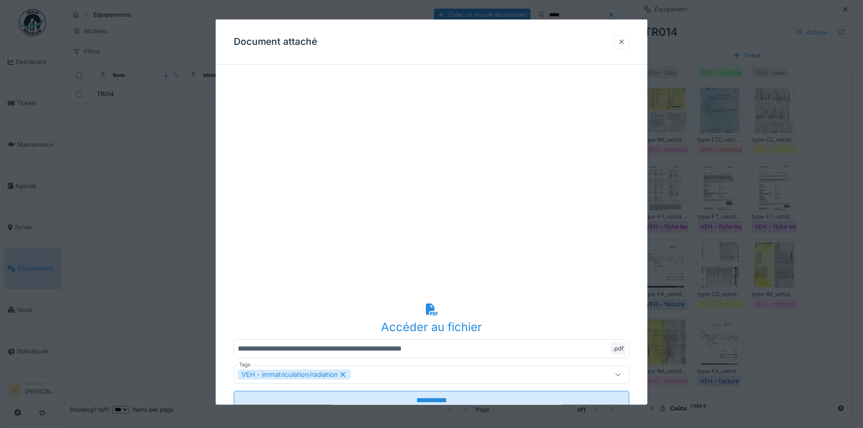
click at [629, 43] on div at bounding box center [621, 41] width 15 height 13
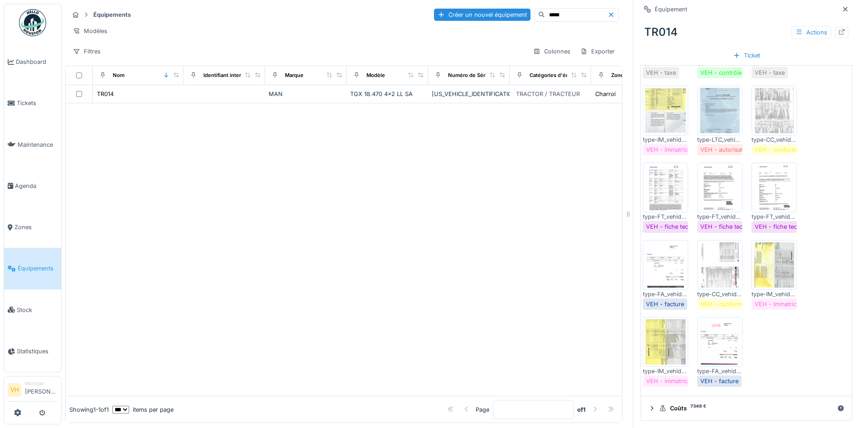
click at [668, 341] on img at bounding box center [665, 341] width 41 height 45
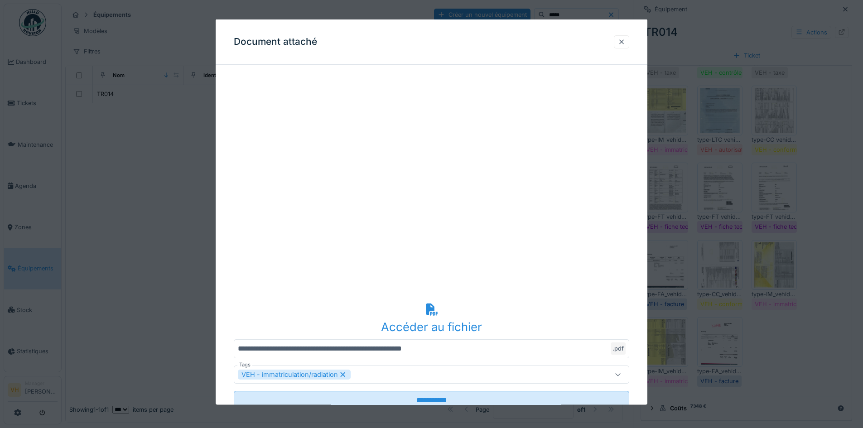
click at [624, 42] on div at bounding box center [621, 41] width 7 height 9
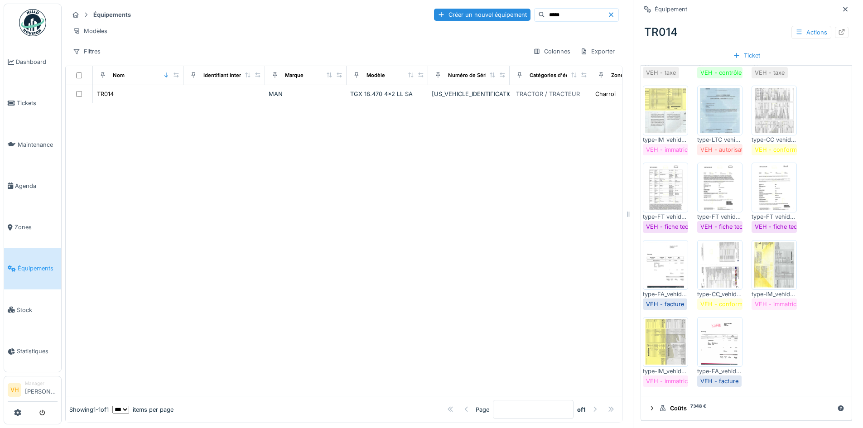
drag, startPoint x: 545, startPoint y: 13, endPoint x: 507, endPoint y: 15, distance: 38.1
click at [534, 15] on div "*****" at bounding box center [576, 15] width 85 height 14
click at [196, 101] on td at bounding box center [224, 94] width 82 height 18
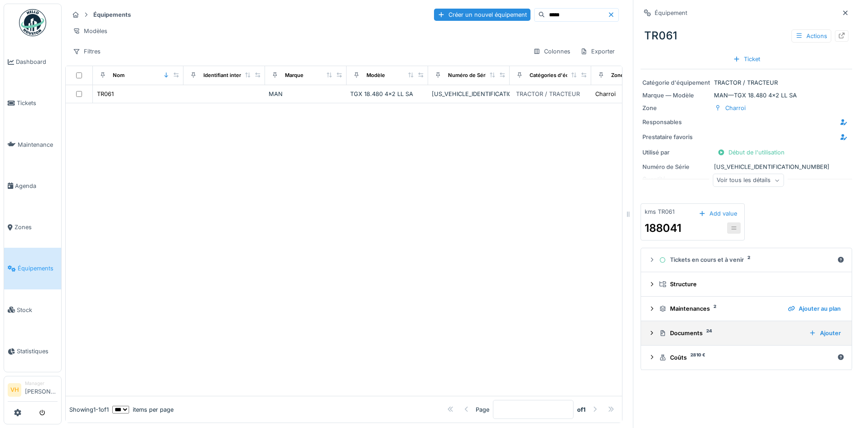
click at [679, 331] on div "Documents 24" at bounding box center [730, 333] width 143 height 9
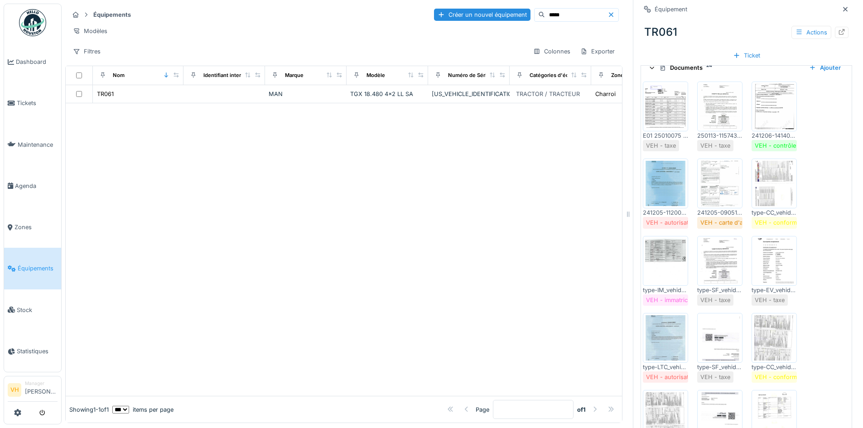
scroll to position [317, 0]
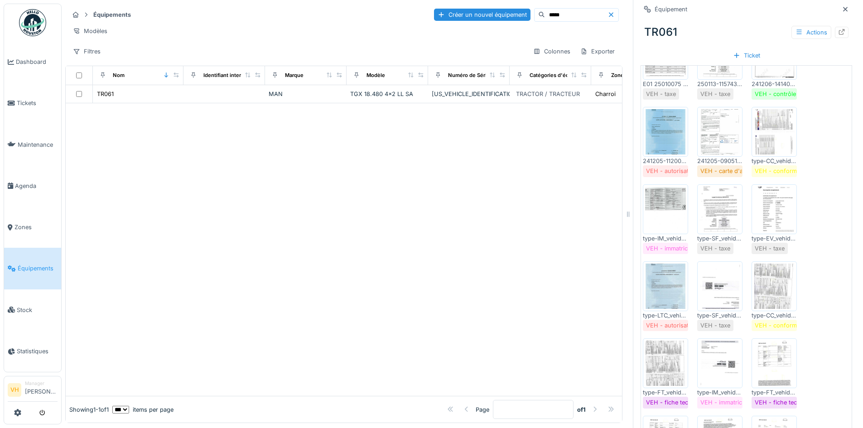
click at [664, 210] on img at bounding box center [665, 209] width 41 height 45
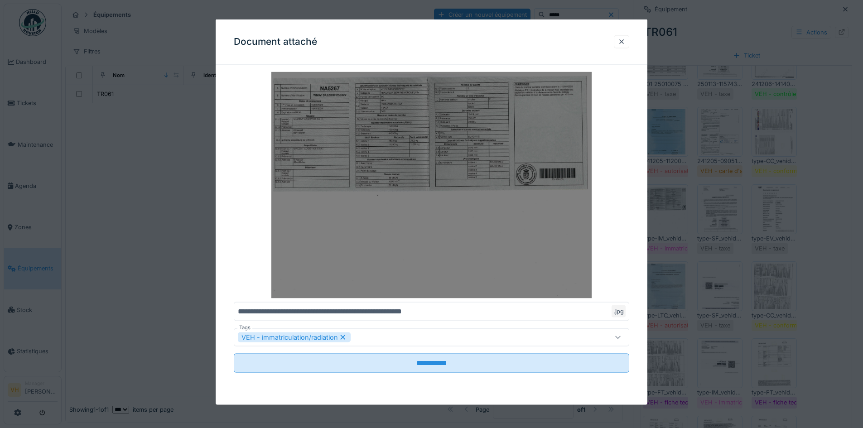
click at [389, 199] on img at bounding box center [431, 185] width 395 height 226
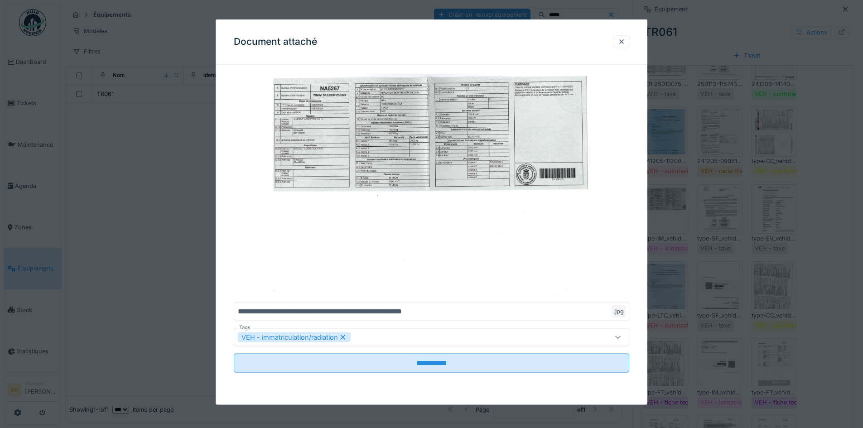
drag, startPoint x: 627, startPoint y: 40, endPoint x: 473, endPoint y: 29, distance: 153.9
click at [625, 40] on div at bounding box center [621, 41] width 7 height 9
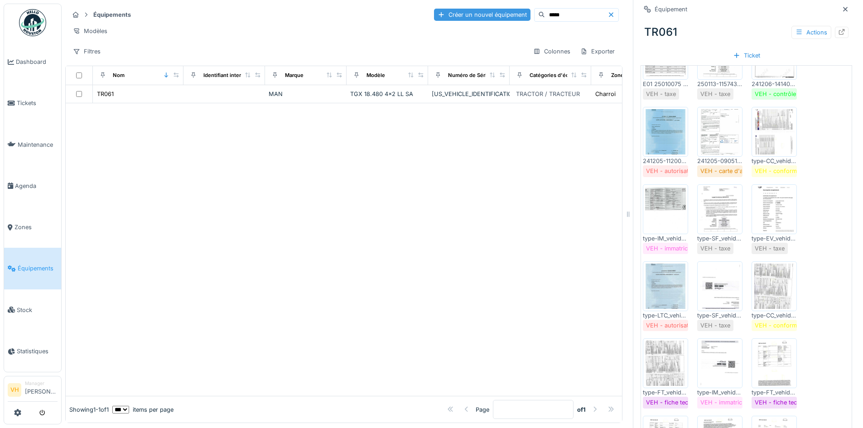
drag, startPoint x: 546, startPoint y: 15, endPoint x: 478, endPoint y: 17, distance: 67.5
click at [478, 17] on div "Créer un nouvel équipement *****" at bounding box center [526, 15] width 185 height 14
click at [258, 101] on td at bounding box center [224, 94] width 82 height 18
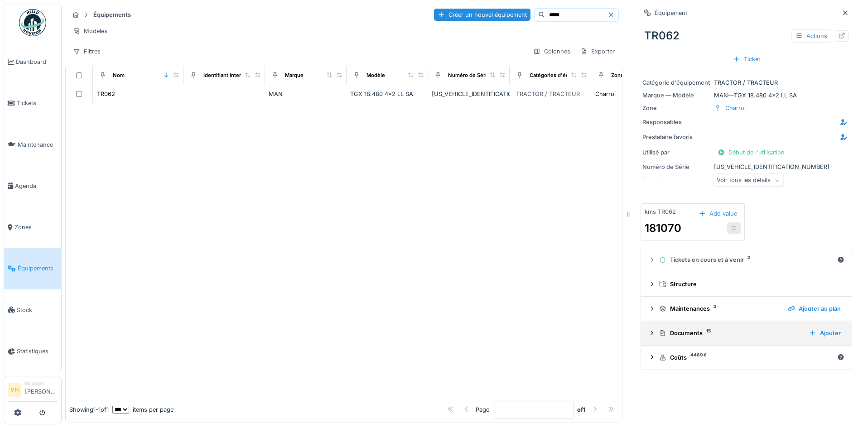
scroll to position [7, 0]
click at [691, 327] on div "Documents 15 Ajouter" at bounding box center [746, 333] width 196 height 12
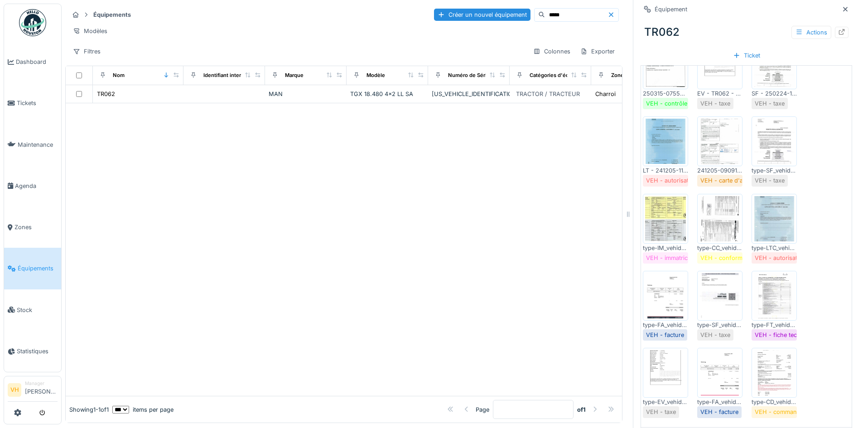
scroll to position [317, 0]
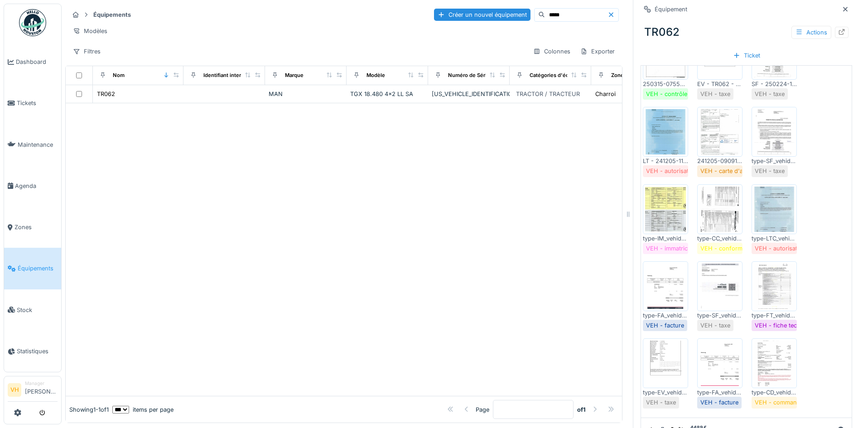
click at [659, 198] on img at bounding box center [665, 209] width 41 height 45
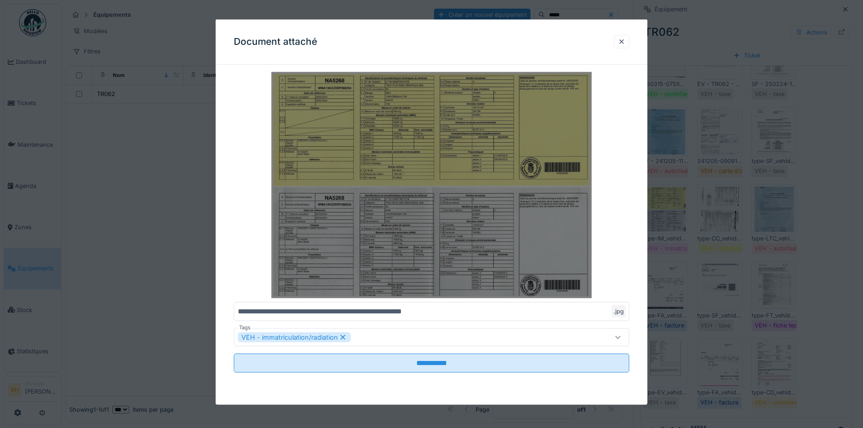
click at [438, 209] on img at bounding box center [431, 185] width 395 height 226
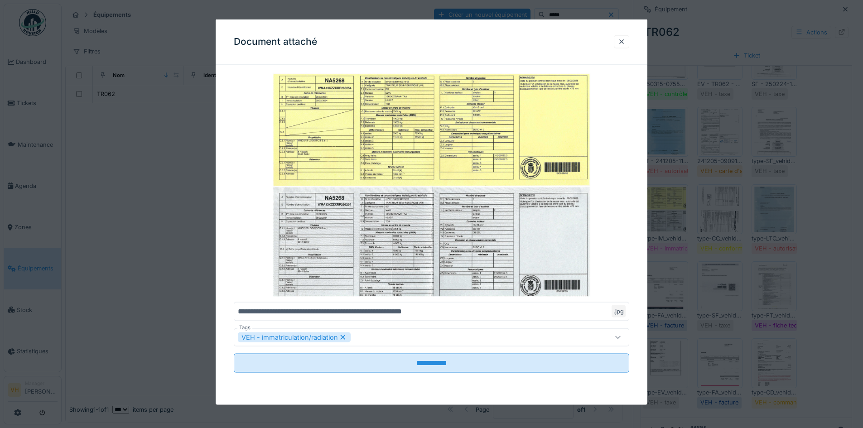
drag, startPoint x: 624, startPoint y: 44, endPoint x: 497, endPoint y: 16, distance: 129.9
click at [624, 44] on div at bounding box center [621, 41] width 7 height 9
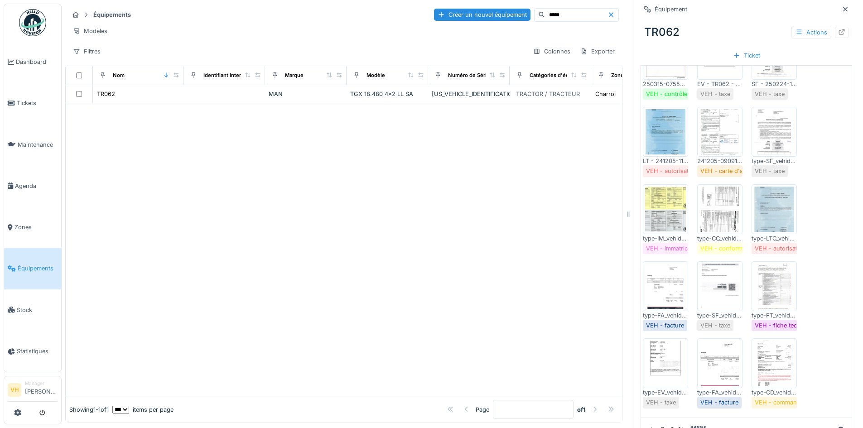
scroll to position [0, 0]
drag, startPoint x: 534, startPoint y: 9, endPoint x: 466, endPoint y: 8, distance: 67.5
click at [466, 8] on div "Créer un nouvel équipement *****" at bounding box center [526, 15] width 185 height 14
click at [370, 209] on div at bounding box center [344, 249] width 556 height 293
click at [350, 103] on td "TGX 18.480 4x2 LL SA" at bounding box center [387, 94] width 82 height 18
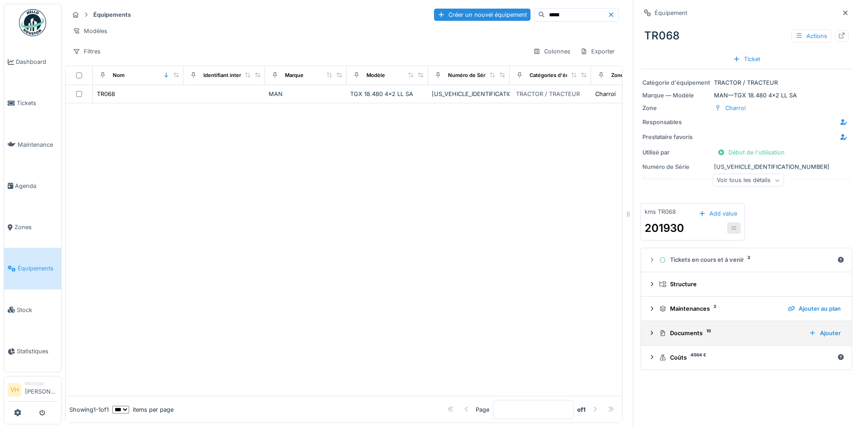
click at [690, 334] on div "Documents 19" at bounding box center [730, 333] width 143 height 9
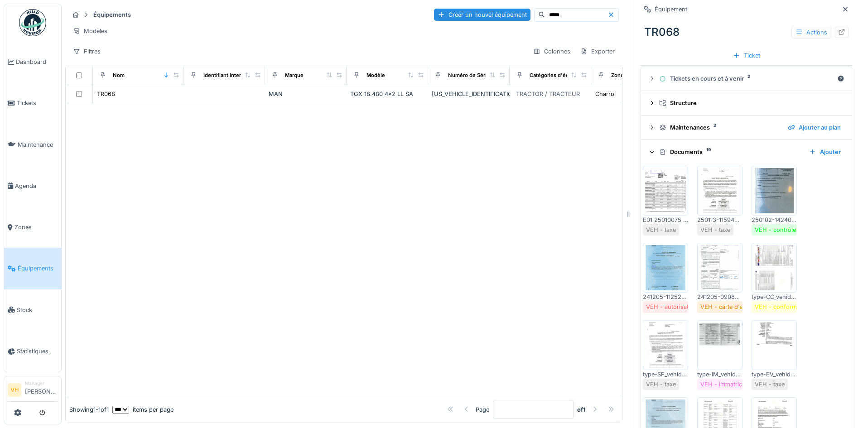
scroll to position [272, 0]
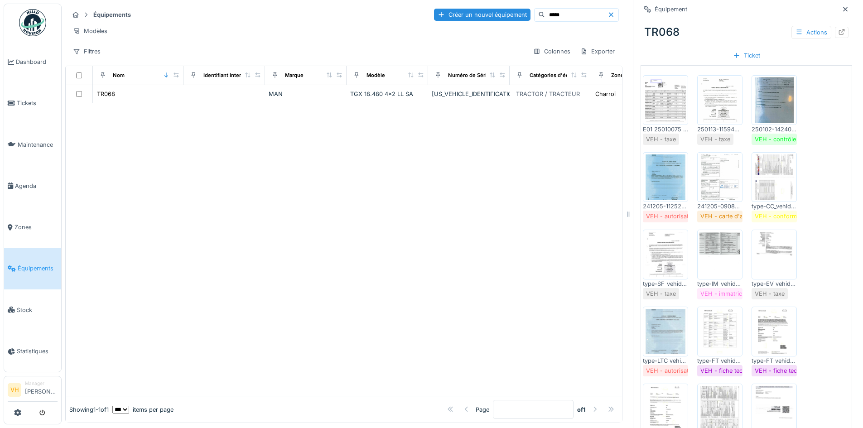
click at [699, 264] on img at bounding box center [719, 254] width 41 height 45
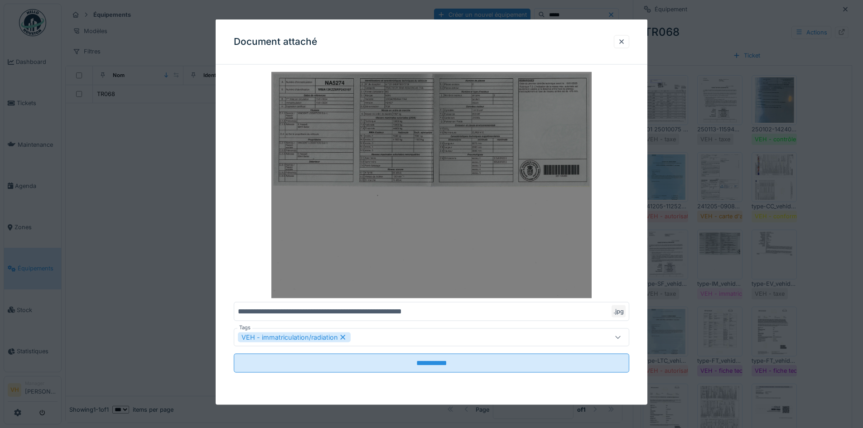
click at [416, 164] on img at bounding box center [431, 185] width 395 height 226
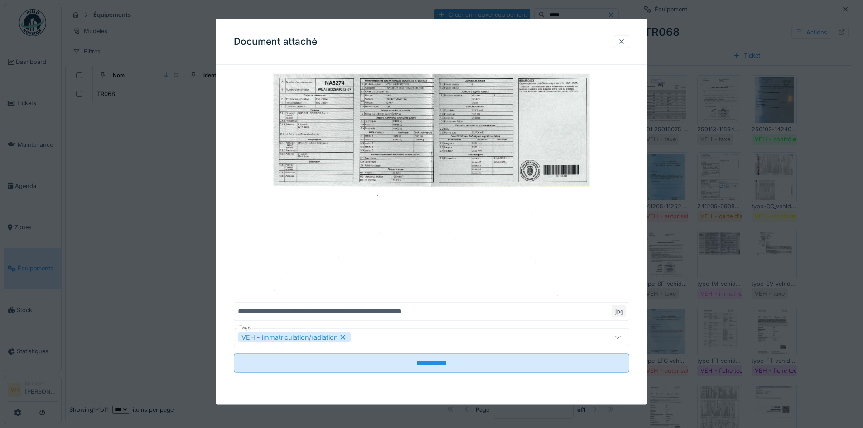
click at [625, 42] on div at bounding box center [621, 41] width 7 height 9
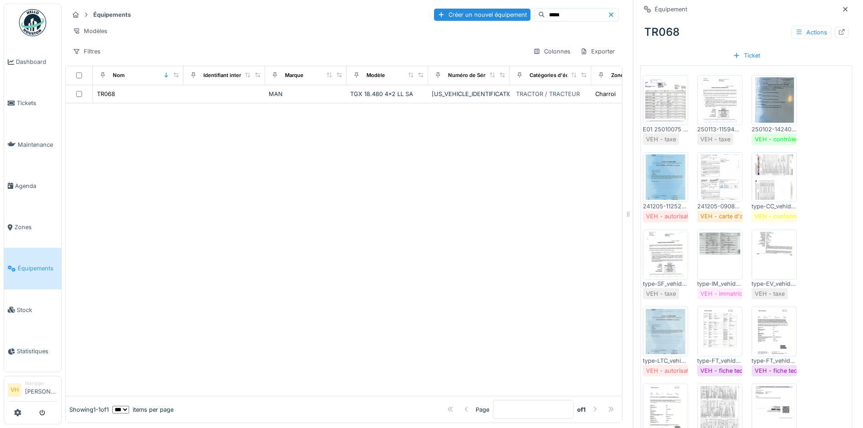
drag, startPoint x: 532, startPoint y: 15, endPoint x: 510, endPoint y: 14, distance: 21.8
click at [545, 14] on input "*****" at bounding box center [576, 15] width 62 height 13
click at [238, 103] on td at bounding box center [224, 94] width 82 height 18
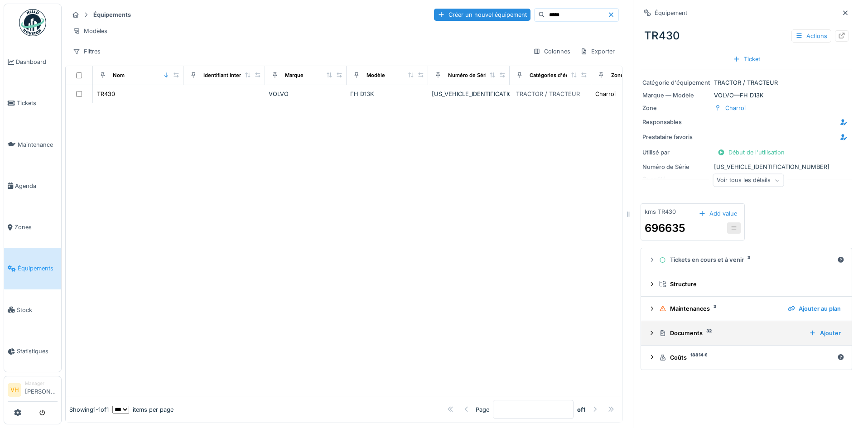
click at [690, 339] on div "Documents 32 Ajouter" at bounding box center [746, 333] width 196 height 12
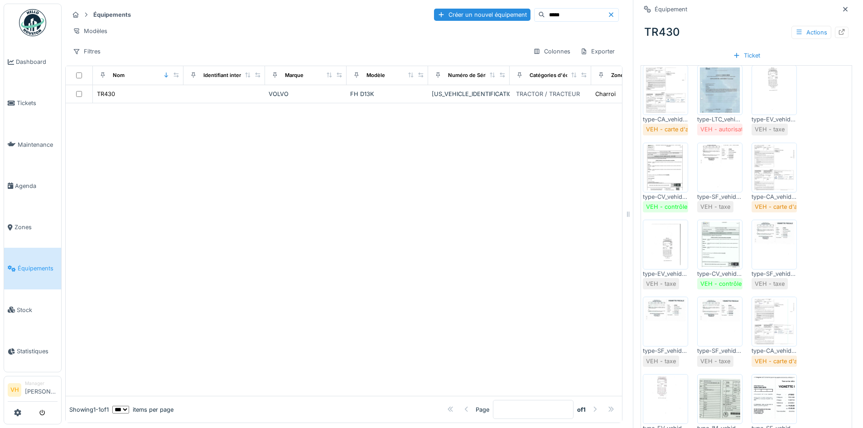
scroll to position [634, 0]
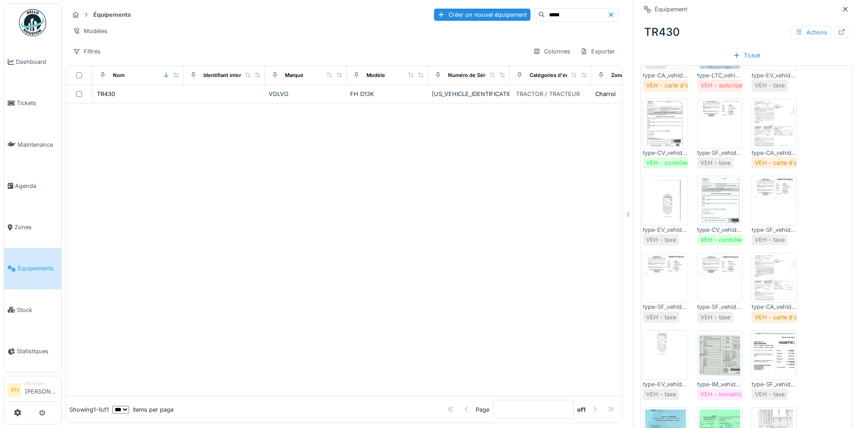
click at [699, 340] on img at bounding box center [719, 354] width 41 height 45
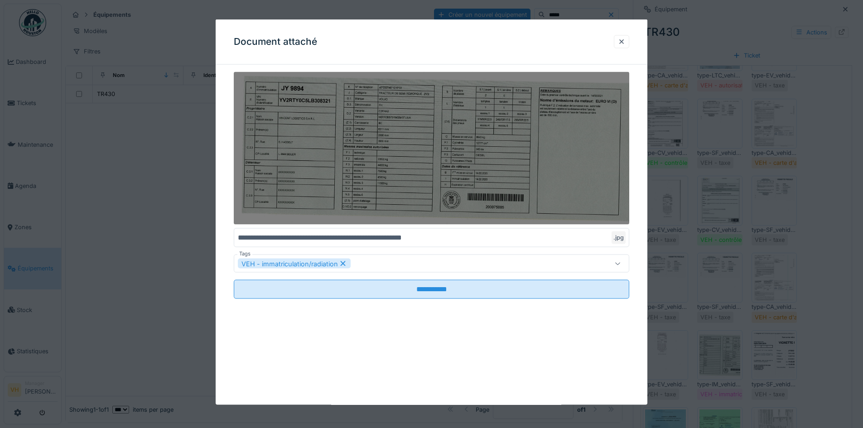
click at [436, 148] on img at bounding box center [431, 148] width 395 height 153
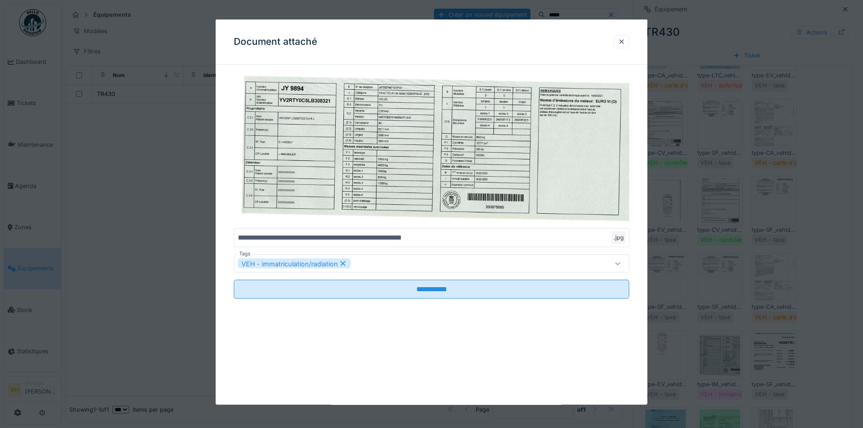
drag, startPoint x: 625, startPoint y: 43, endPoint x: 513, endPoint y: 13, distance: 116.9
click at [625, 43] on div at bounding box center [621, 41] width 7 height 9
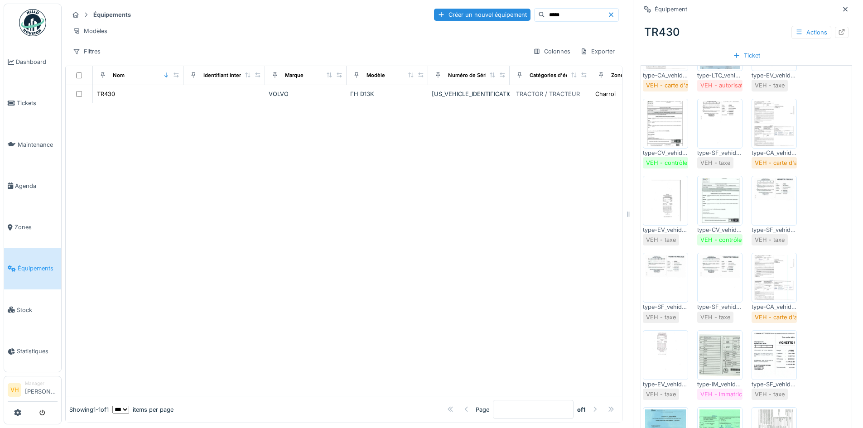
drag, startPoint x: 549, startPoint y: 17, endPoint x: 503, endPoint y: 15, distance: 46.2
click at [534, 15] on div "*****" at bounding box center [576, 15] width 85 height 14
click at [184, 99] on td at bounding box center [224, 94] width 82 height 18
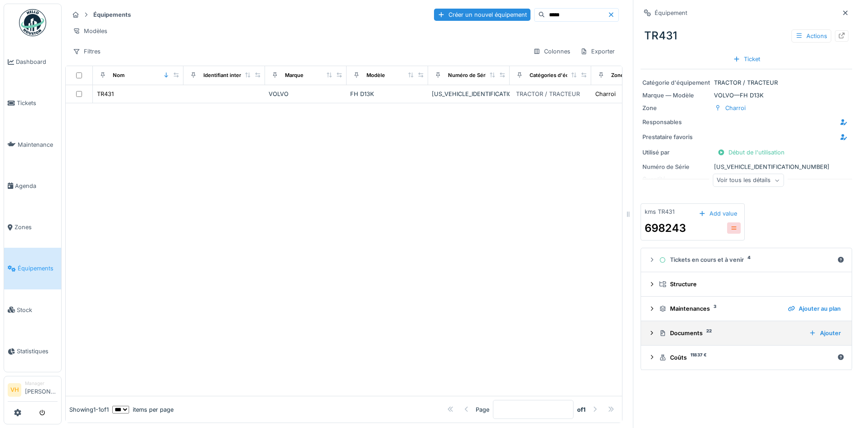
scroll to position [7, 0]
click at [678, 334] on summary "Documents 22 Ajouter" at bounding box center [745, 333] width 203 height 17
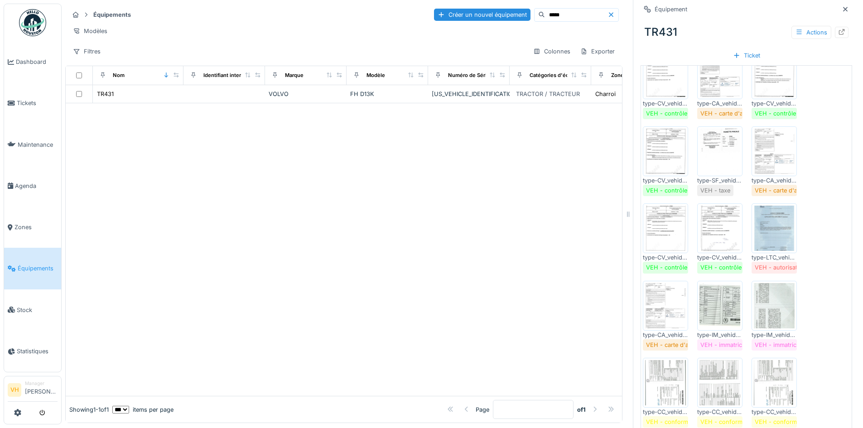
scroll to position [453, 0]
click at [699, 303] on img at bounding box center [719, 304] width 41 height 45
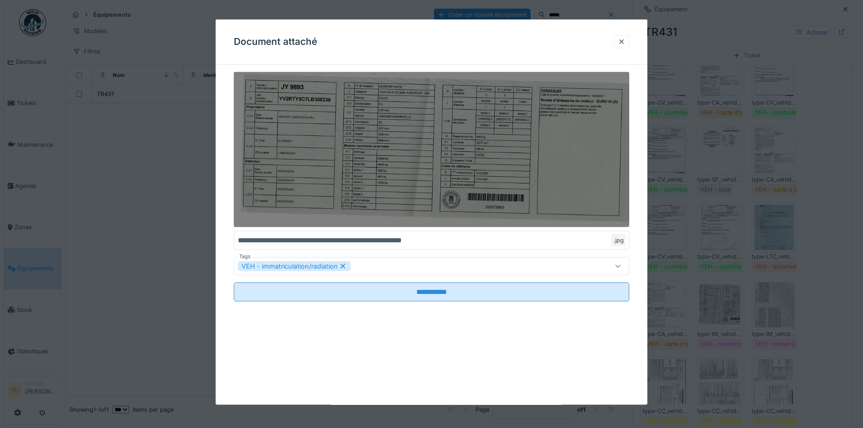
click at [389, 139] on img at bounding box center [431, 149] width 395 height 155
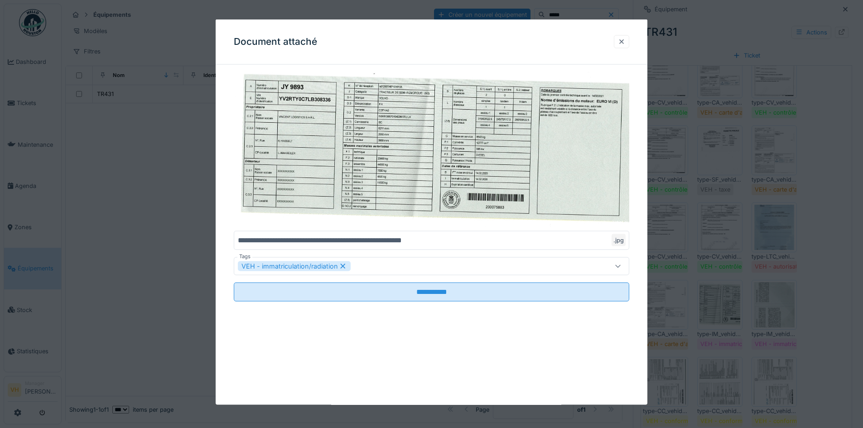
click at [627, 36] on div at bounding box center [621, 41] width 15 height 13
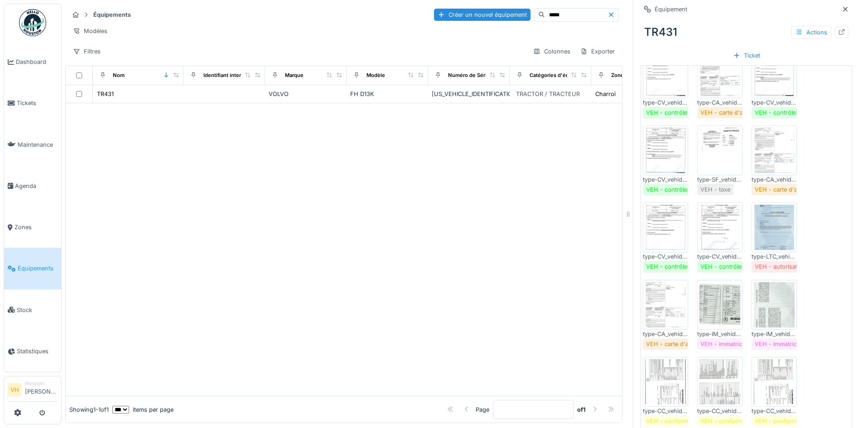
drag, startPoint x: 535, startPoint y: 10, endPoint x: 502, endPoint y: 9, distance: 33.1
click at [534, 9] on div "*****" at bounding box center [576, 15] width 85 height 14
type input "*****"
click at [228, 91] on td at bounding box center [224, 94] width 82 height 18
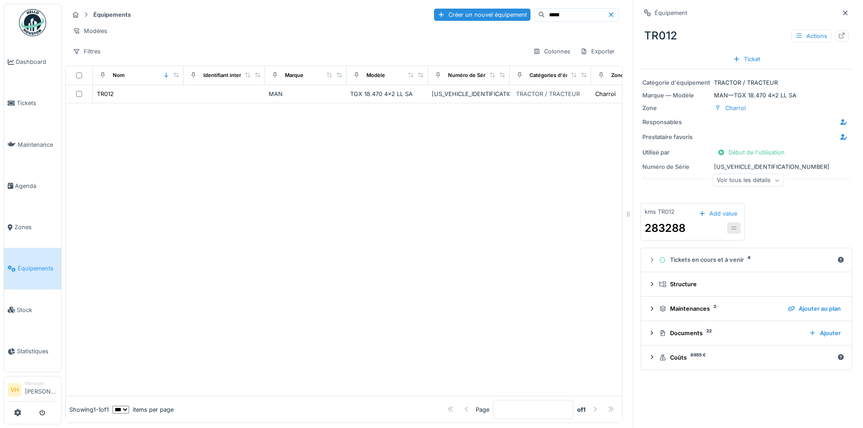
scroll to position [7, 0]
click at [706, 331] on sup "22" at bounding box center [708, 331] width 5 height 0
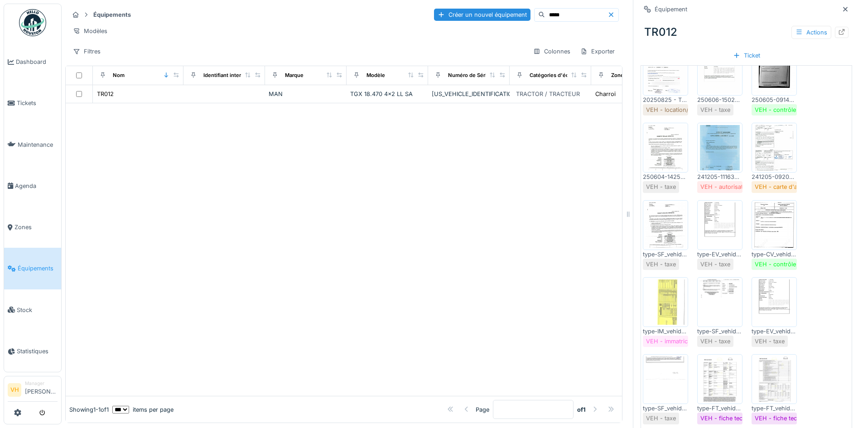
scroll to position [317, 0]
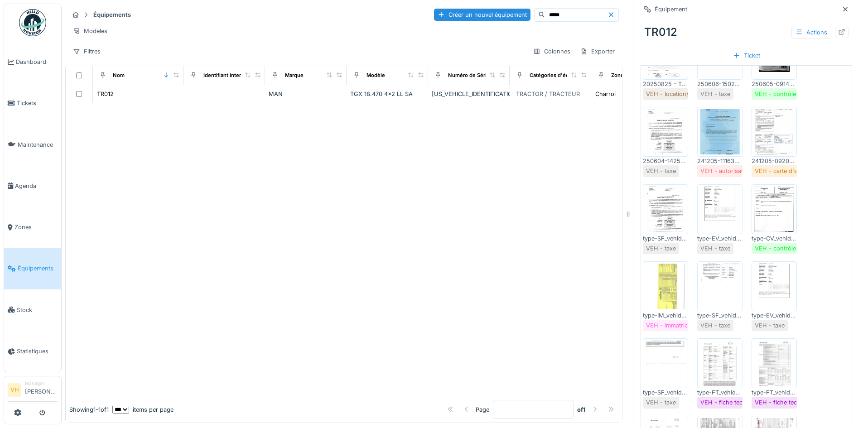
click at [666, 275] on img at bounding box center [665, 286] width 41 height 45
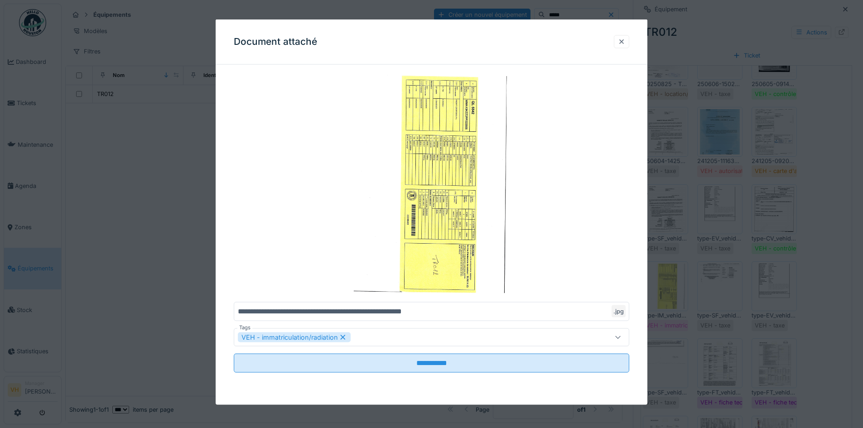
click at [625, 44] on div at bounding box center [621, 41] width 7 height 9
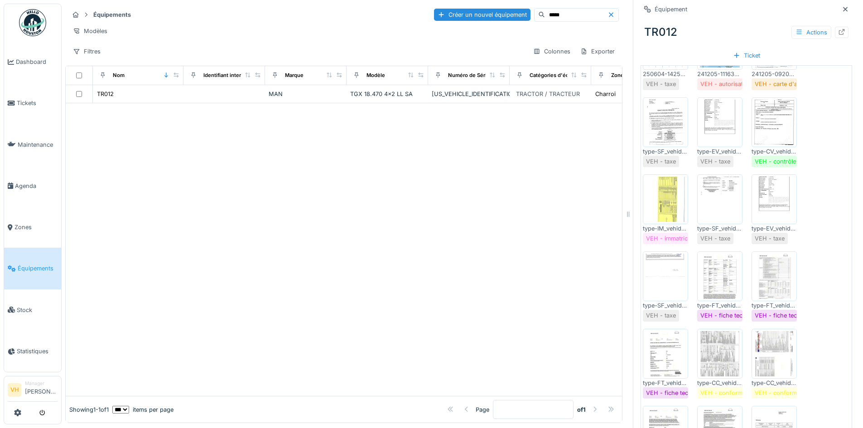
scroll to position [408, 0]
